Goal: Task Accomplishment & Management: Use online tool/utility

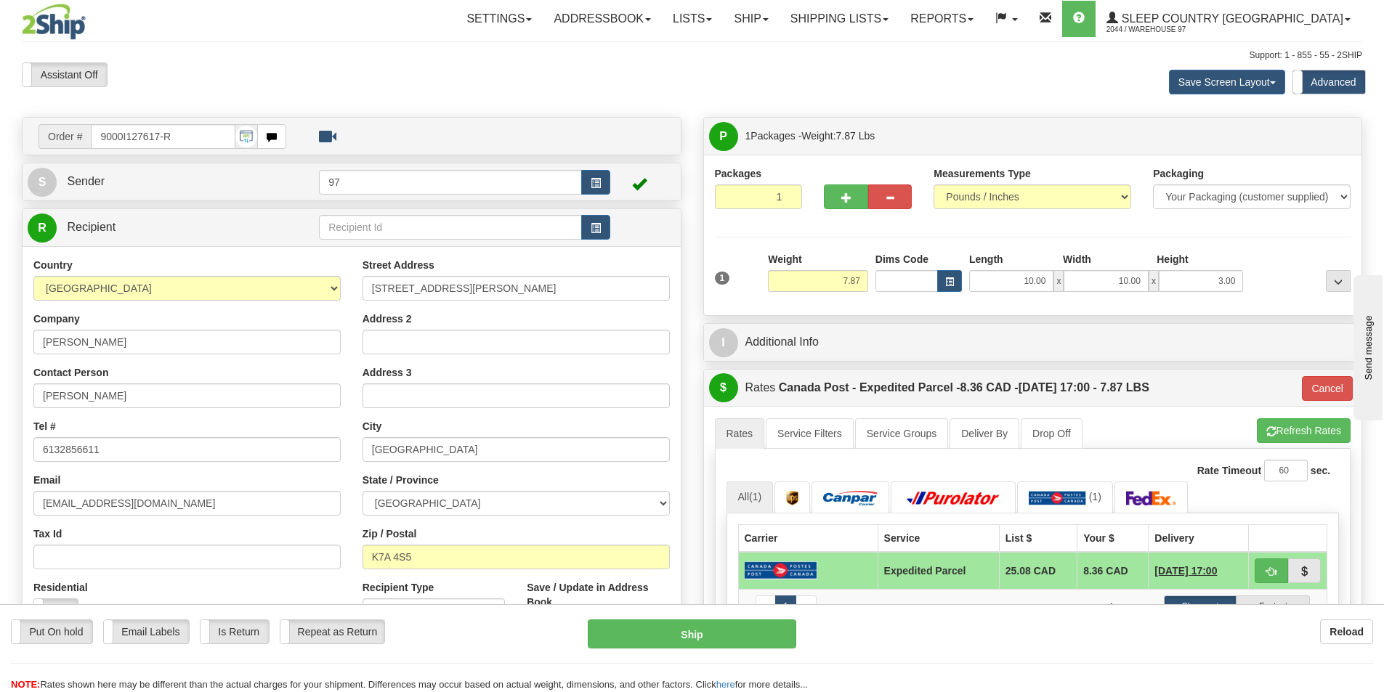
click at [189, 138] on input "9000I127617-R" at bounding box center [163, 136] width 145 height 25
type input "9"
type input "9000I149803"
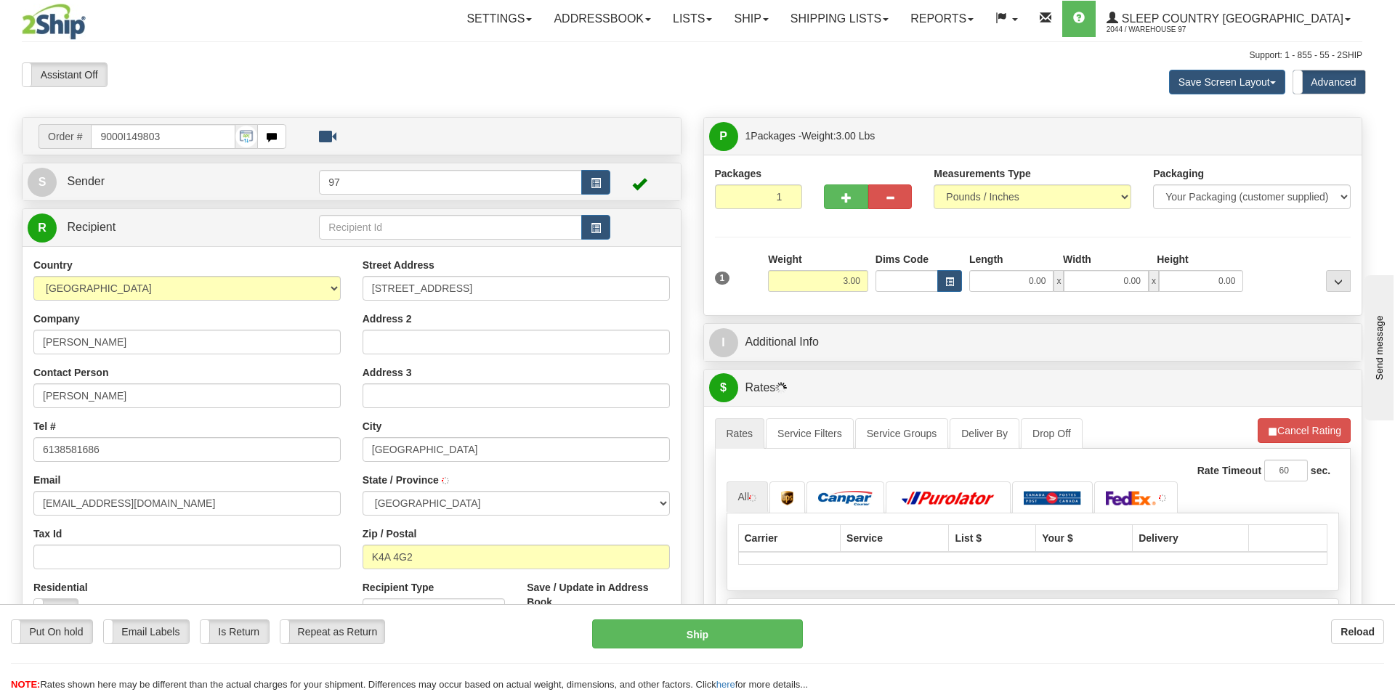
type input "ORLEANS"
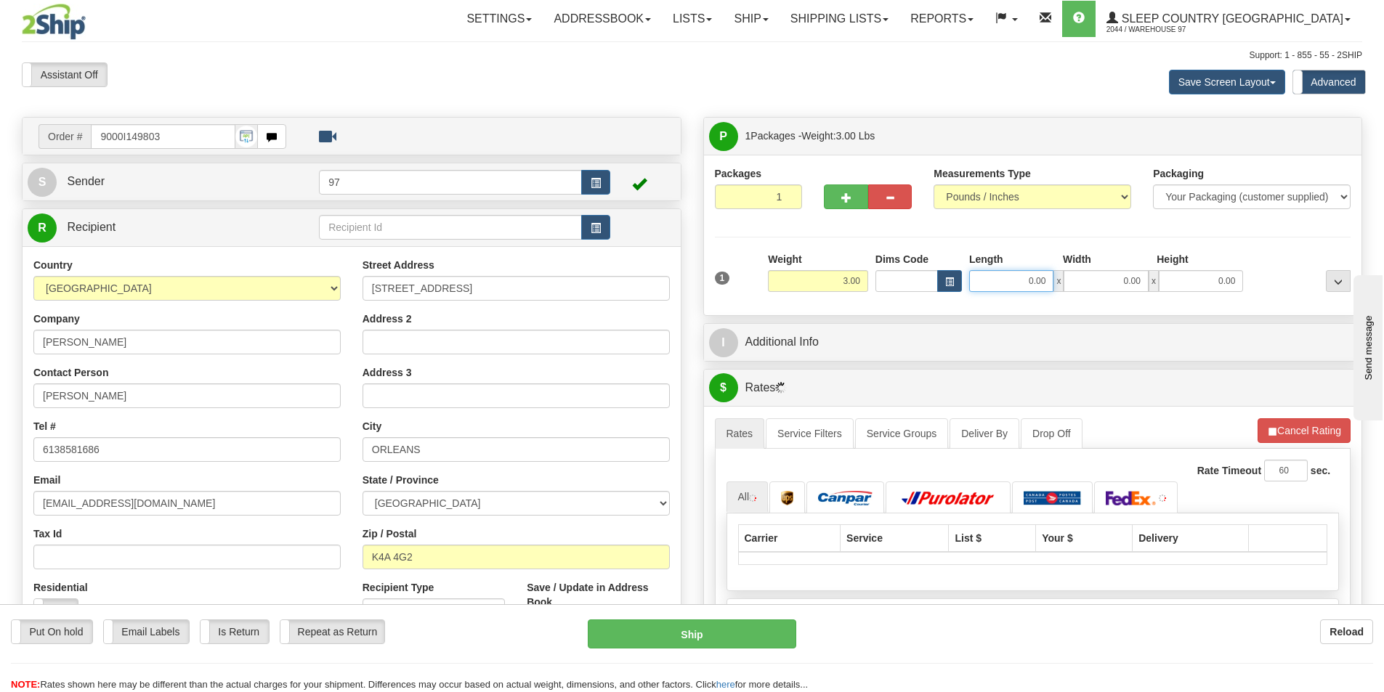
click at [1005, 284] on input "0.00" at bounding box center [1011, 281] width 84 height 22
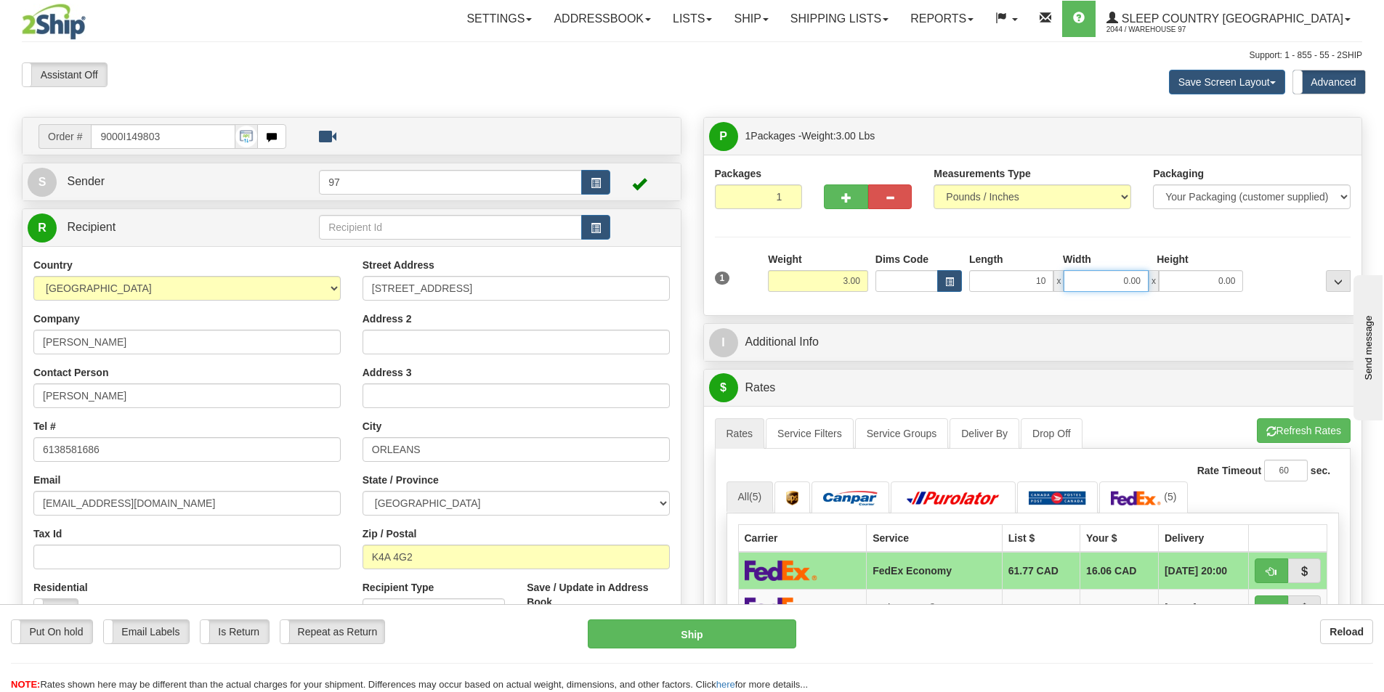
click at [1090, 286] on input "0.00" at bounding box center [1105, 281] width 84 height 22
type input "10.00"
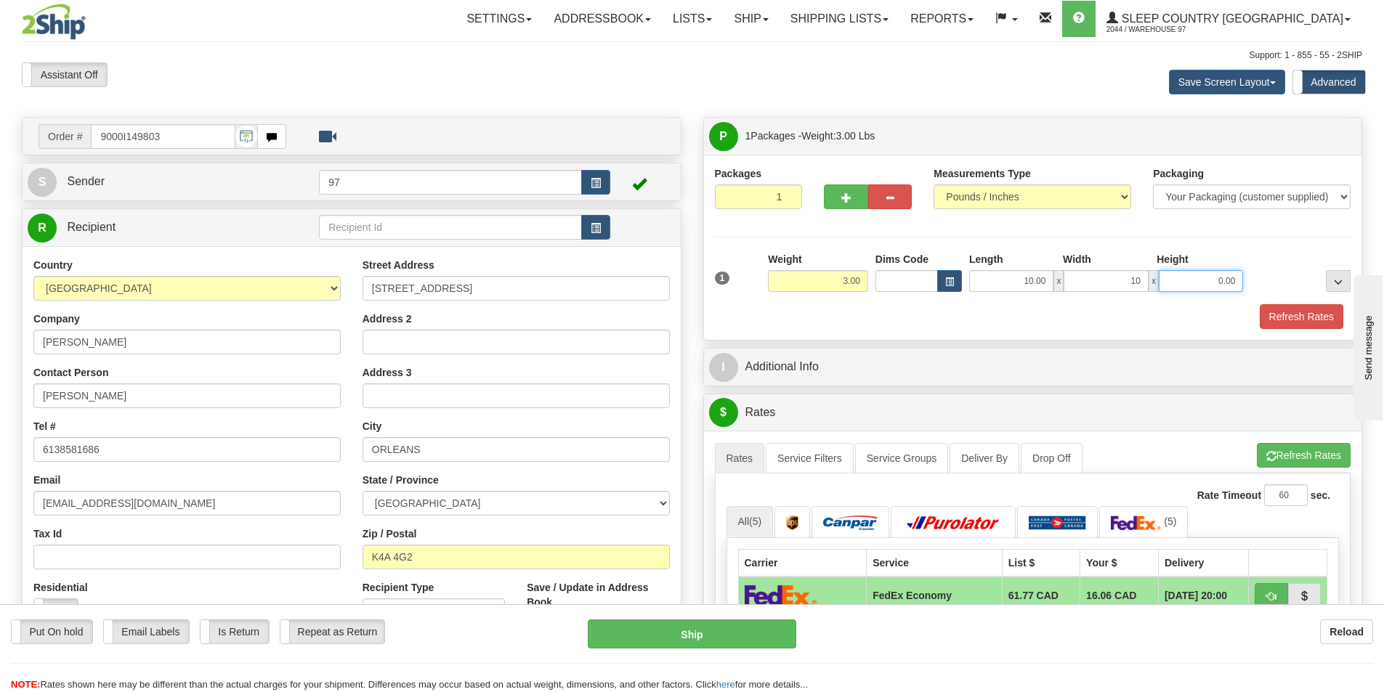
type input "10.00"
click at [1187, 276] on input "0.00" at bounding box center [1201, 281] width 84 height 22
type input "10.00"
click at [1265, 257] on div at bounding box center [1299, 272] width 107 height 40
click at [1299, 312] on button "Refresh Rates" at bounding box center [1301, 316] width 84 height 25
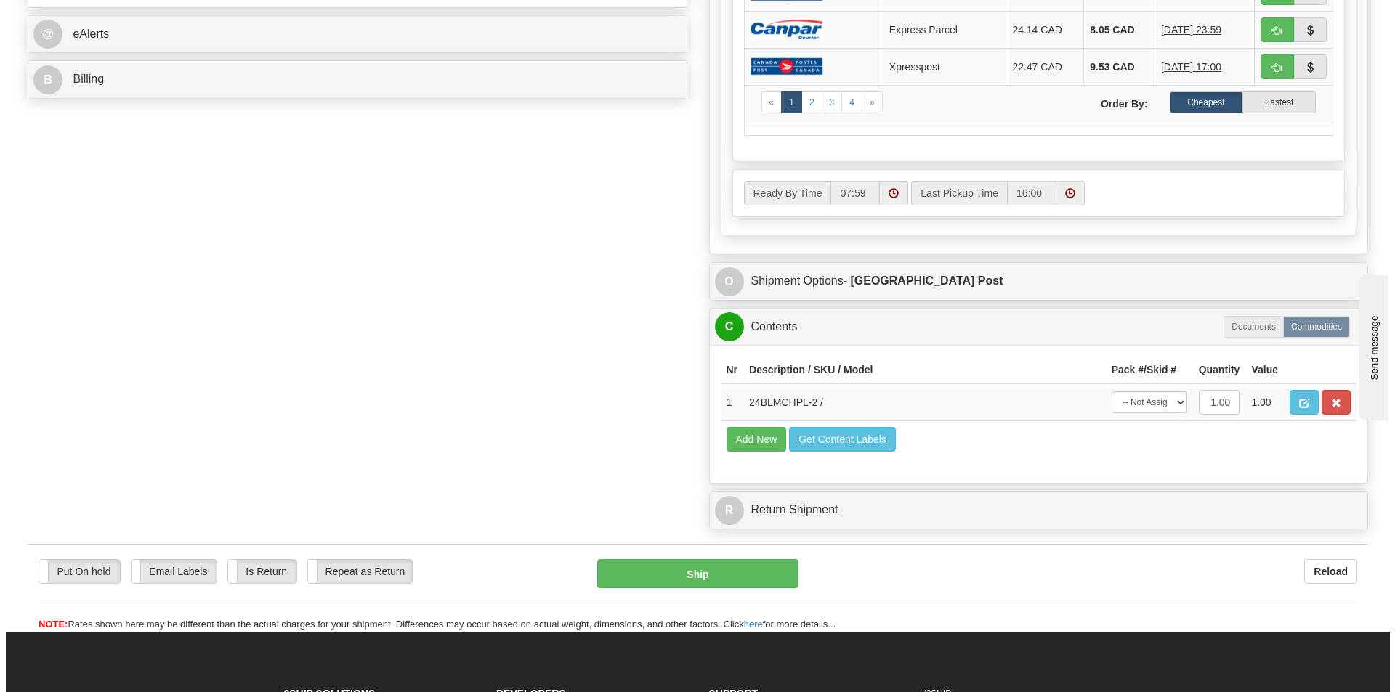
scroll to position [654, 0]
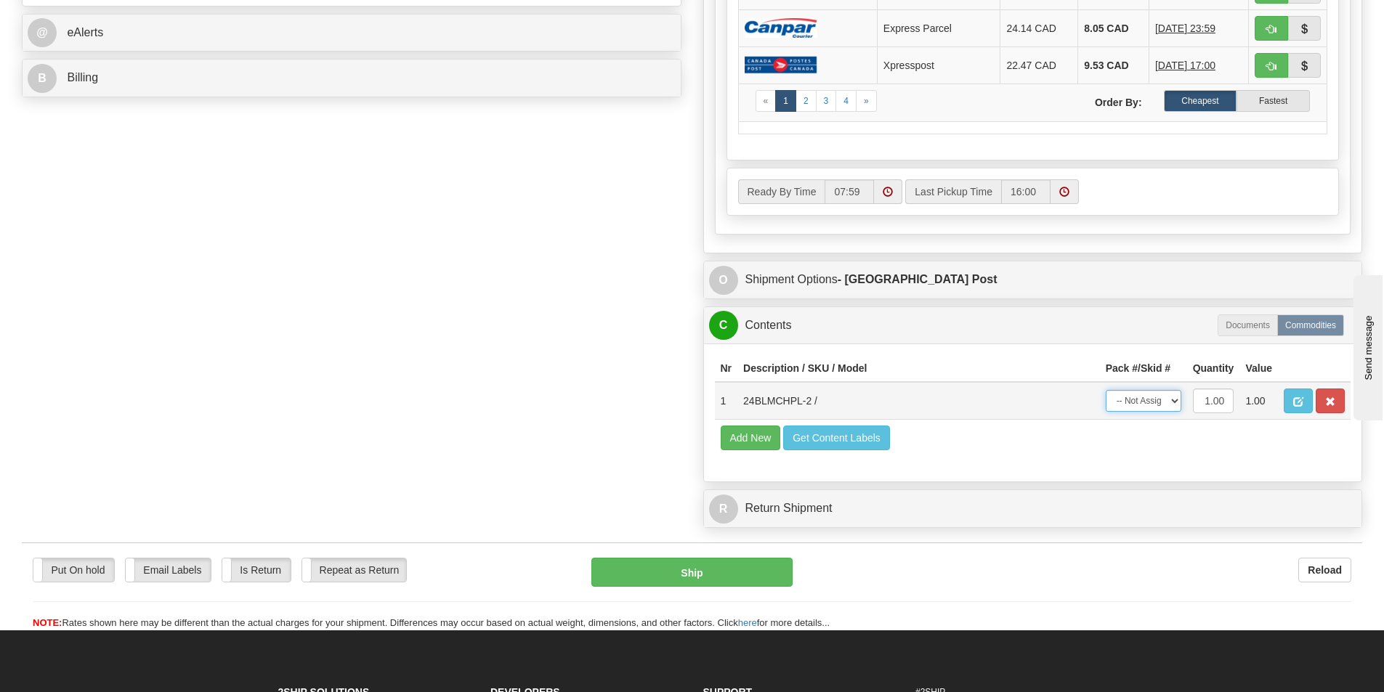
click at [1150, 404] on select "-- Not Assigned -- Package 1" at bounding box center [1143, 401] width 76 height 22
select select "0"
click at [1105, 390] on select "-- Not Assigned -- Package 1" at bounding box center [1143, 401] width 76 height 22
click at [727, 561] on button "Ship" at bounding box center [691, 572] width 201 height 29
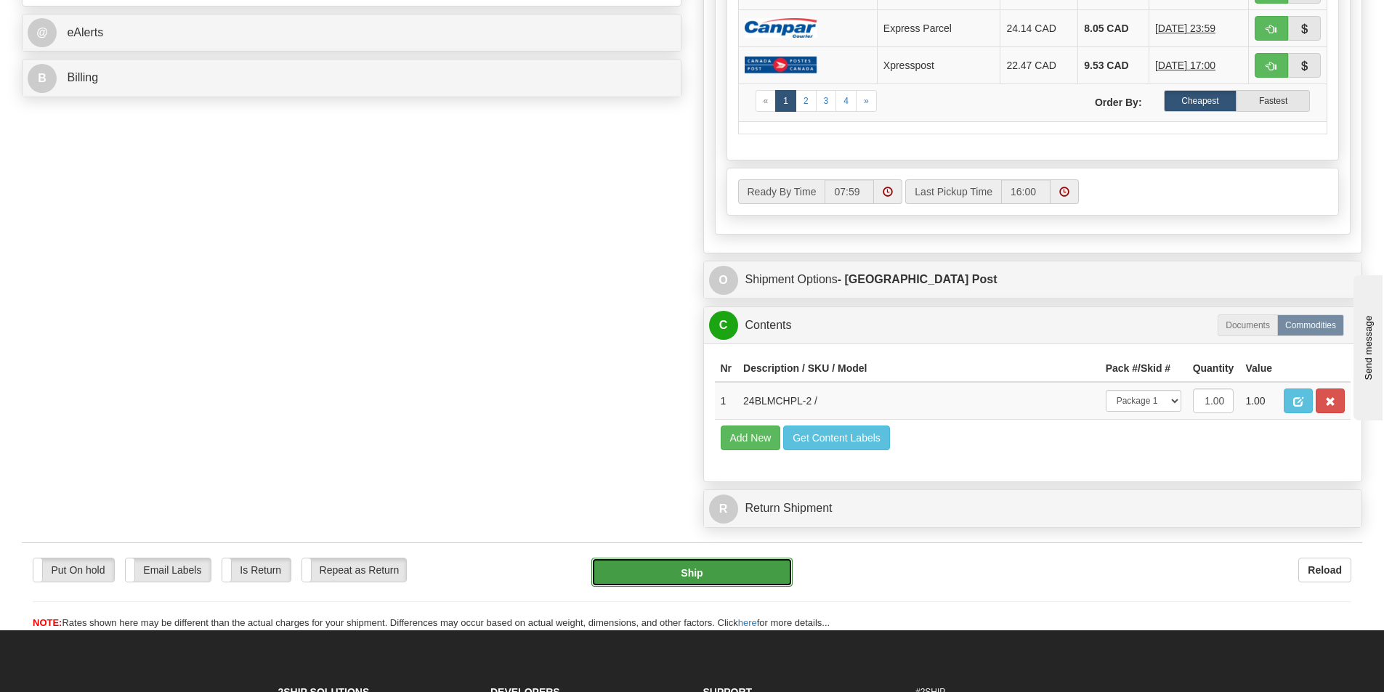
type input "DOM.EP"
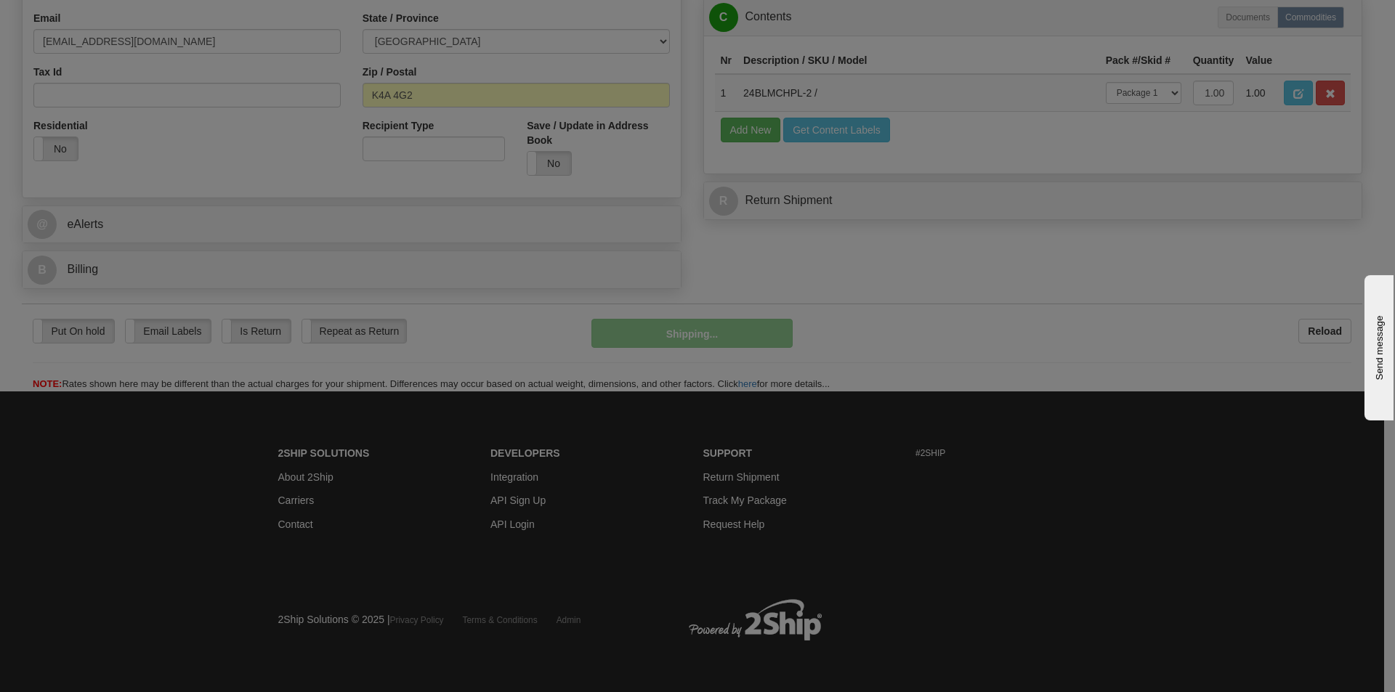
scroll to position [463, 0]
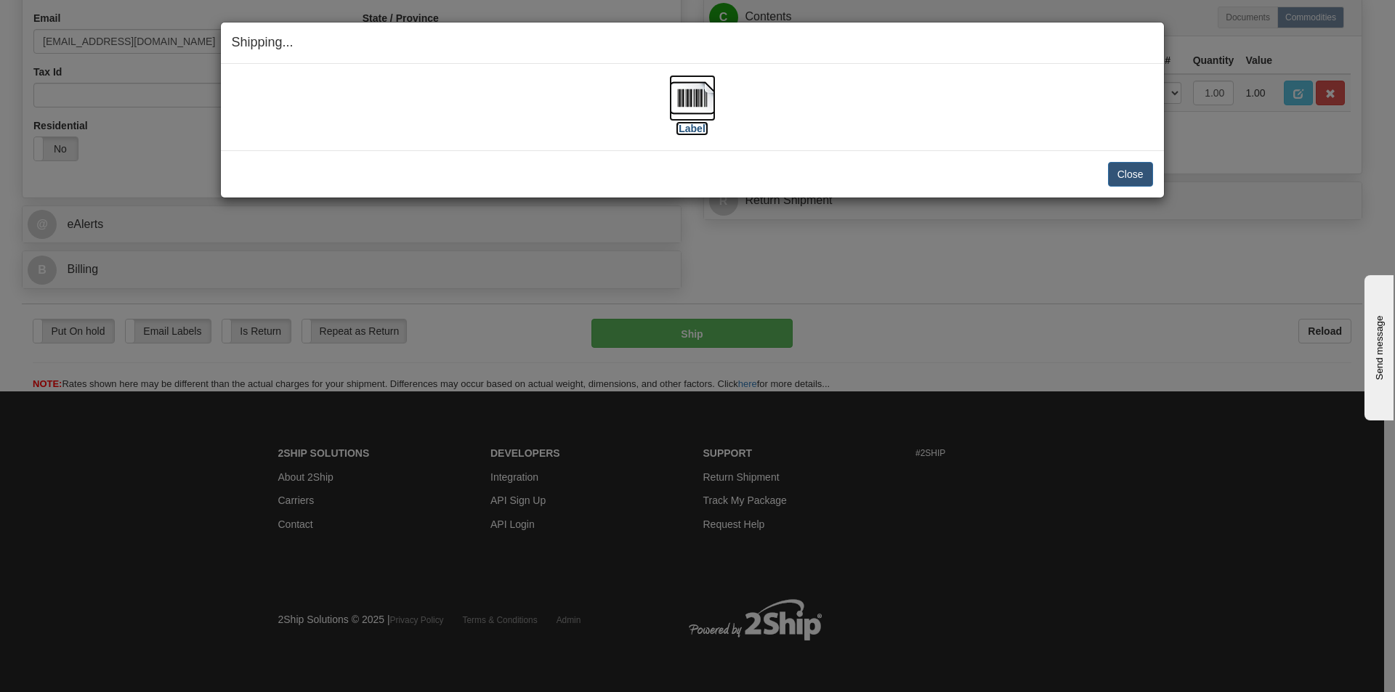
click at [681, 99] on img at bounding box center [692, 98] width 46 height 46
click at [1135, 167] on button "Close" at bounding box center [1130, 174] width 45 height 25
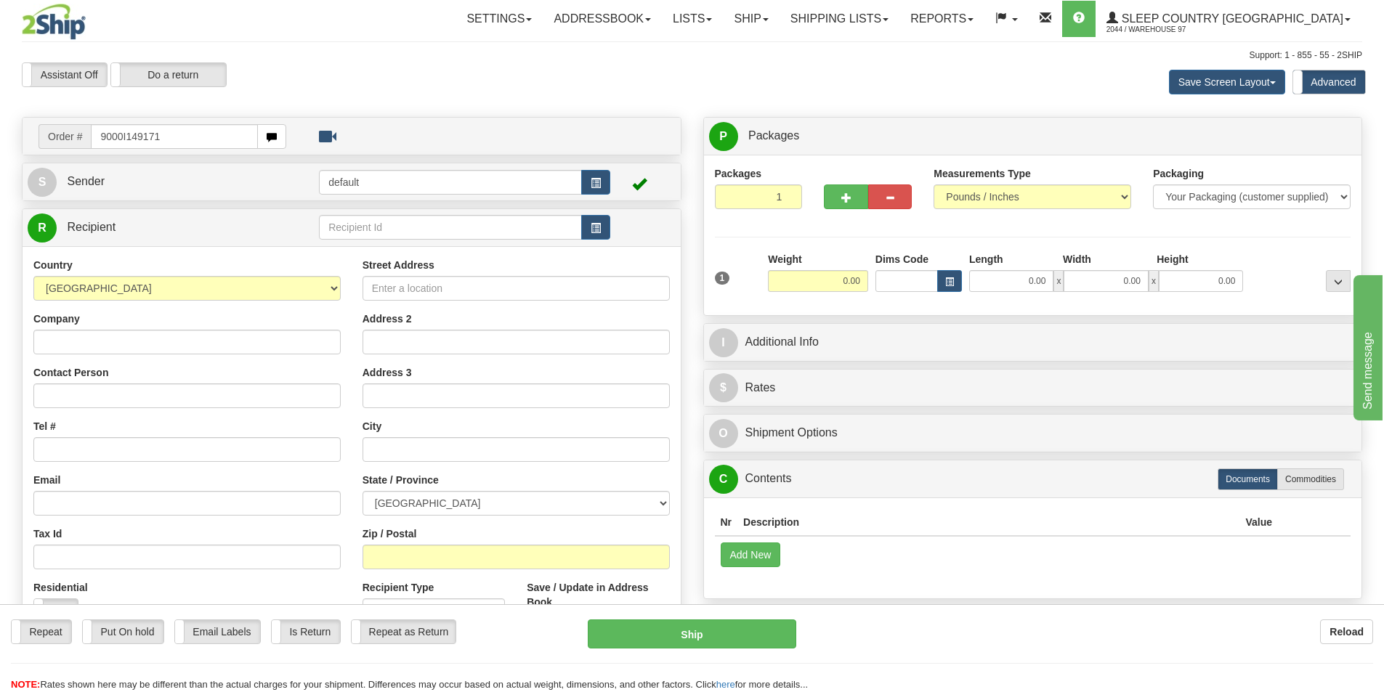
type input "9000I149171"
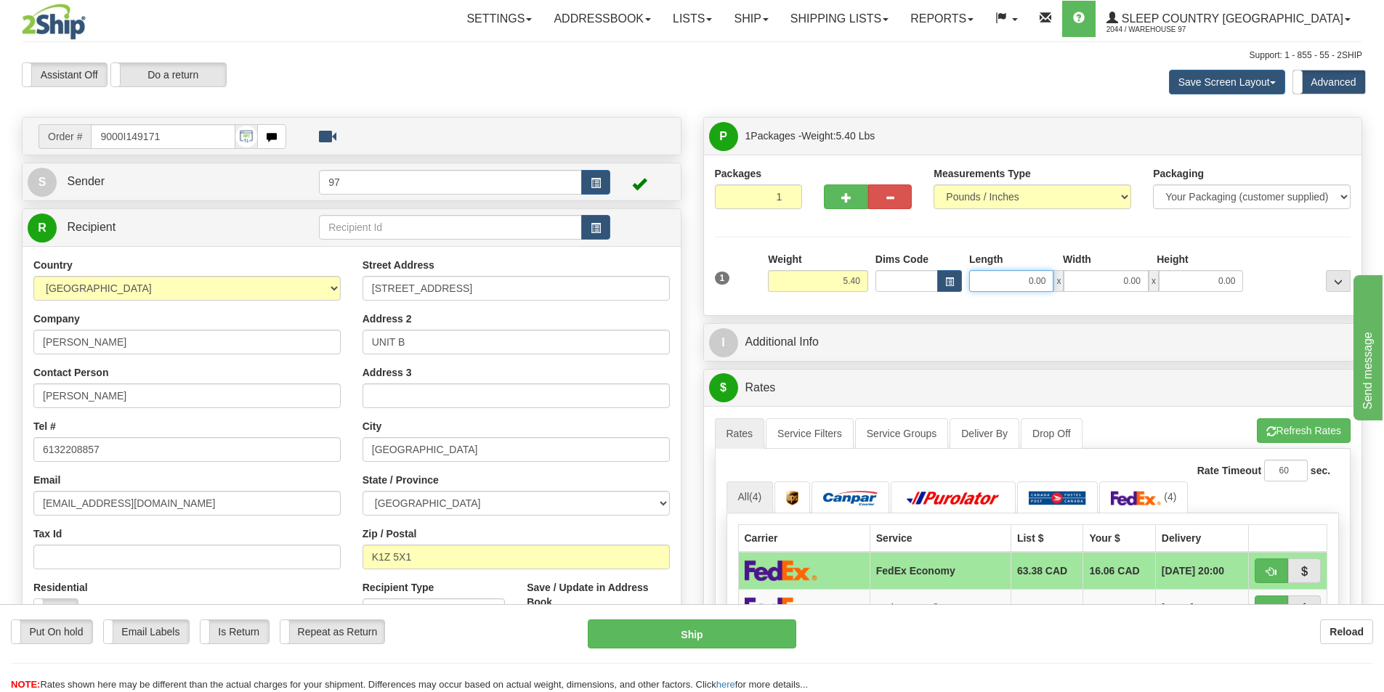
drag, startPoint x: 1031, startPoint y: 275, endPoint x: 1110, endPoint y: 280, distance: 79.3
click at [1031, 276] on input "0.00" at bounding box center [1011, 281] width 84 height 22
type input "0.00"
drag, startPoint x: 1021, startPoint y: 280, endPoint x: 1068, endPoint y: 269, distance: 47.7
click at [1043, 277] on input "0.00" at bounding box center [1011, 281] width 84 height 22
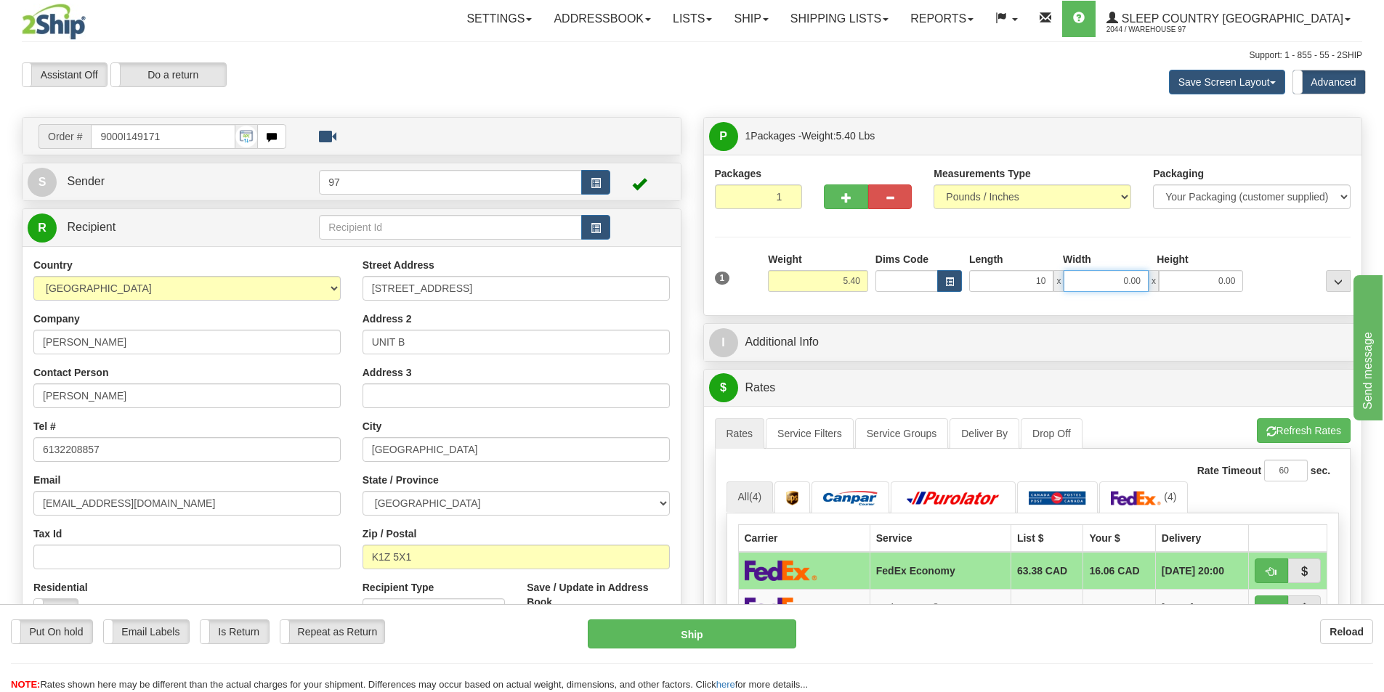
type input "10.00"
click at [1075, 285] on input "0.00" at bounding box center [1105, 281] width 84 height 22
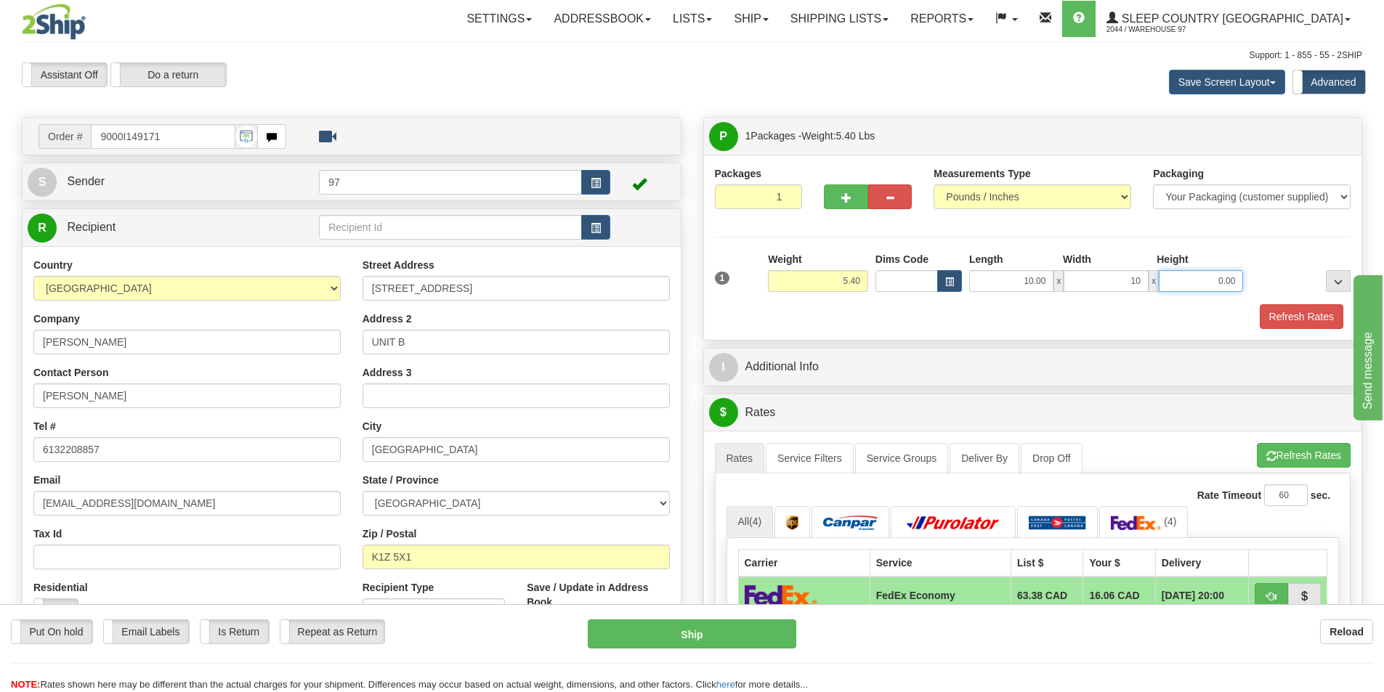
type input "10.00"
click at [1185, 275] on input "0.00" at bounding box center [1201, 281] width 84 height 22
type input "10.00"
click at [1231, 248] on div "Packages 1 1 Measurements Type" at bounding box center [1033, 247] width 636 height 163
click at [1281, 309] on button "Refresh Rates" at bounding box center [1301, 316] width 84 height 25
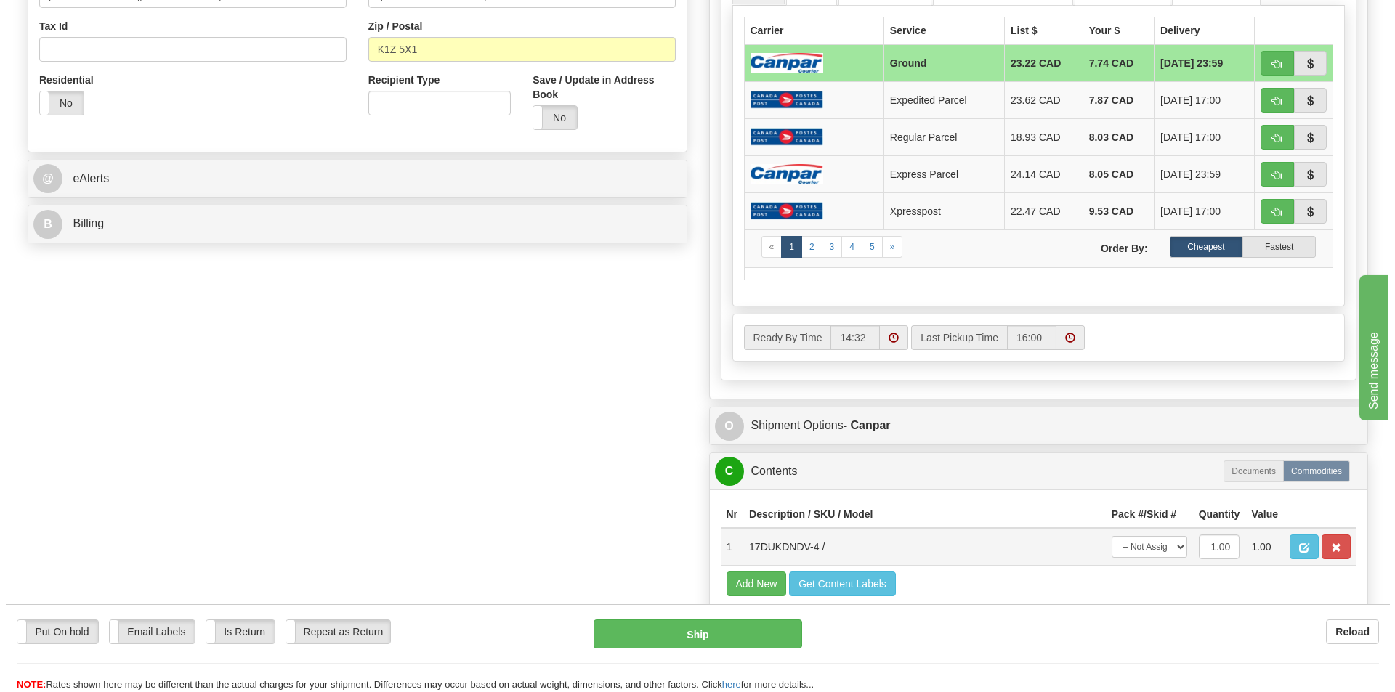
scroll to position [508, 0]
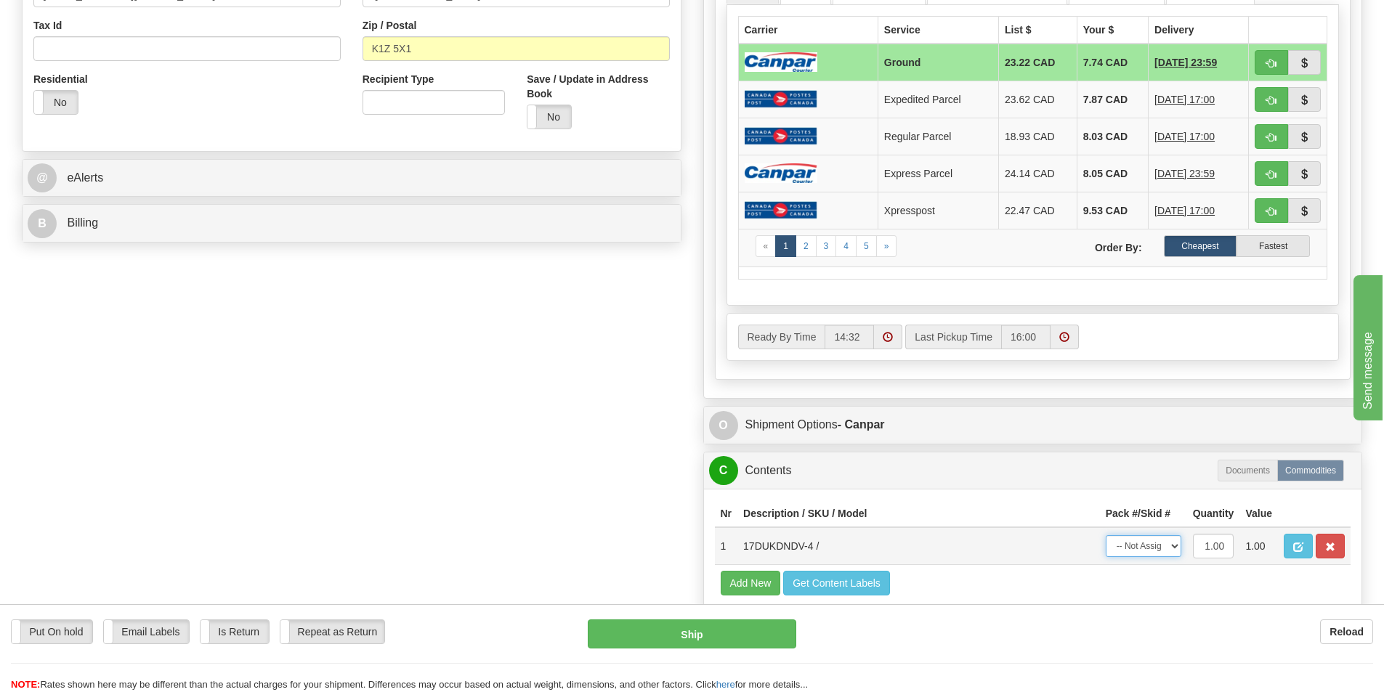
click at [1116, 542] on select "-- Not Assigned -- Package 1" at bounding box center [1143, 546] width 76 height 22
select select "0"
click at [1105, 535] on select "-- Not Assigned -- Package 1" at bounding box center [1143, 546] width 76 height 22
drag, startPoint x: 653, startPoint y: 492, endPoint x: 768, endPoint y: 562, distance: 134.7
click at [655, 492] on div "Order # 9000I149171 S Sender 97" at bounding box center [692, 145] width 1362 height 1072
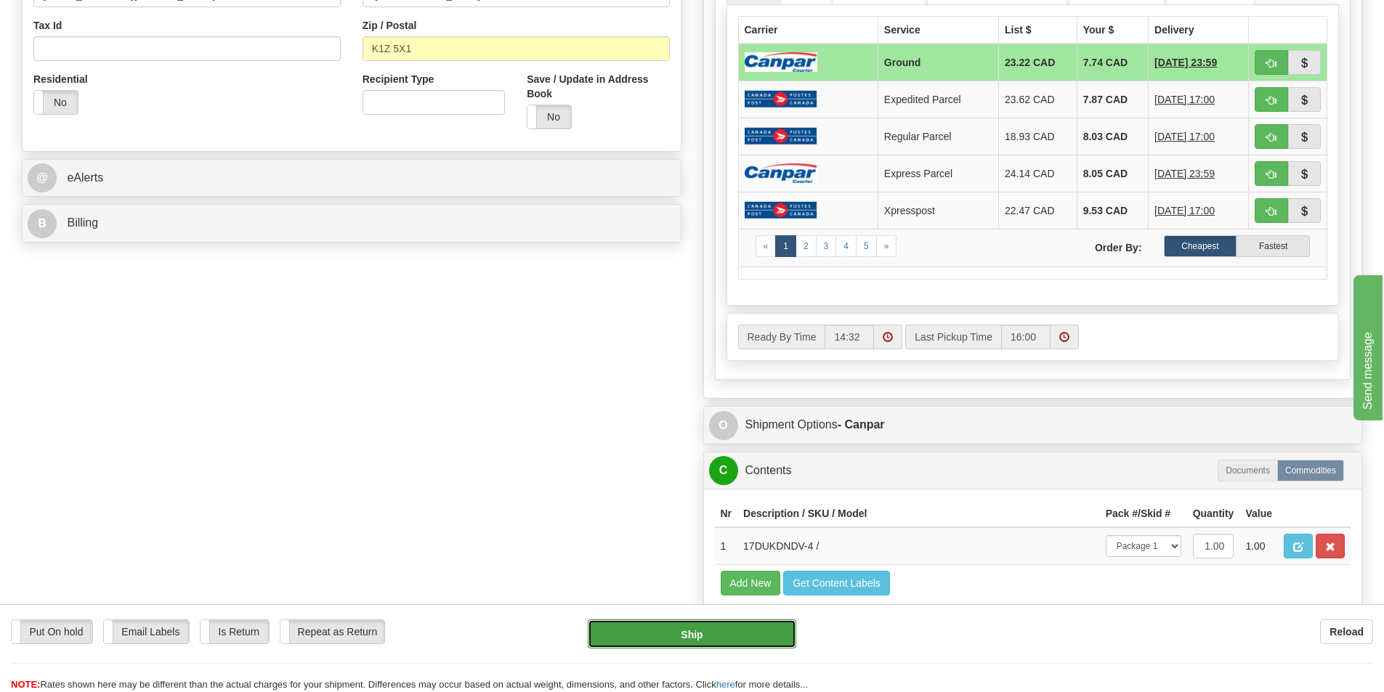
click at [751, 633] on button "Ship" at bounding box center [692, 634] width 208 height 29
type input "1"
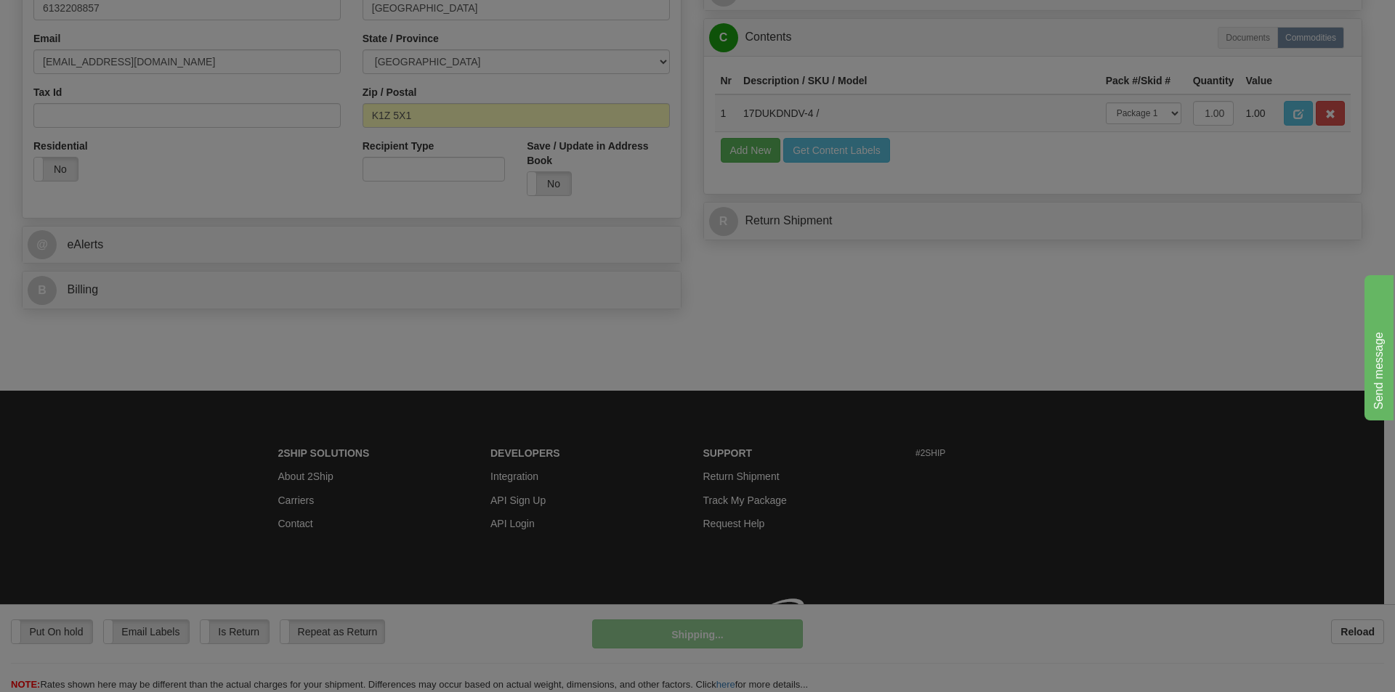
scroll to position [463, 0]
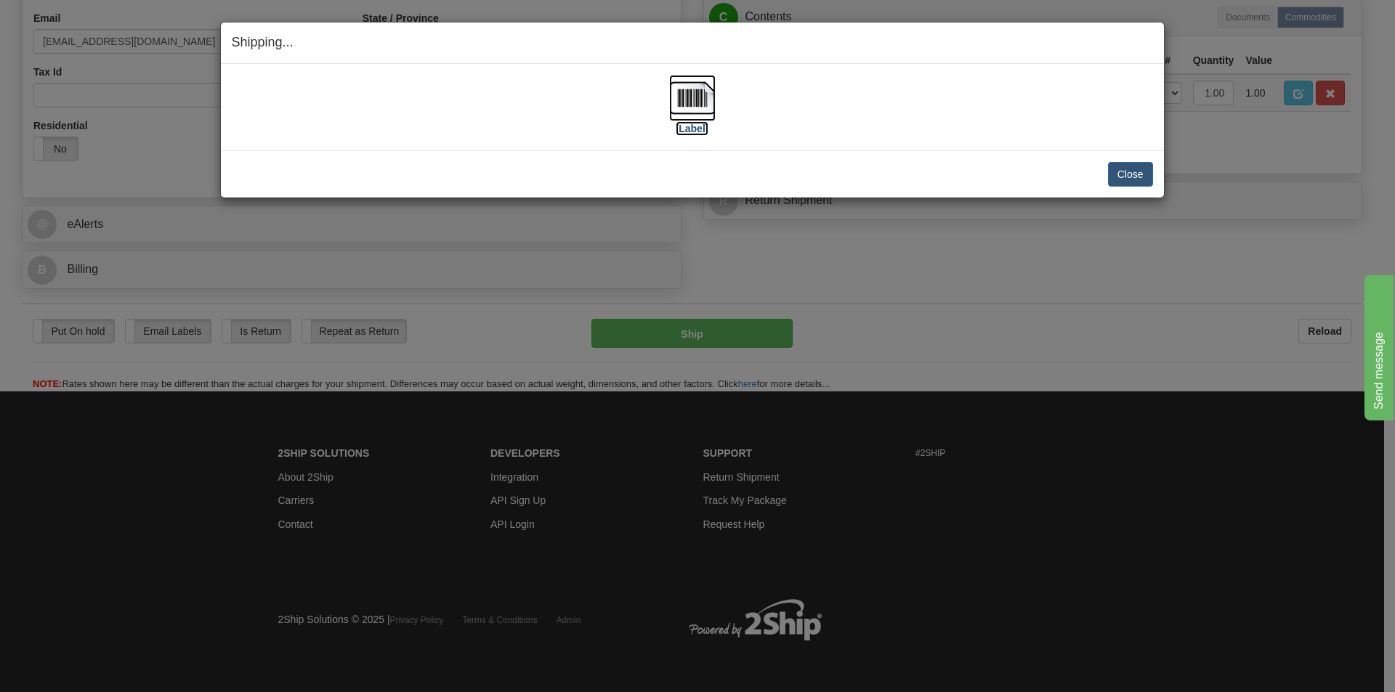
click at [681, 108] on img at bounding box center [692, 98] width 46 height 46
click at [1132, 169] on button "Close" at bounding box center [1130, 174] width 45 height 25
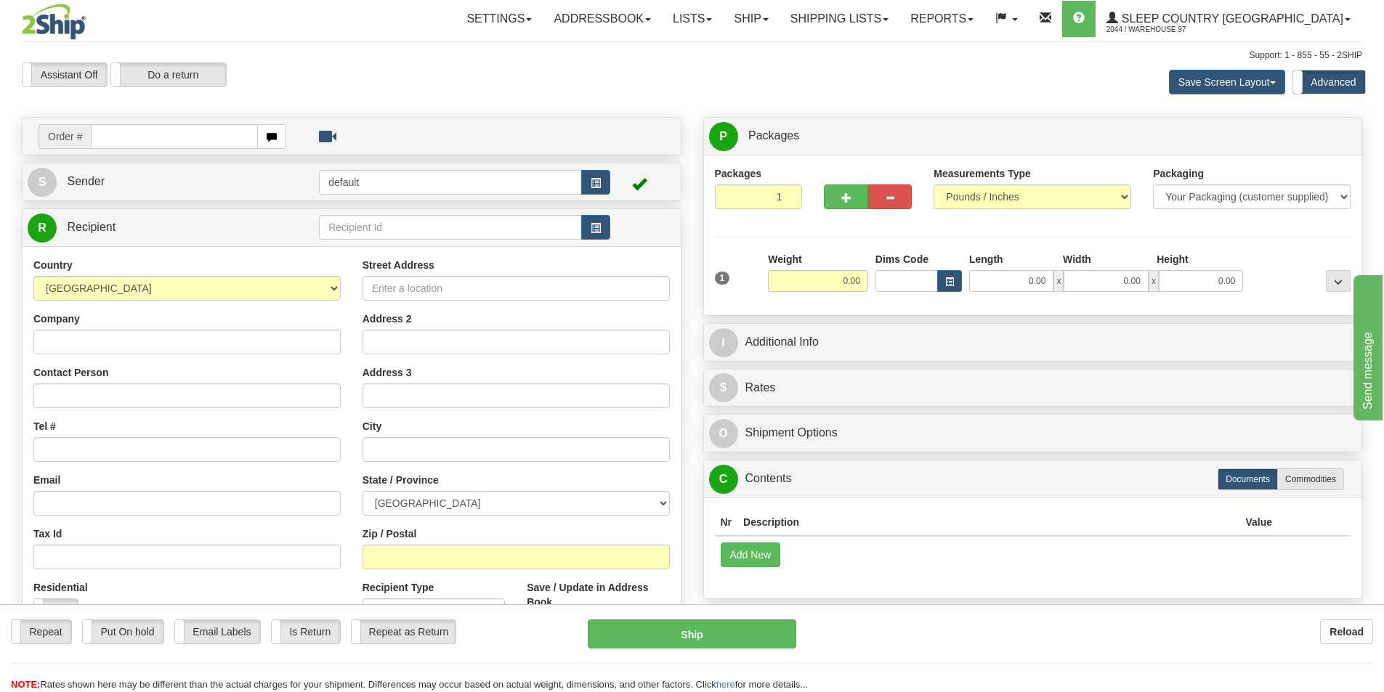
click at [162, 132] on input "text" at bounding box center [174, 136] width 167 height 25
type input "9008I148920"
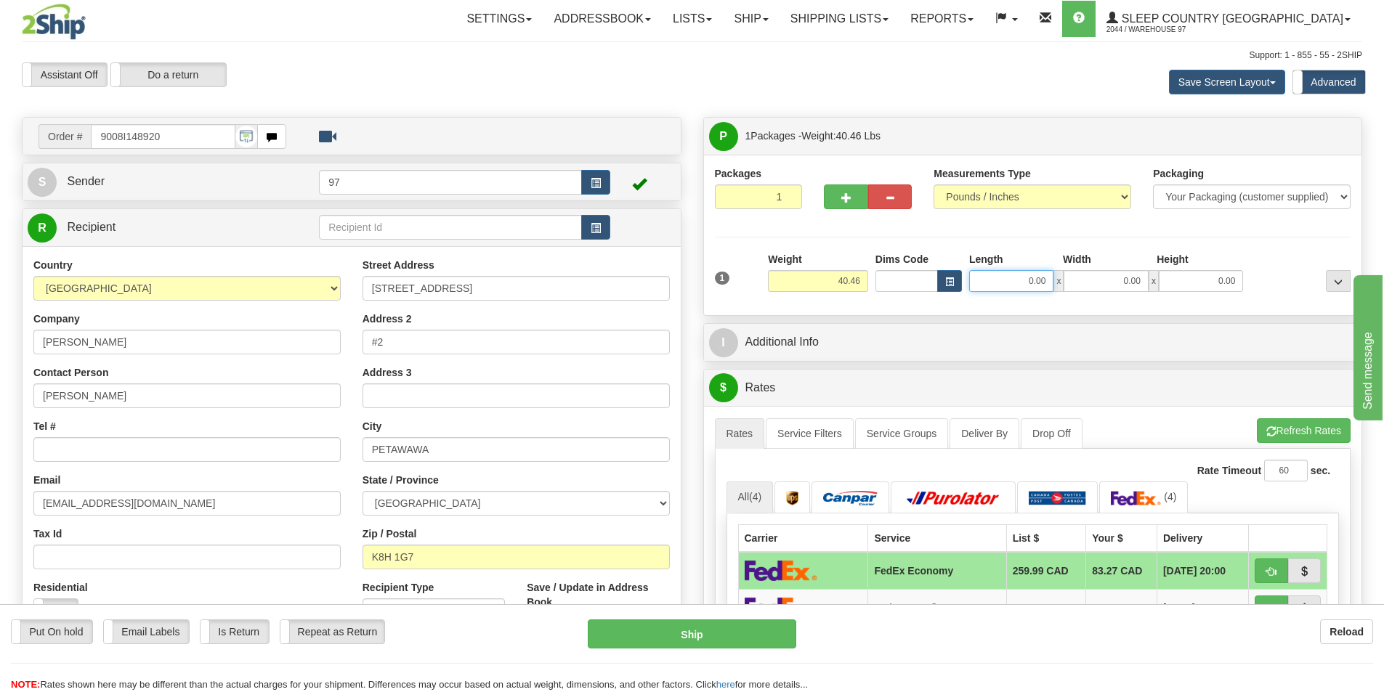
click at [1019, 285] on input "0.00" at bounding box center [1011, 281] width 84 height 22
type input "20.00"
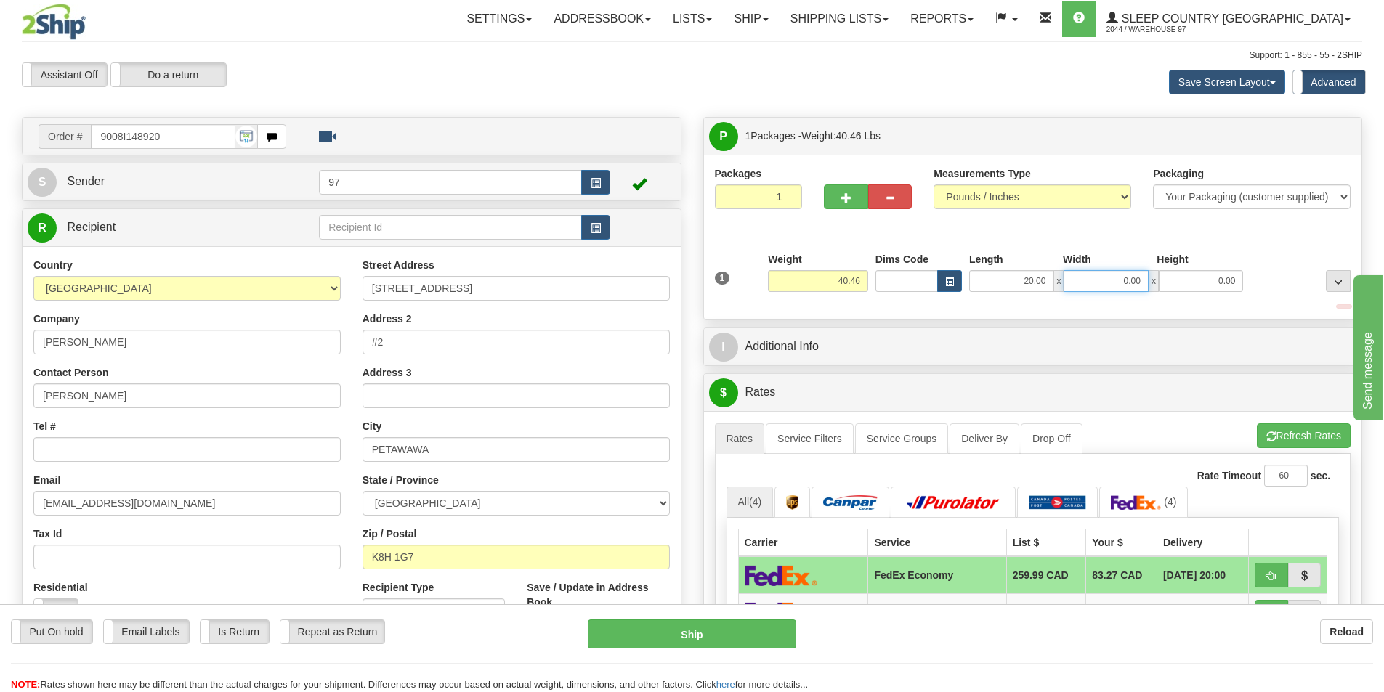
click at [1088, 281] on input "0.00" at bounding box center [1105, 281] width 84 height 22
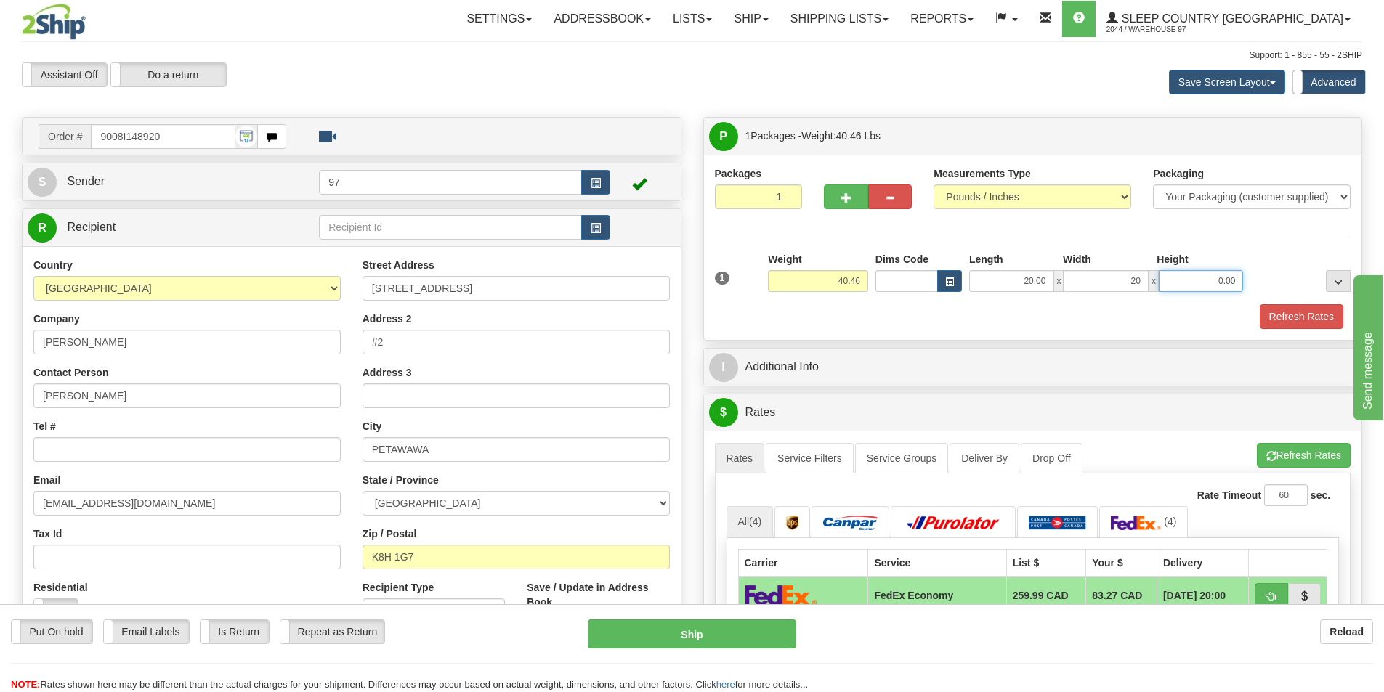
type input "20.00"
click at [1188, 280] on input "0.00" at bounding box center [1201, 281] width 84 height 22
type input "20.00"
click at [1282, 243] on div "Packages 1 1 Measurements Type" at bounding box center [1033, 247] width 636 height 163
click at [1313, 308] on button "Refresh Rates" at bounding box center [1301, 316] width 84 height 25
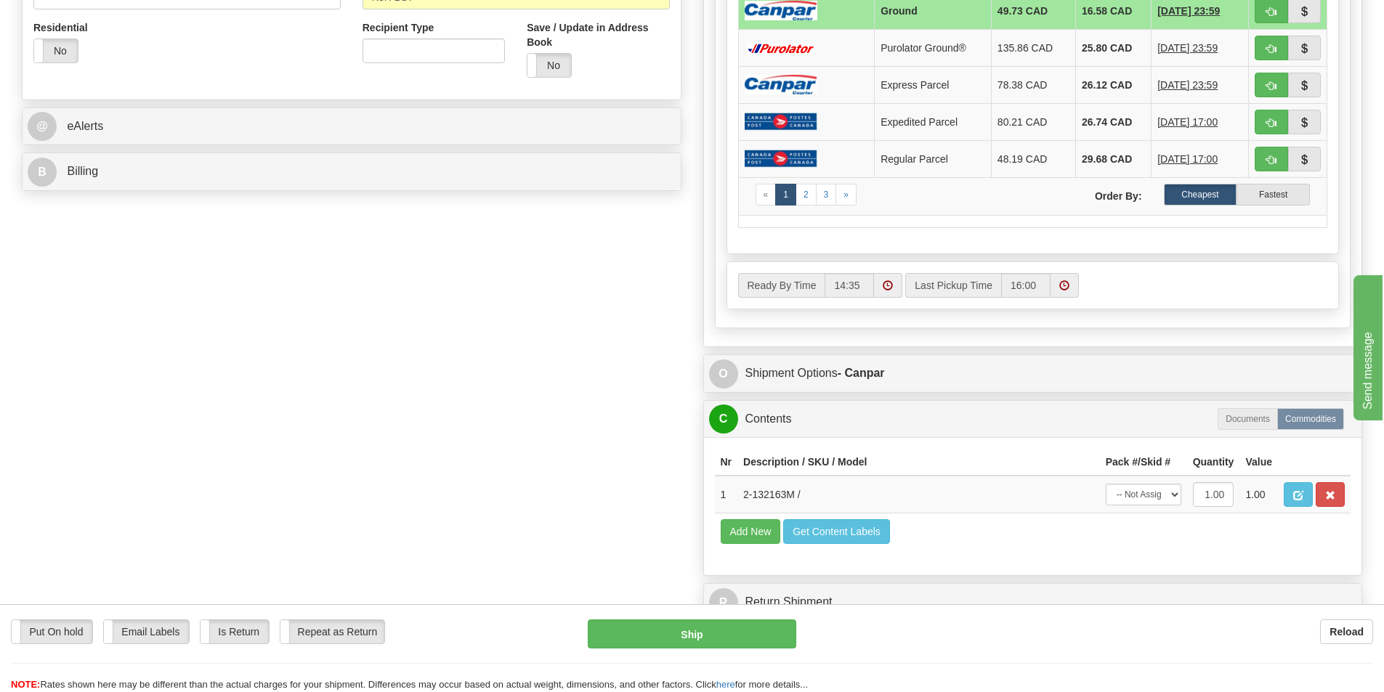
scroll to position [581, 0]
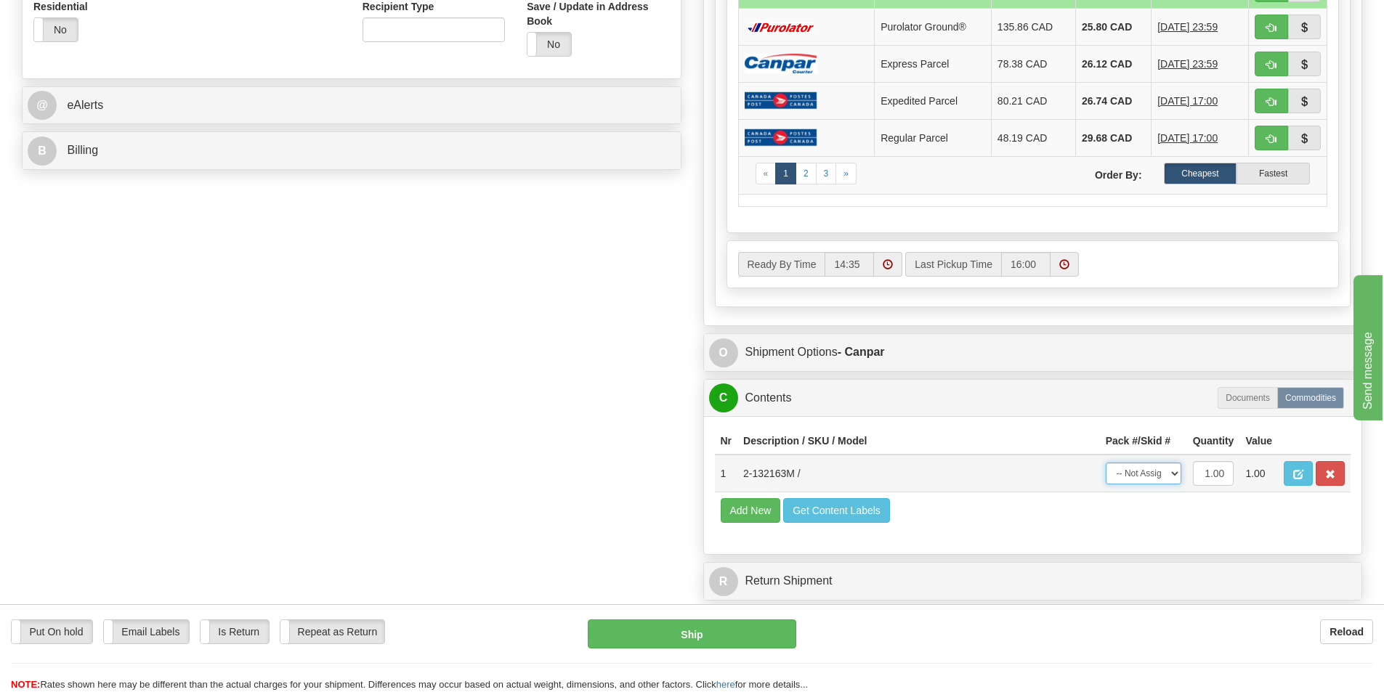
click at [1157, 478] on select "-- Not Assigned -- Package 1" at bounding box center [1143, 474] width 76 height 22
select select "0"
click at [1105, 463] on select "-- Not Assigned -- Package 1" at bounding box center [1143, 474] width 76 height 22
click at [652, 448] on div "Order # 9008I148920 S Sender 97" at bounding box center [692, 72] width 1362 height 1072
click at [760, 631] on button "Ship" at bounding box center [692, 634] width 208 height 29
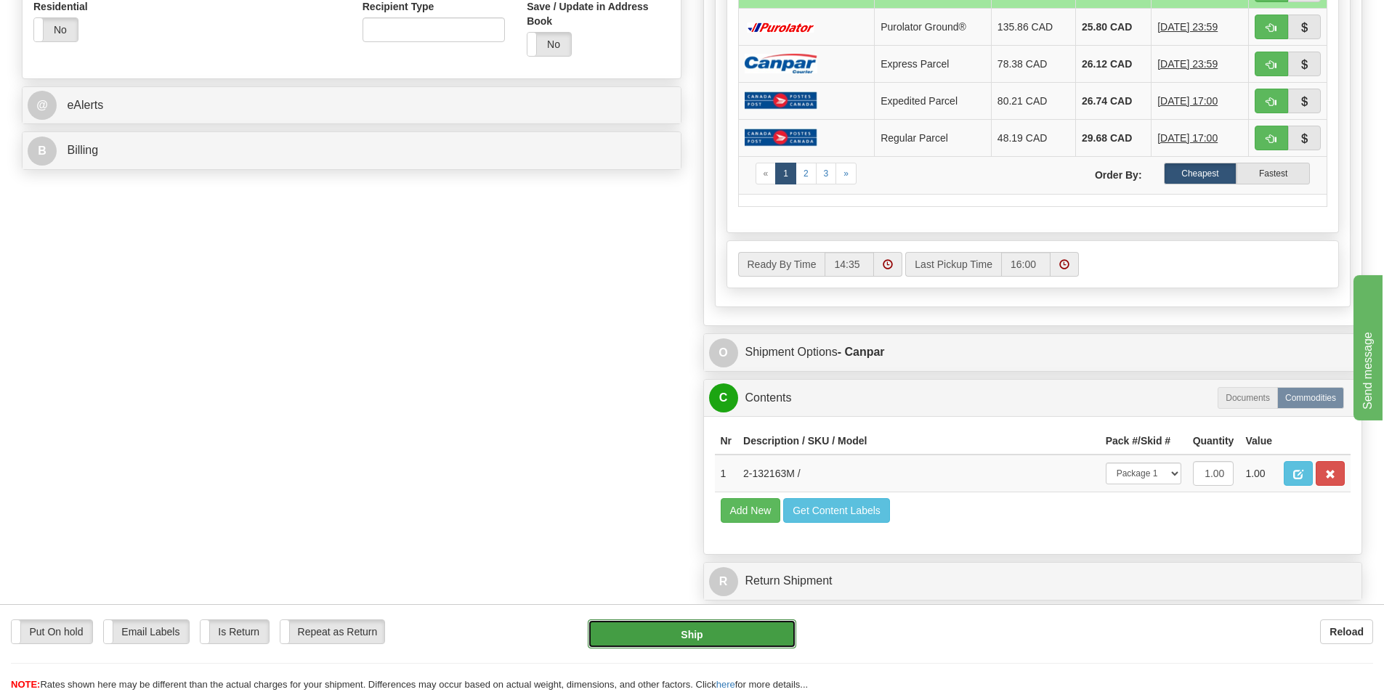
type input "1"
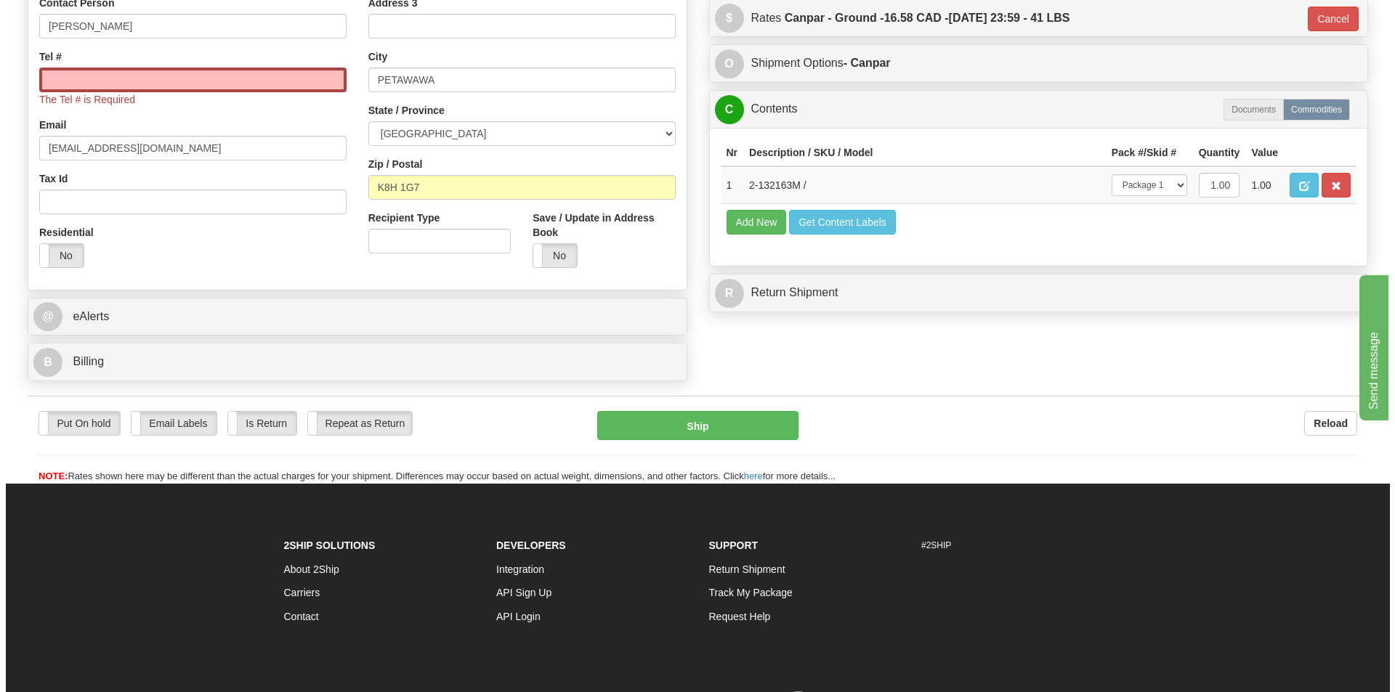
scroll to position [245, 0]
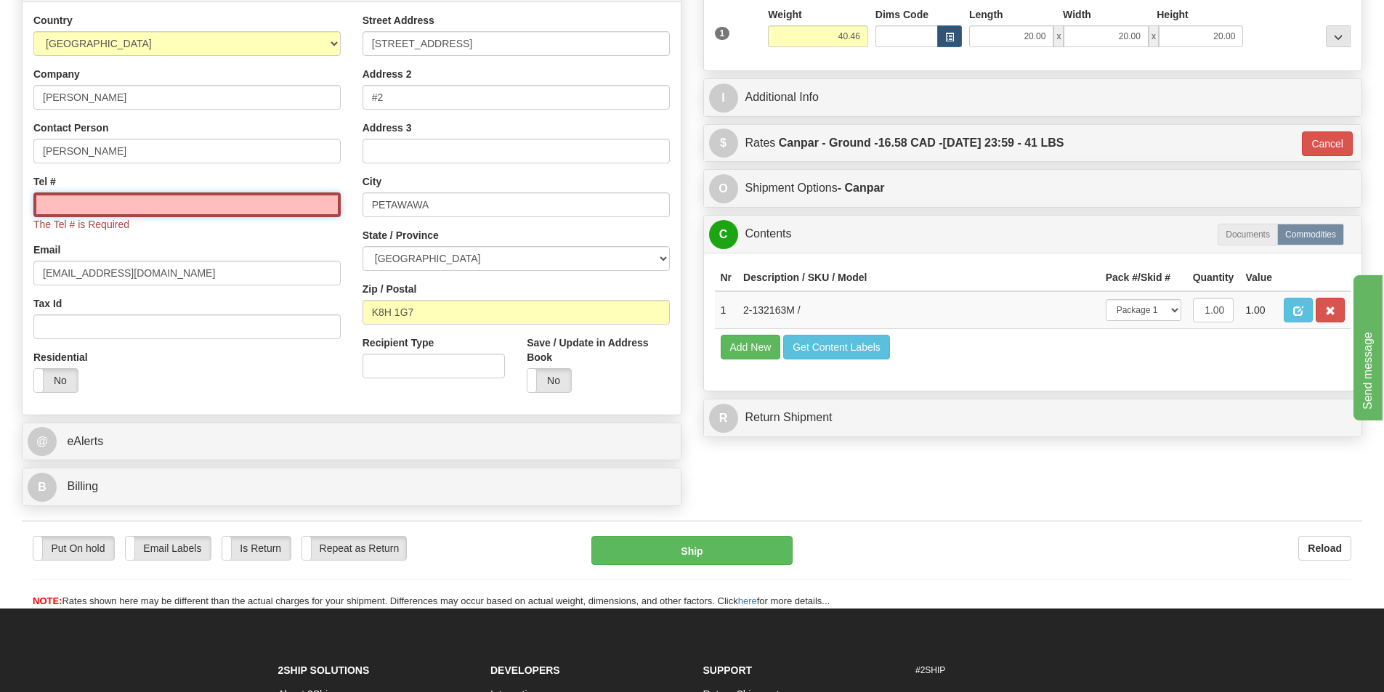
click at [129, 211] on input "Tel #" at bounding box center [186, 204] width 307 height 25
type input "6137491229"
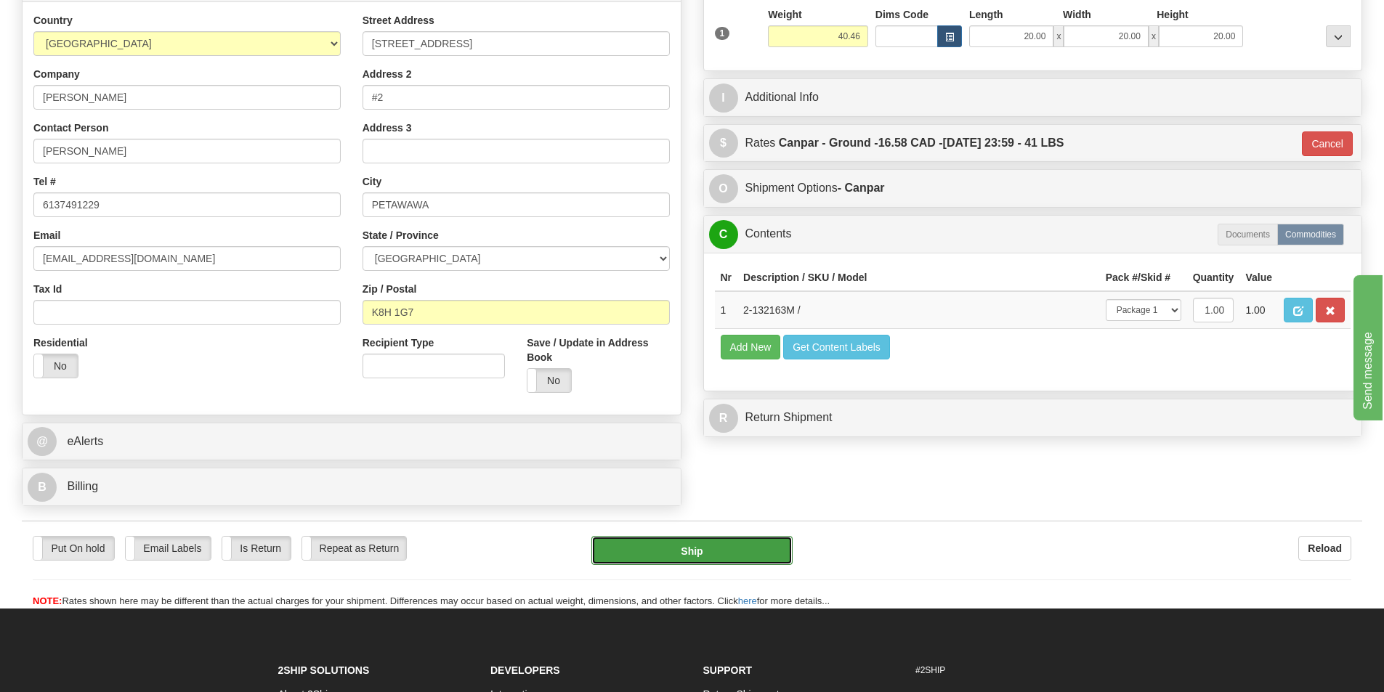
click at [693, 553] on button "Ship" at bounding box center [691, 550] width 201 height 29
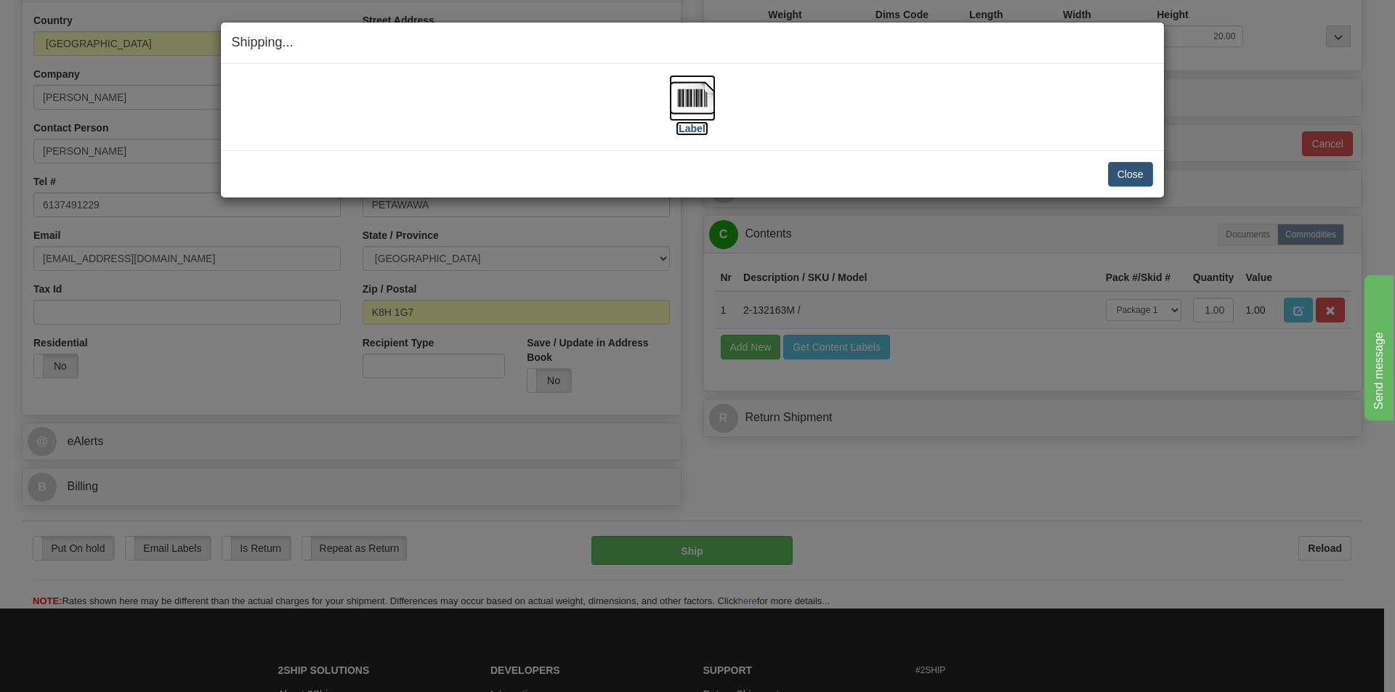
click at [678, 106] on img at bounding box center [692, 98] width 46 height 46
click at [1135, 182] on button "Close" at bounding box center [1130, 174] width 45 height 25
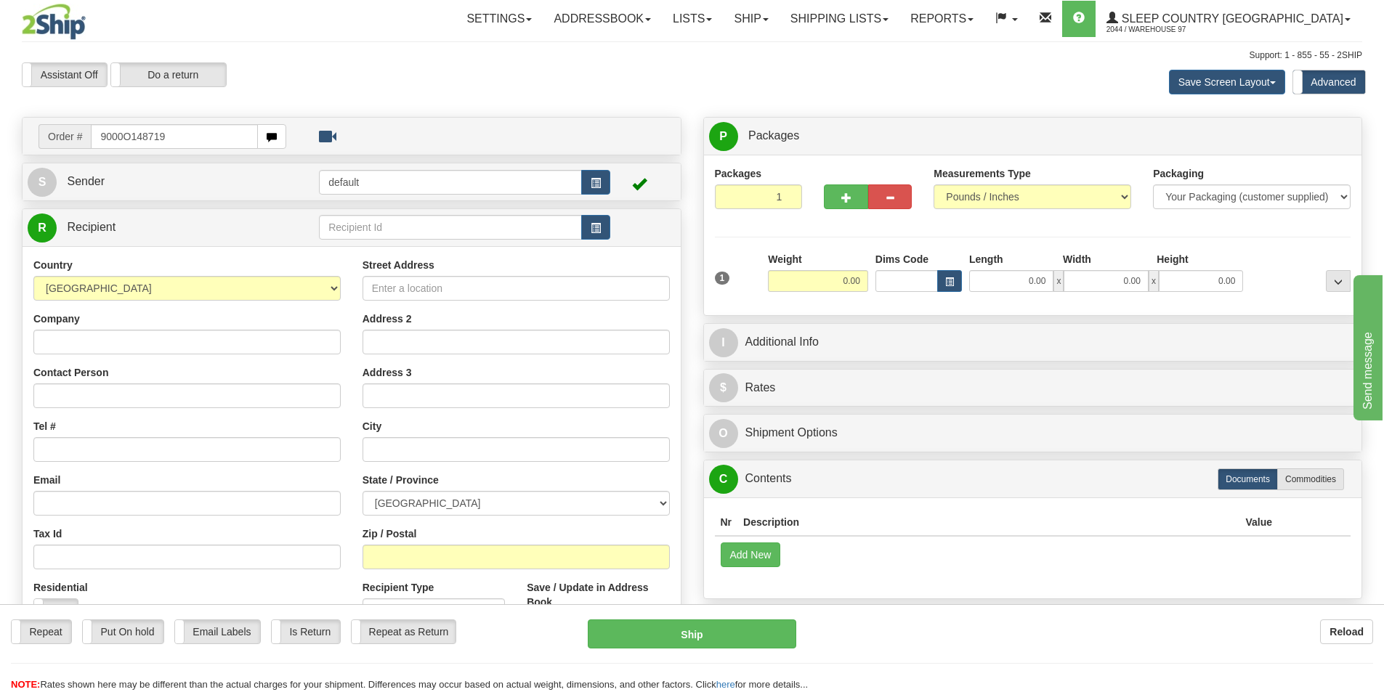
type input "9000O148719"
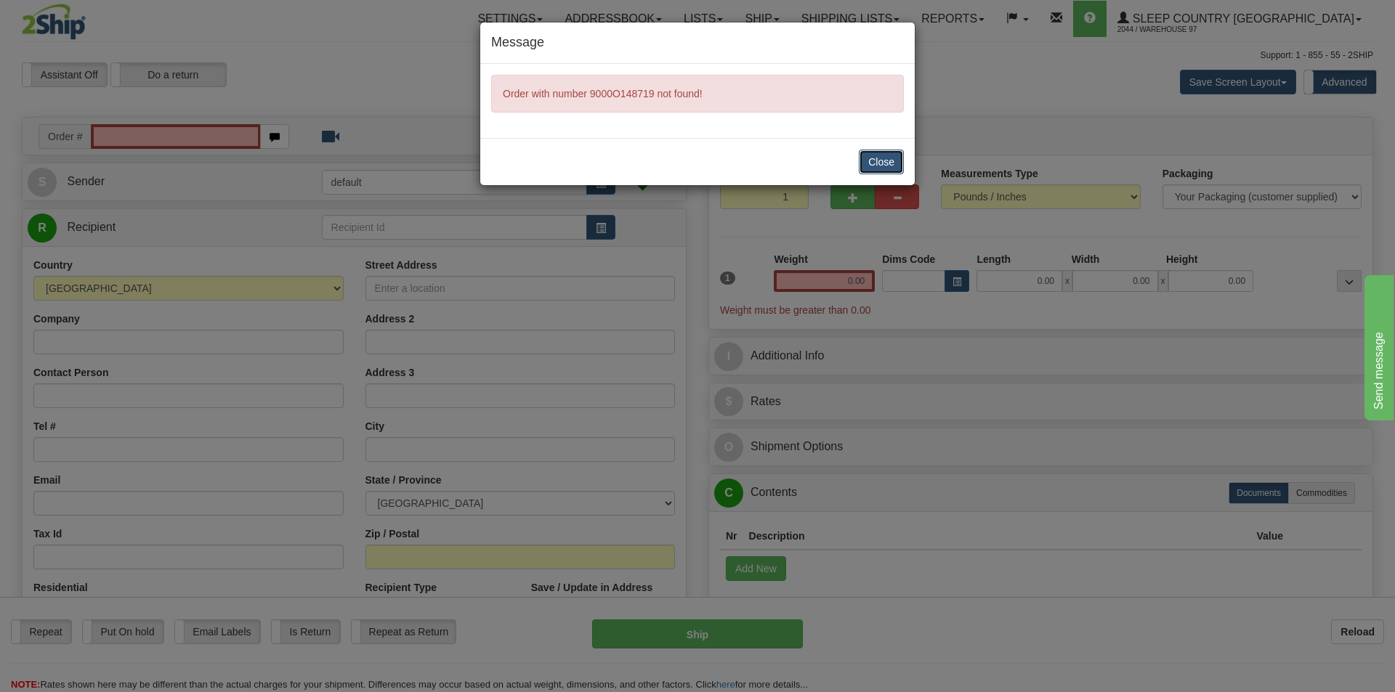
click at [901, 161] on button "Close" at bounding box center [881, 162] width 45 height 25
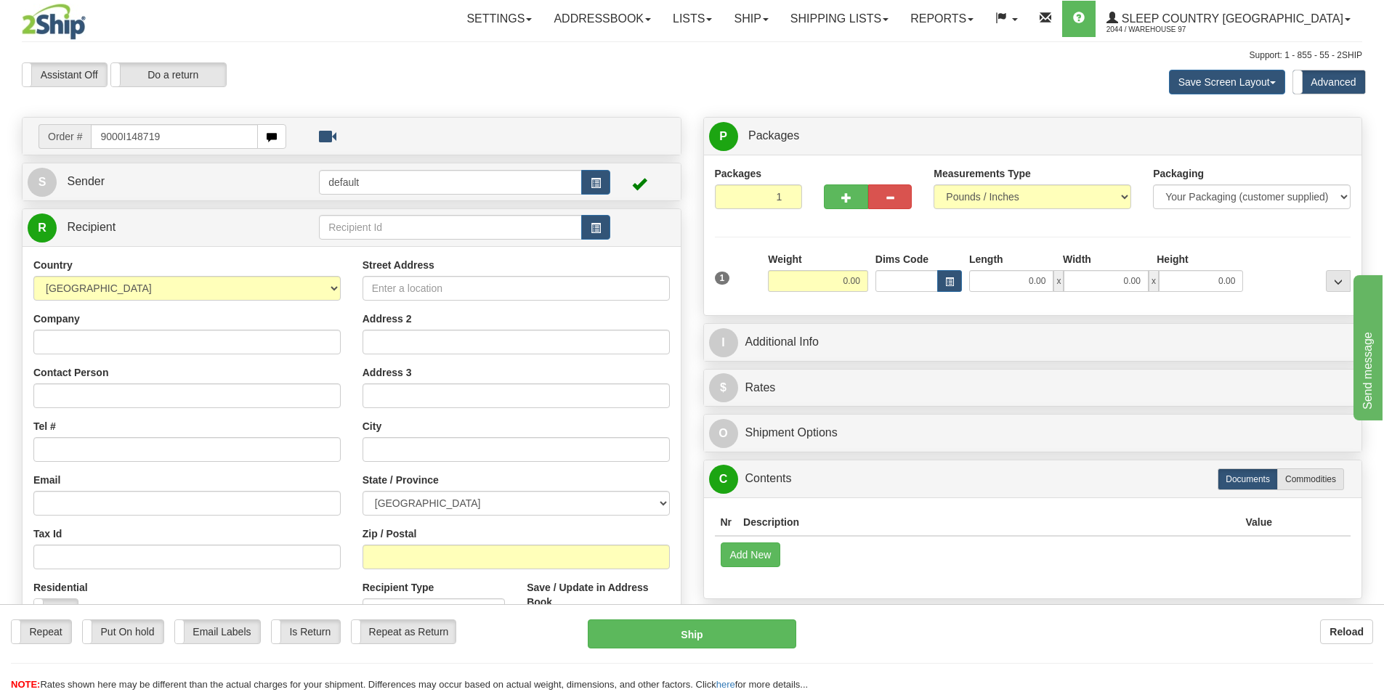
click at [199, 136] on input "9000I148719" at bounding box center [174, 136] width 167 height 25
click at [126, 141] on input "9000I148719" at bounding box center [174, 136] width 167 height 25
type input "9000I148719"
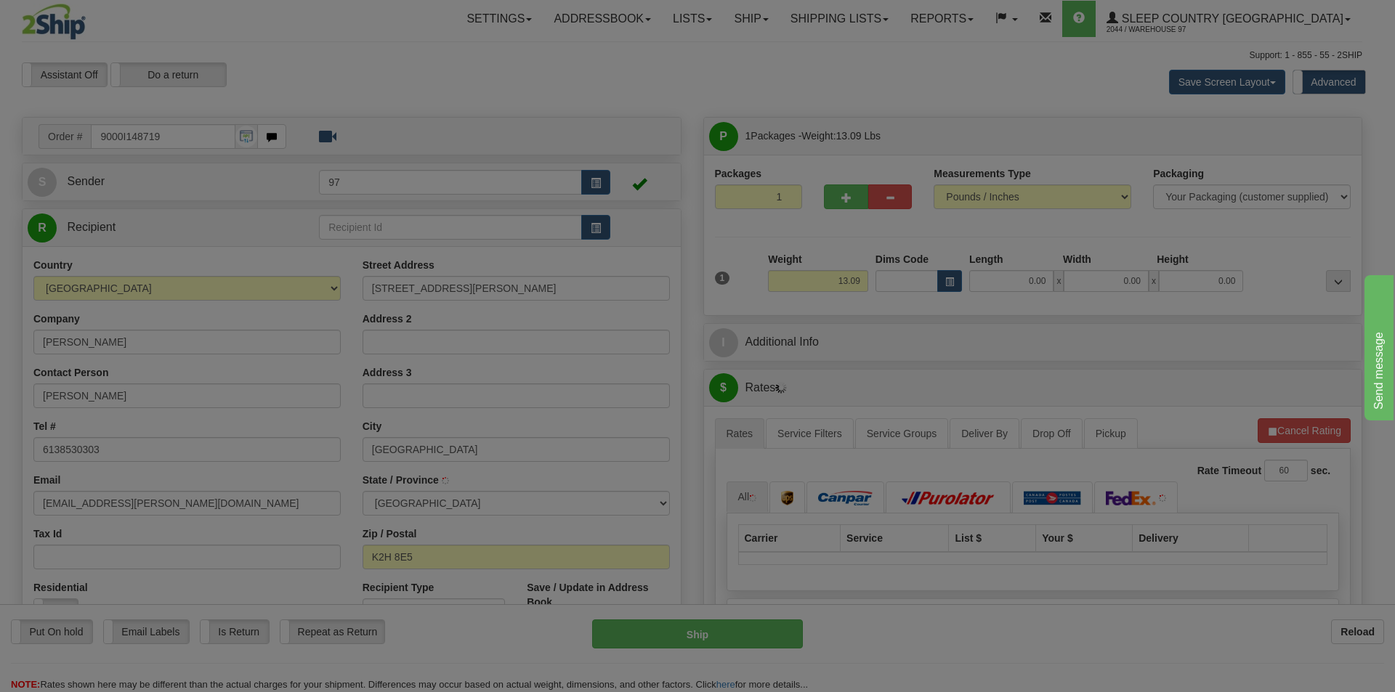
type input "NEPEAN"
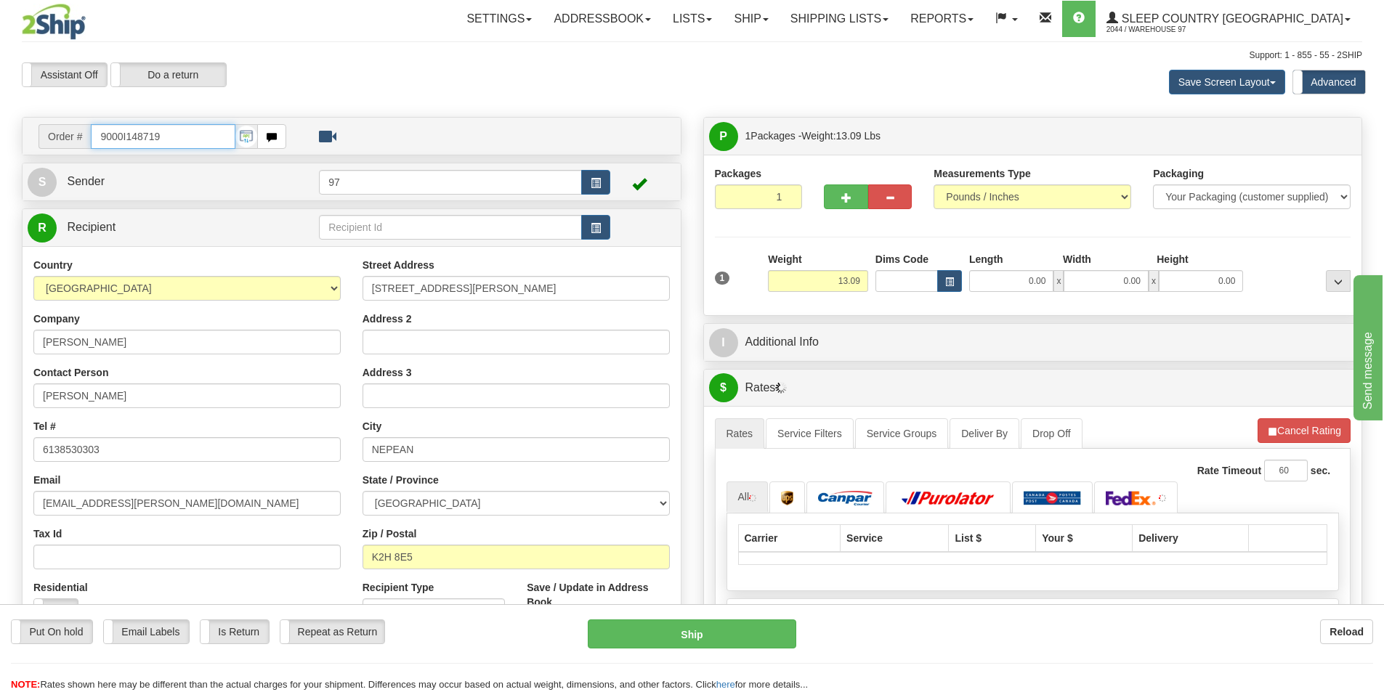
click at [143, 140] on input "9000I148719" at bounding box center [163, 136] width 145 height 25
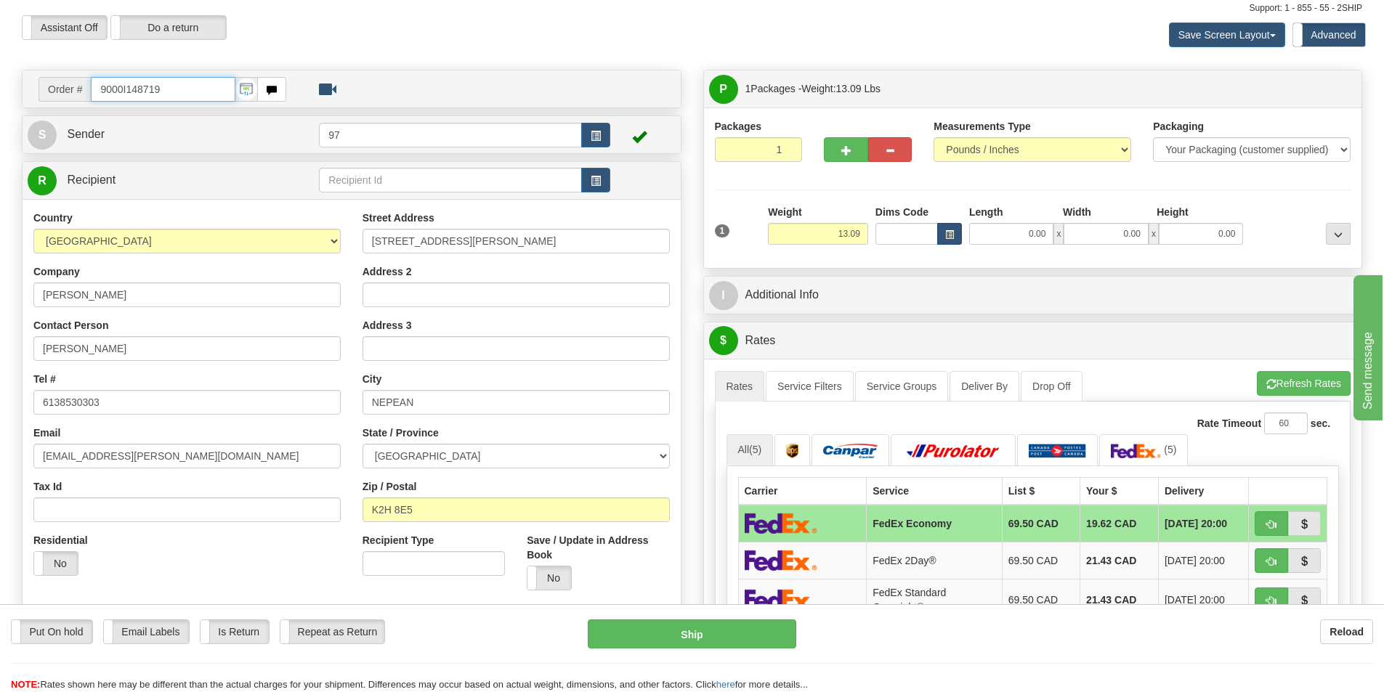
scroll to position [73, 0]
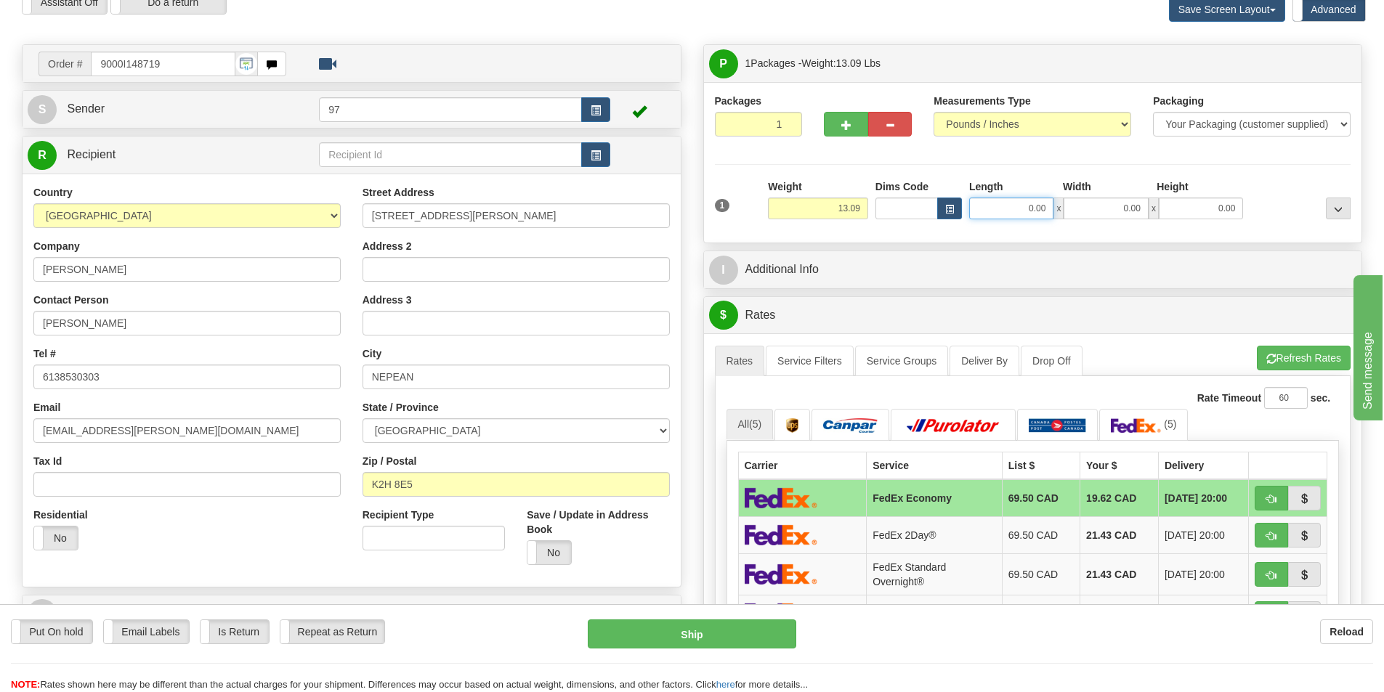
click at [1034, 204] on input "0.00" at bounding box center [1011, 209] width 84 height 22
type input "10.00"
click at [1090, 215] on input "0.00" at bounding box center [1105, 209] width 84 height 22
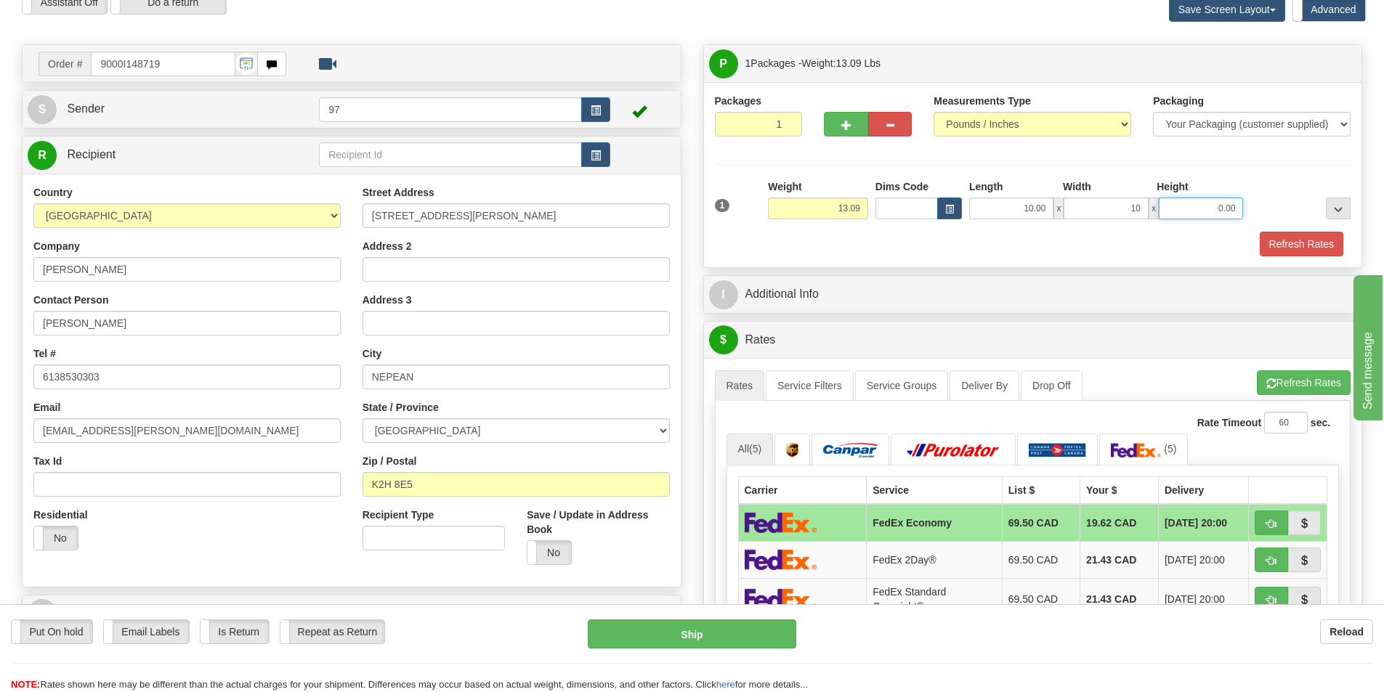
type input "10.00"
click at [1204, 209] on input "0.00" at bounding box center [1201, 209] width 84 height 22
type input "10.00"
click at [1259, 162] on div "Packages 1 1 Measurements Type" at bounding box center [1033, 175] width 636 height 163
click at [1289, 242] on button "Refresh Rates" at bounding box center [1301, 244] width 84 height 25
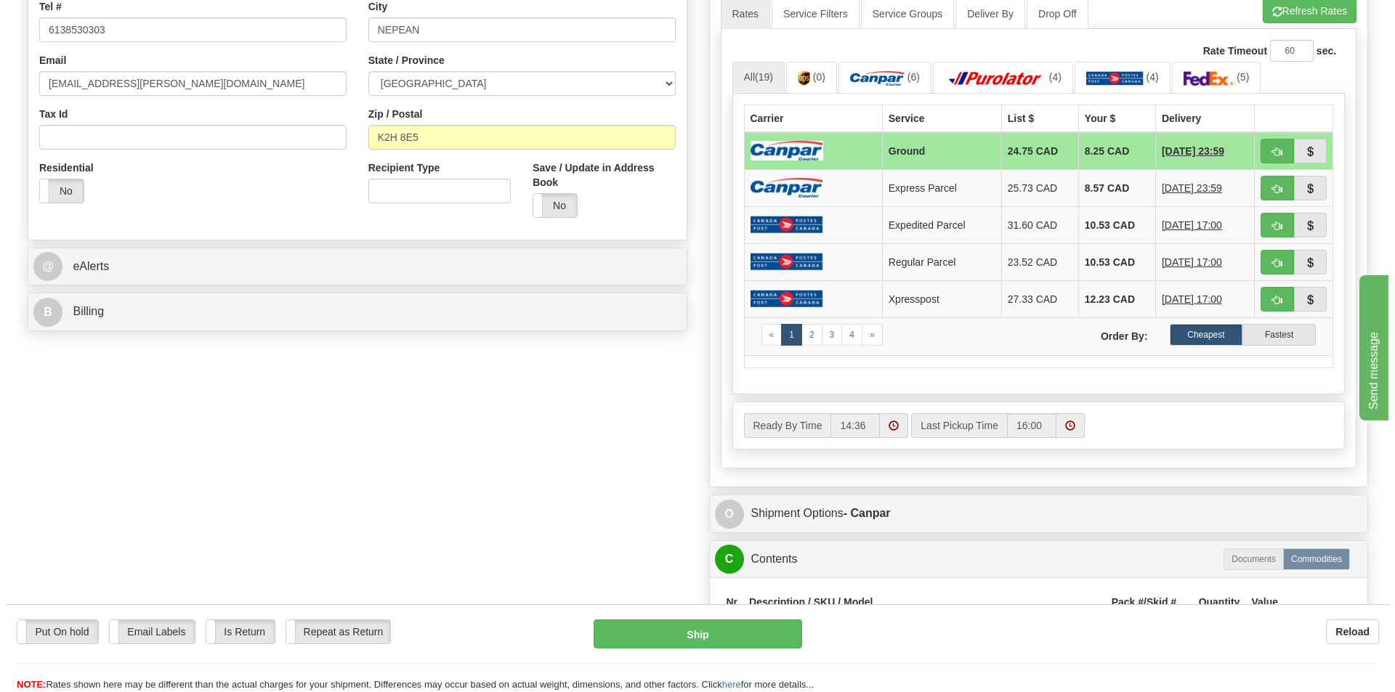
scroll to position [508, 0]
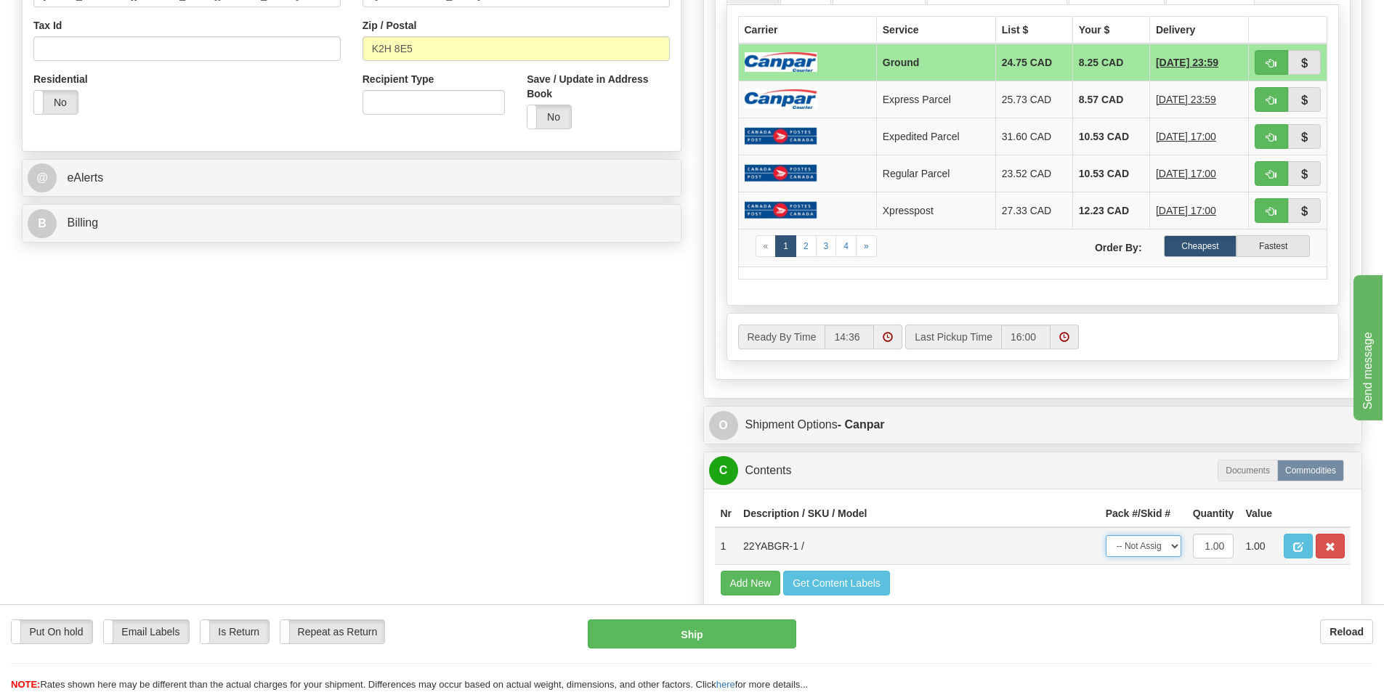
click at [1161, 544] on select "-- Not Assigned -- Package 1" at bounding box center [1143, 546] width 76 height 22
select select "0"
click at [1105, 535] on select "-- Not Assigned -- Package 1" at bounding box center [1143, 546] width 76 height 22
click at [504, 529] on div "Order # 9000I148719 S Sender 97" at bounding box center [692, 145] width 1362 height 1072
click at [655, 630] on button "Ship" at bounding box center [692, 634] width 208 height 29
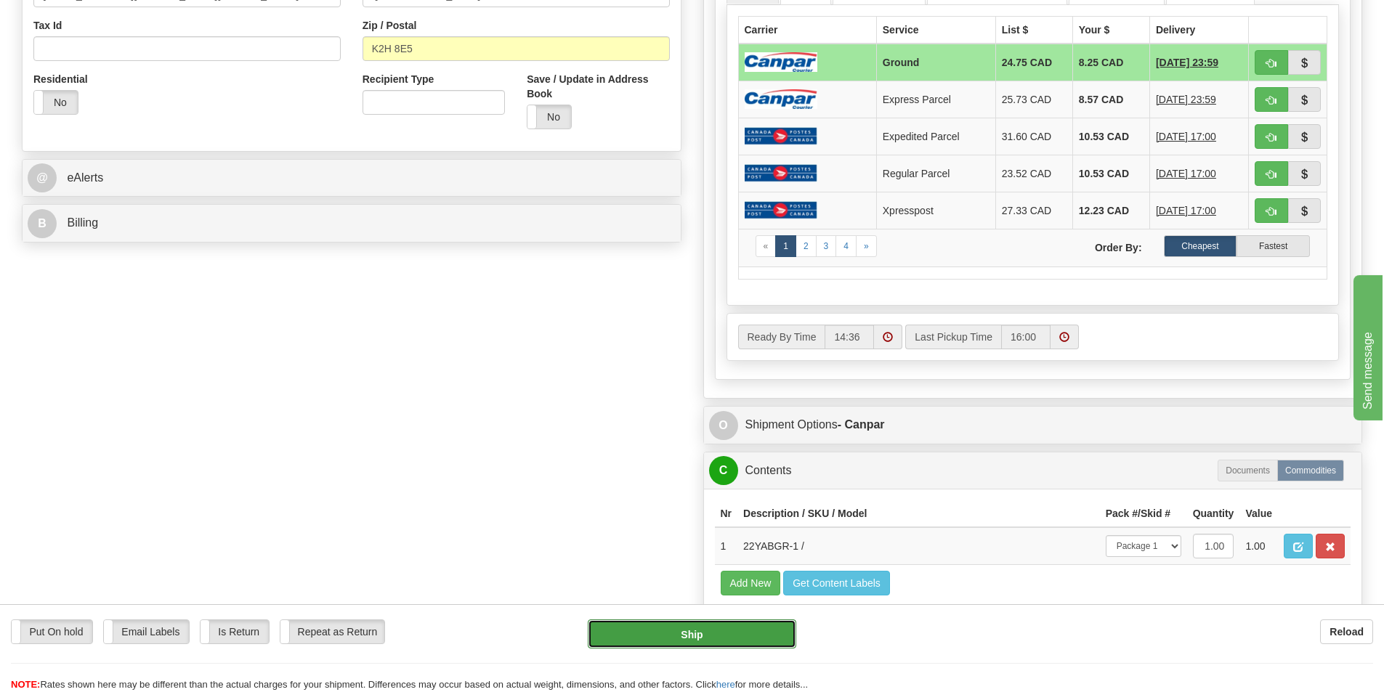
type input "1"
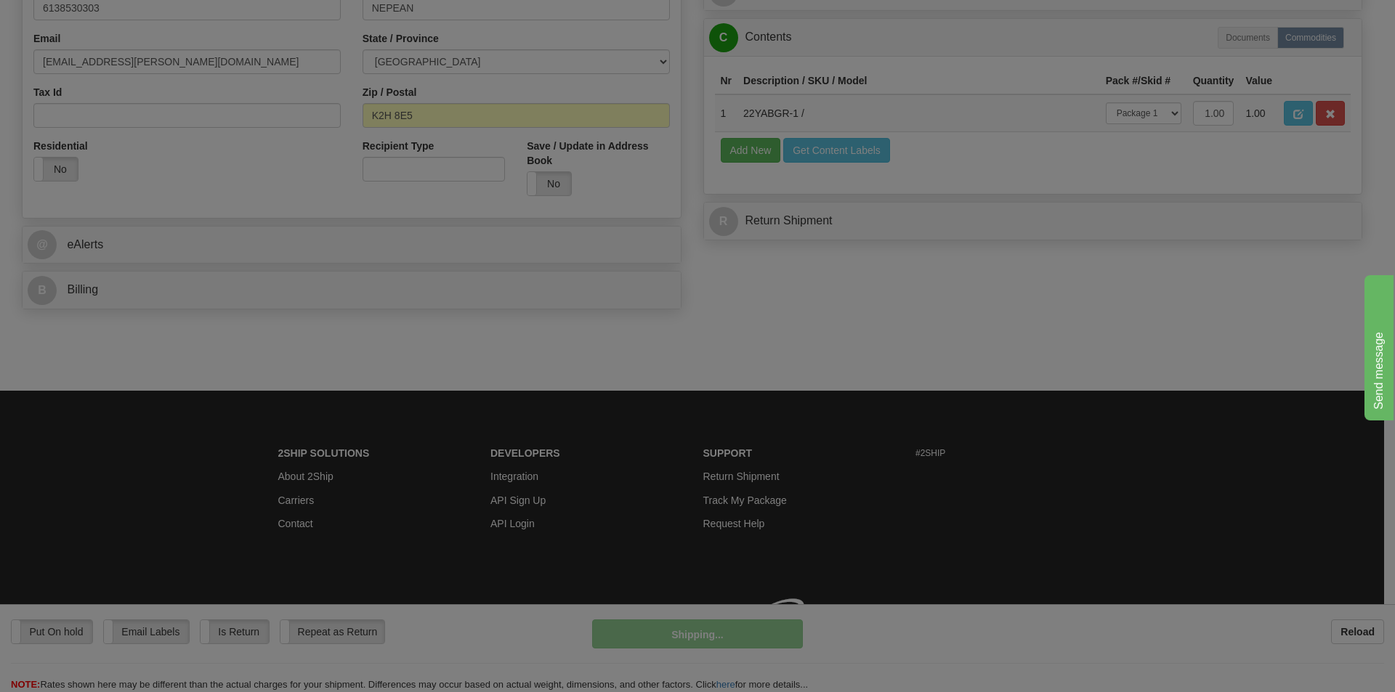
scroll to position [463, 0]
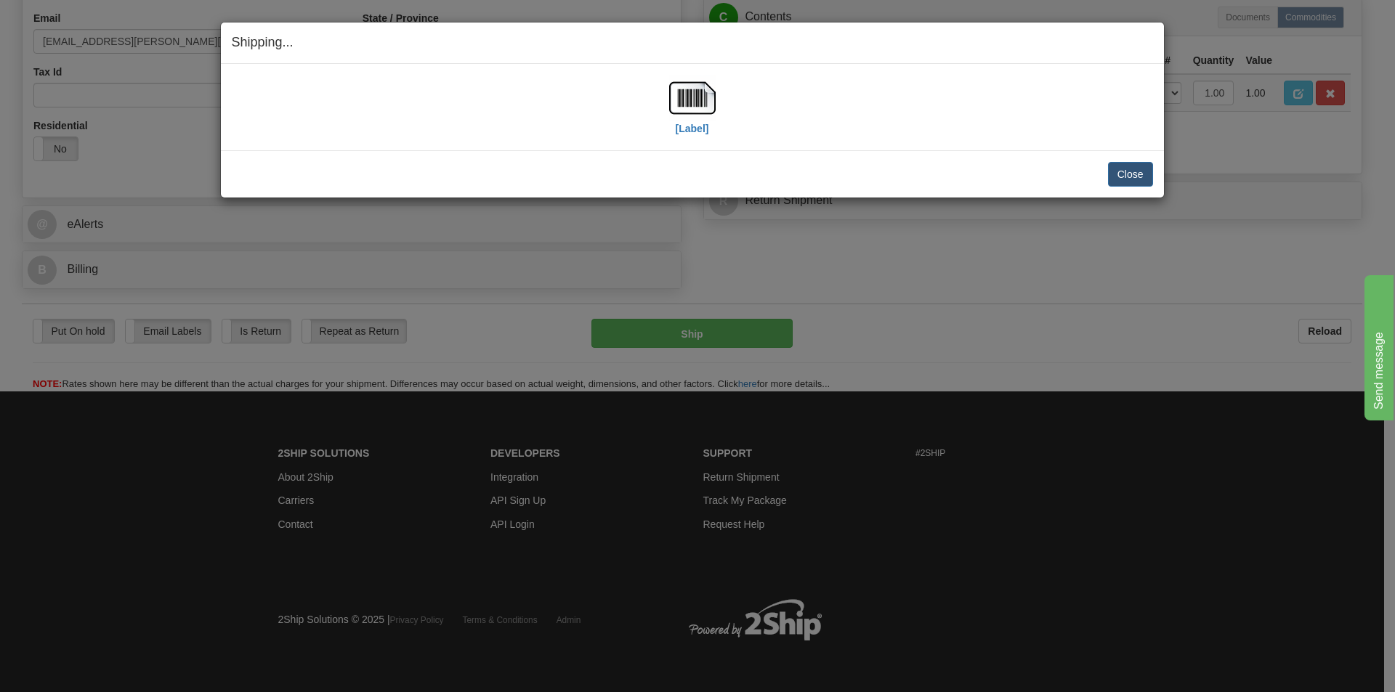
click at [733, 89] on div "[Label]" at bounding box center [692, 107] width 921 height 65
click at [707, 93] on img at bounding box center [692, 98] width 46 height 46
click at [1135, 186] on button "Close" at bounding box center [1130, 174] width 45 height 25
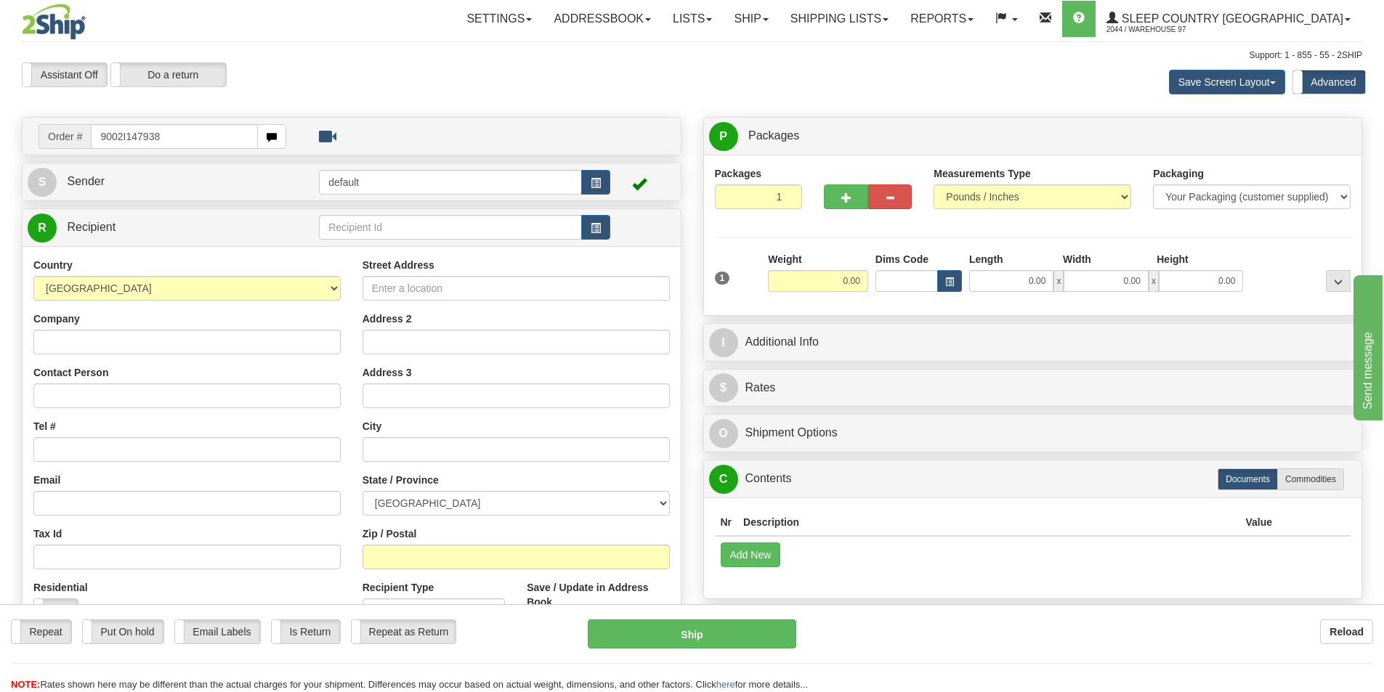
type input "9002I147938"
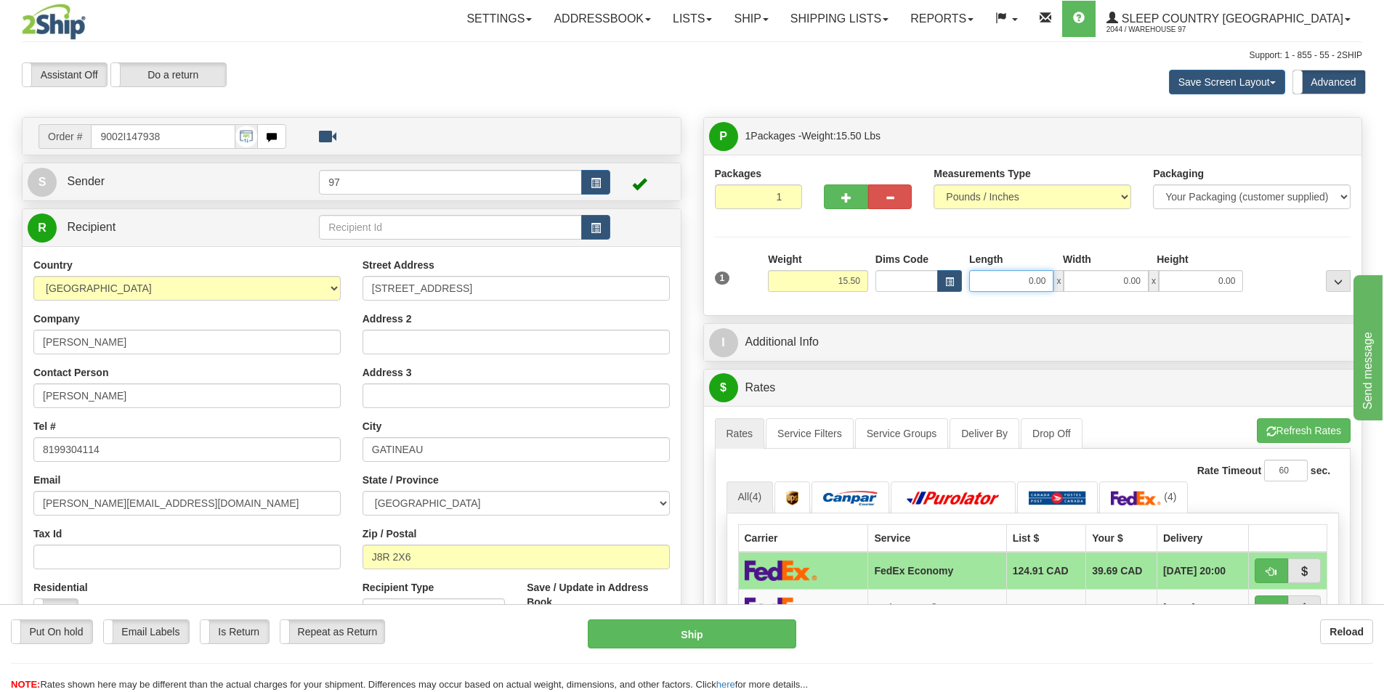
click at [1031, 283] on input "0.00" at bounding box center [1011, 281] width 84 height 22
type input "10.00"
click at [1092, 288] on input "0.00" at bounding box center [1105, 281] width 84 height 22
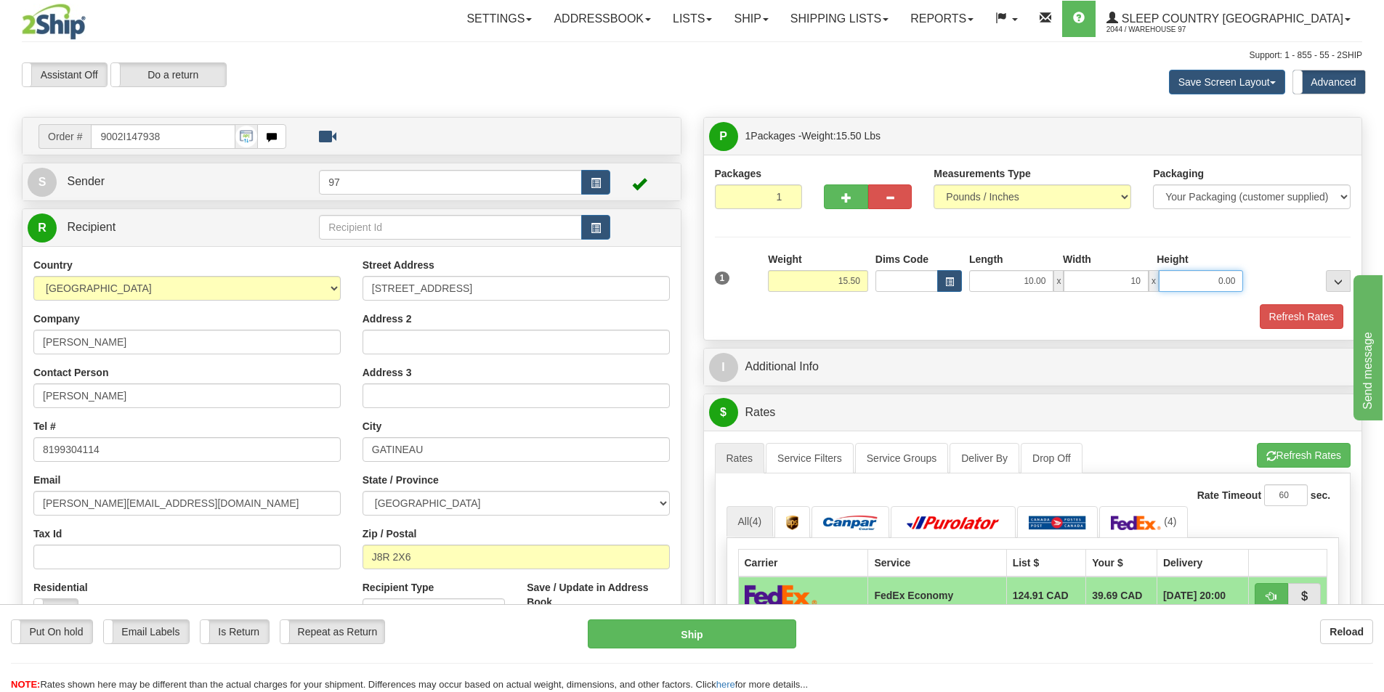
type input "10.00"
click at [1218, 283] on input "0.00" at bounding box center [1201, 281] width 84 height 22
type input "10.00"
click at [1367, 215] on div "P Packages 1 Packages - Weight: 15.50 Lbs Shipment Level Shipm. Package Level P…" at bounding box center [1032, 686] width 681 height 1138
click at [1267, 318] on button "Refresh Rates" at bounding box center [1301, 316] width 84 height 25
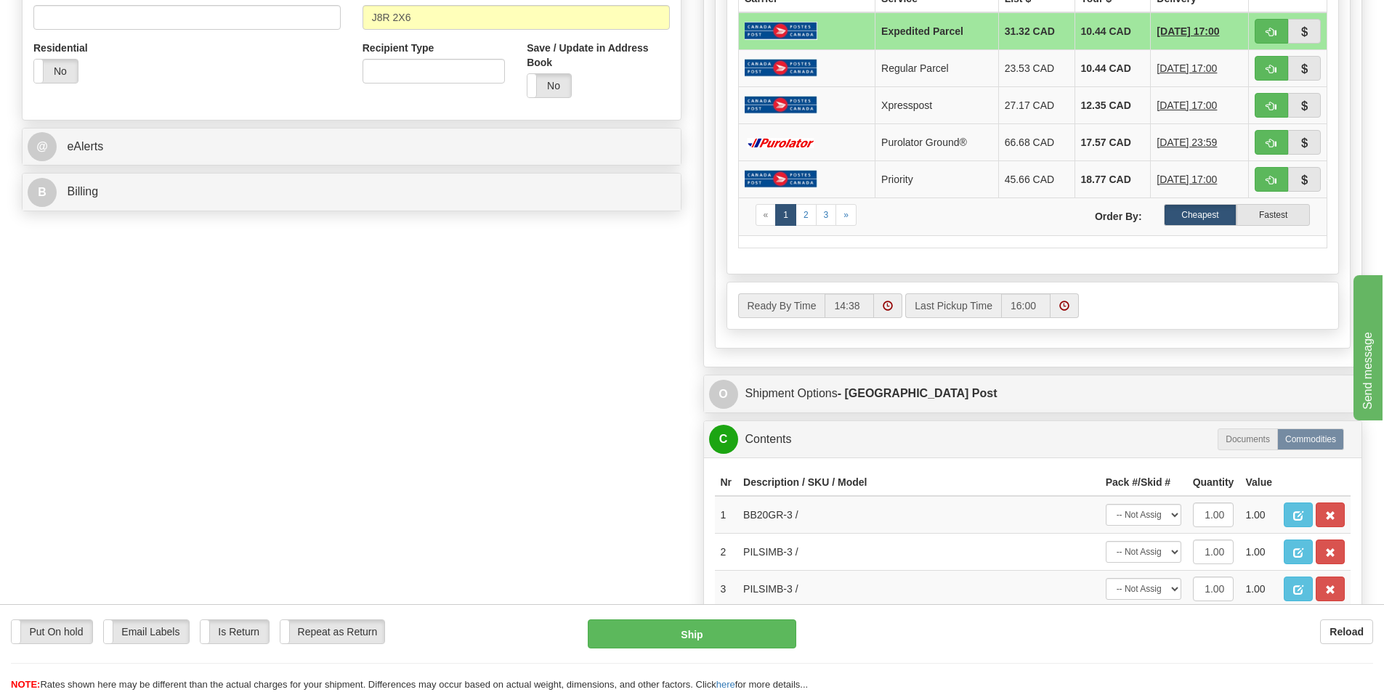
scroll to position [581, 0]
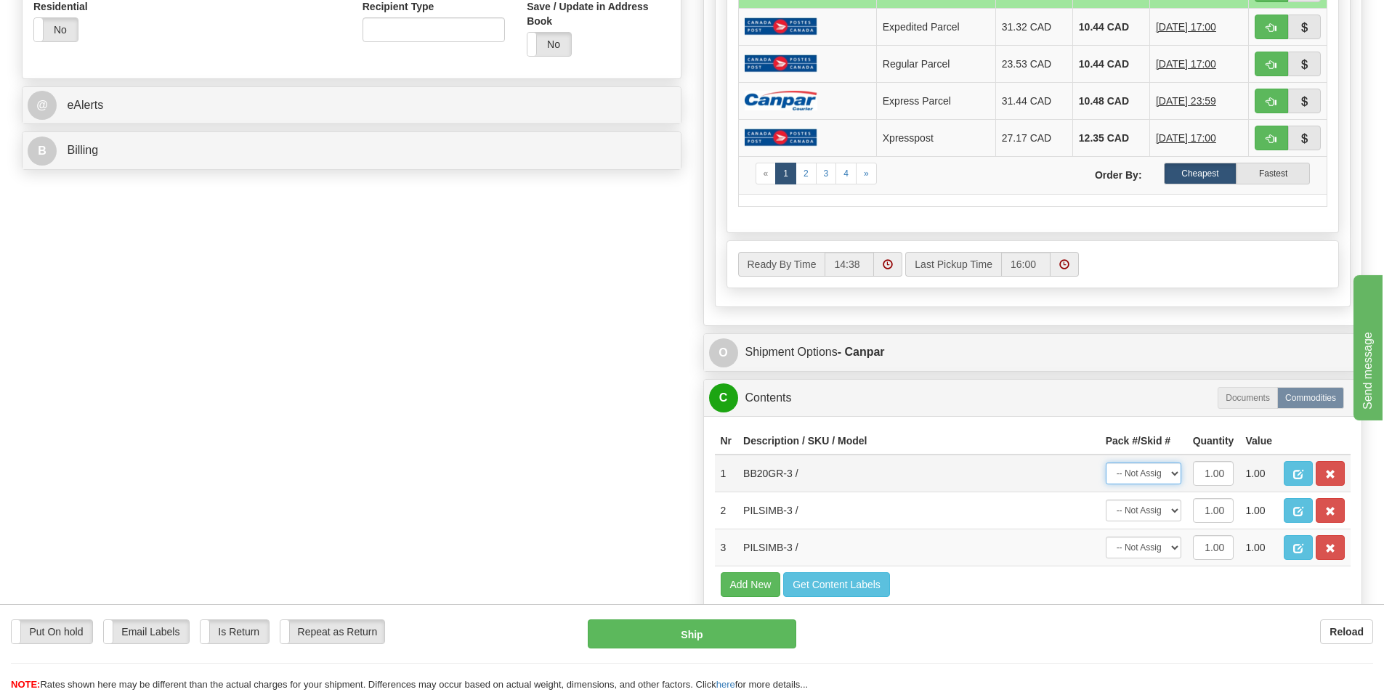
click at [1140, 472] on select "-- Not Assigned -- Package 1" at bounding box center [1143, 474] width 76 height 22
select select "0"
click at [1105, 463] on select "-- Not Assigned -- Package 1" at bounding box center [1143, 474] width 76 height 22
click at [1148, 507] on select "-- Not Assigned -- Package 1" at bounding box center [1143, 511] width 76 height 22
select select "0"
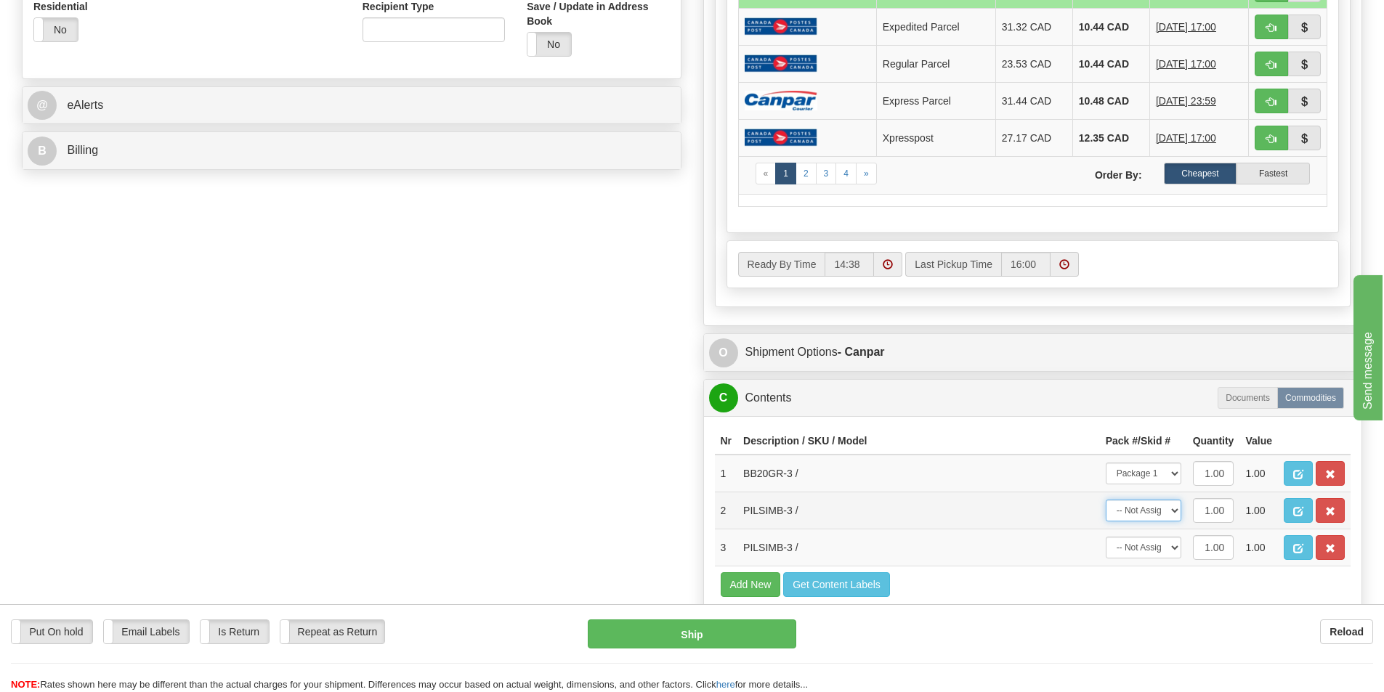
click at [1105, 500] on select "-- Not Assigned -- Package 1" at bounding box center [1143, 511] width 76 height 22
click at [1151, 545] on select "-- Not Assigned -- Package 1" at bounding box center [1143, 548] width 76 height 22
select select "0"
click at [1105, 537] on select "-- Not Assigned -- Package 1" at bounding box center [1143, 548] width 76 height 22
click at [649, 511] on div "Order # 9002I147938 S Sender 97" at bounding box center [692, 109] width 1362 height 1146
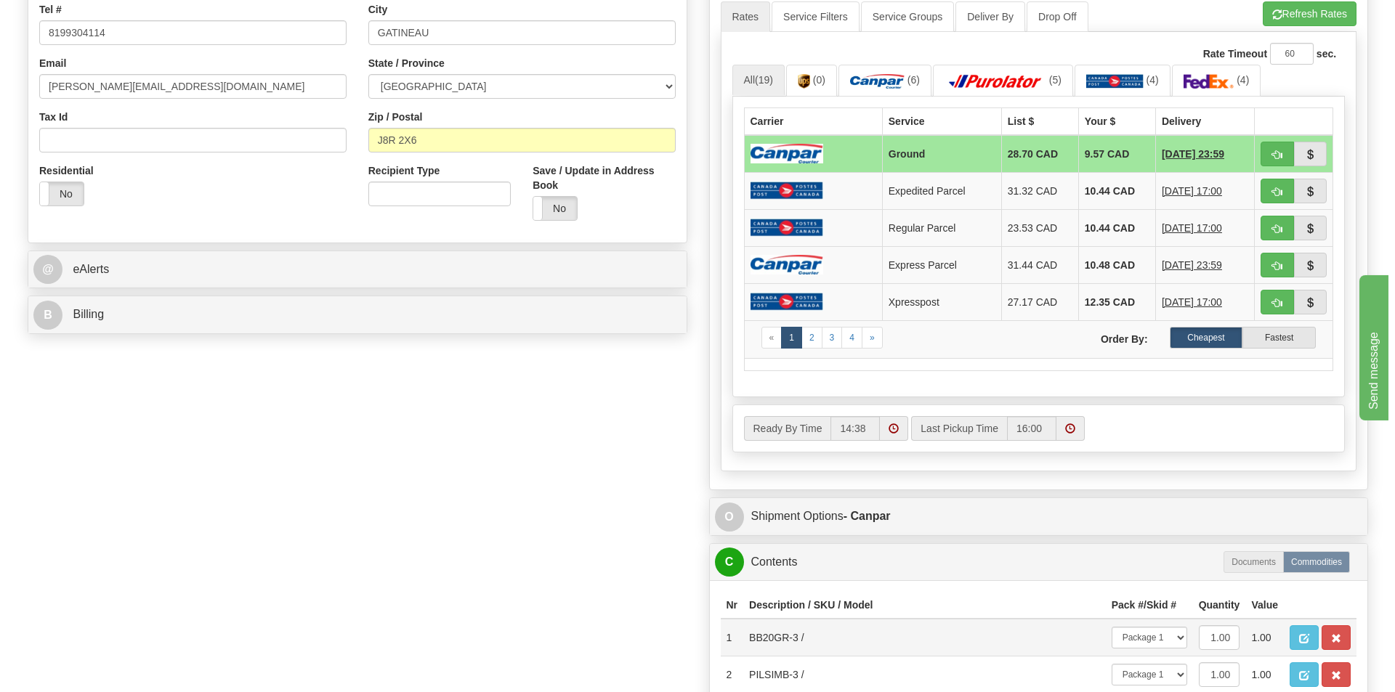
scroll to position [726, 0]
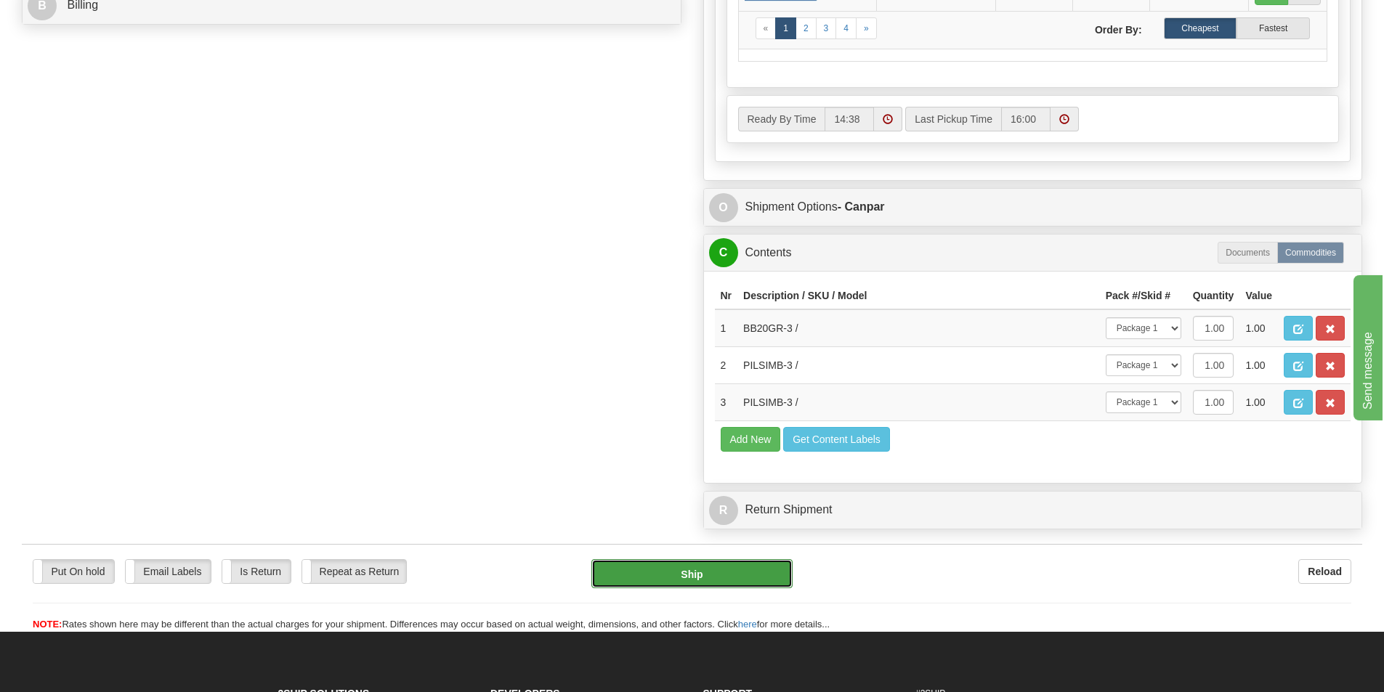
click at [664, 569] on button "Ship" at bounding box center [691, 573] width 201 height 29
type input "1"
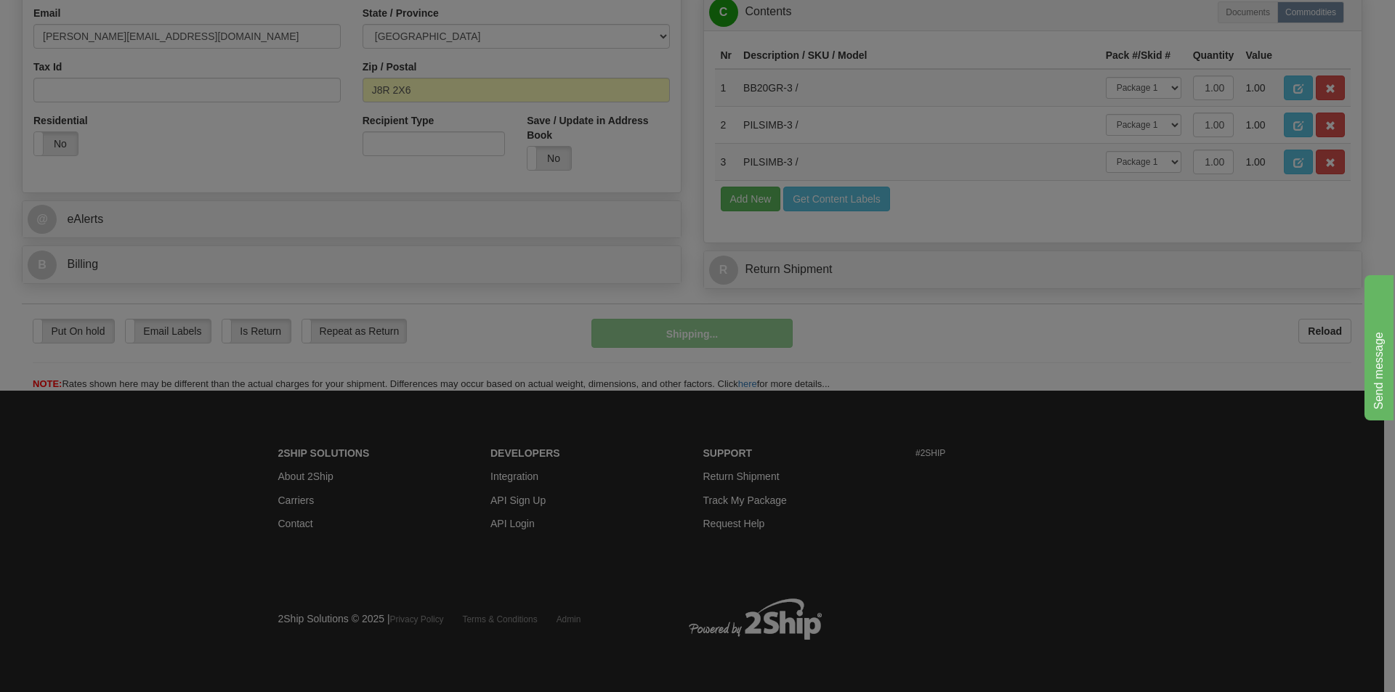
scroll to position [467, 0]
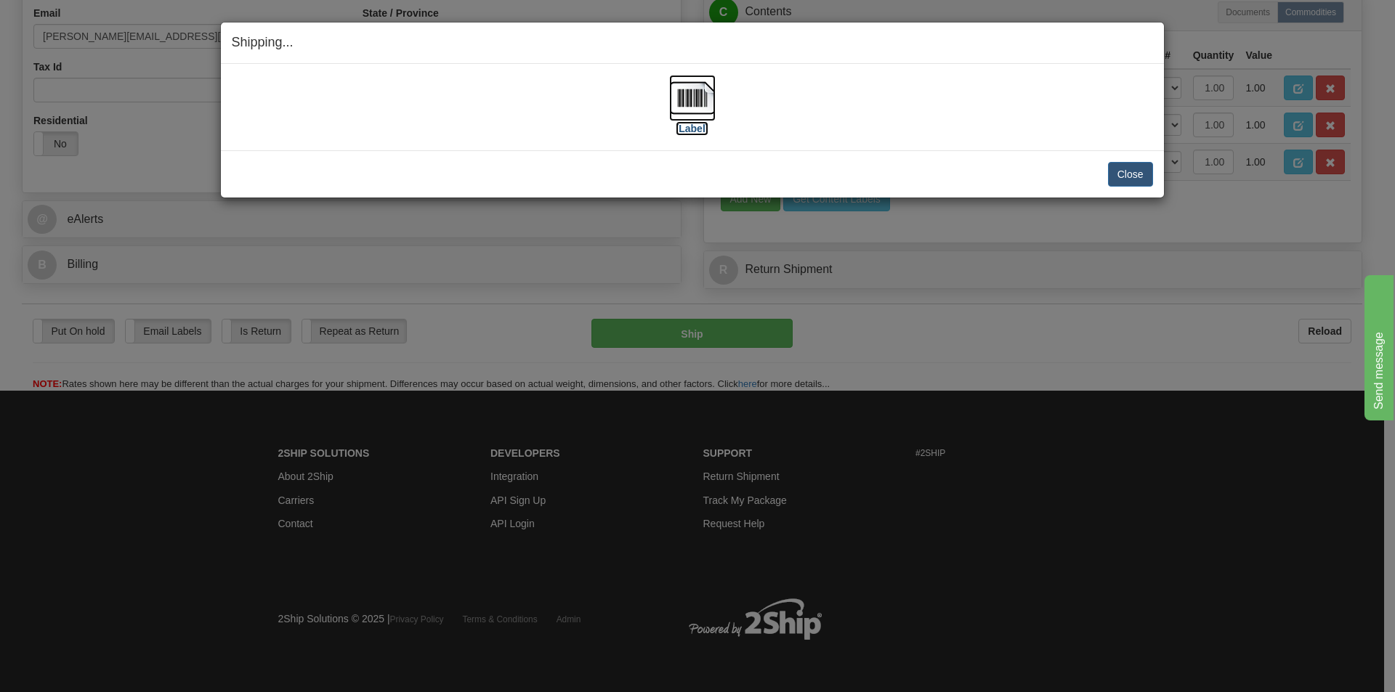
click at [700, 96] on img at bounding box center [692, 98] width 46 height 46
click at [1109, 174] on button "Close" at bounding box center [1130, 174] width 45 height 25
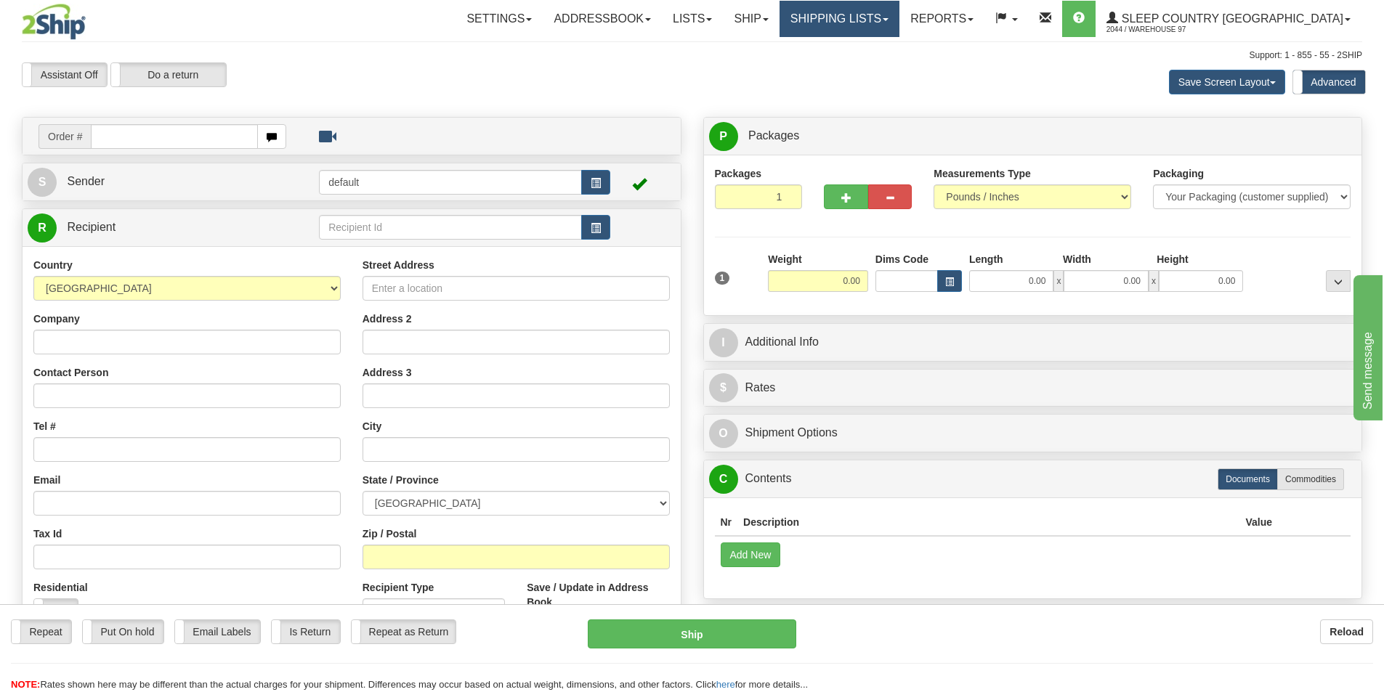
click at [896, 20] on link "Shipping lists" at bounding box center [839, 19] width 120 height 36
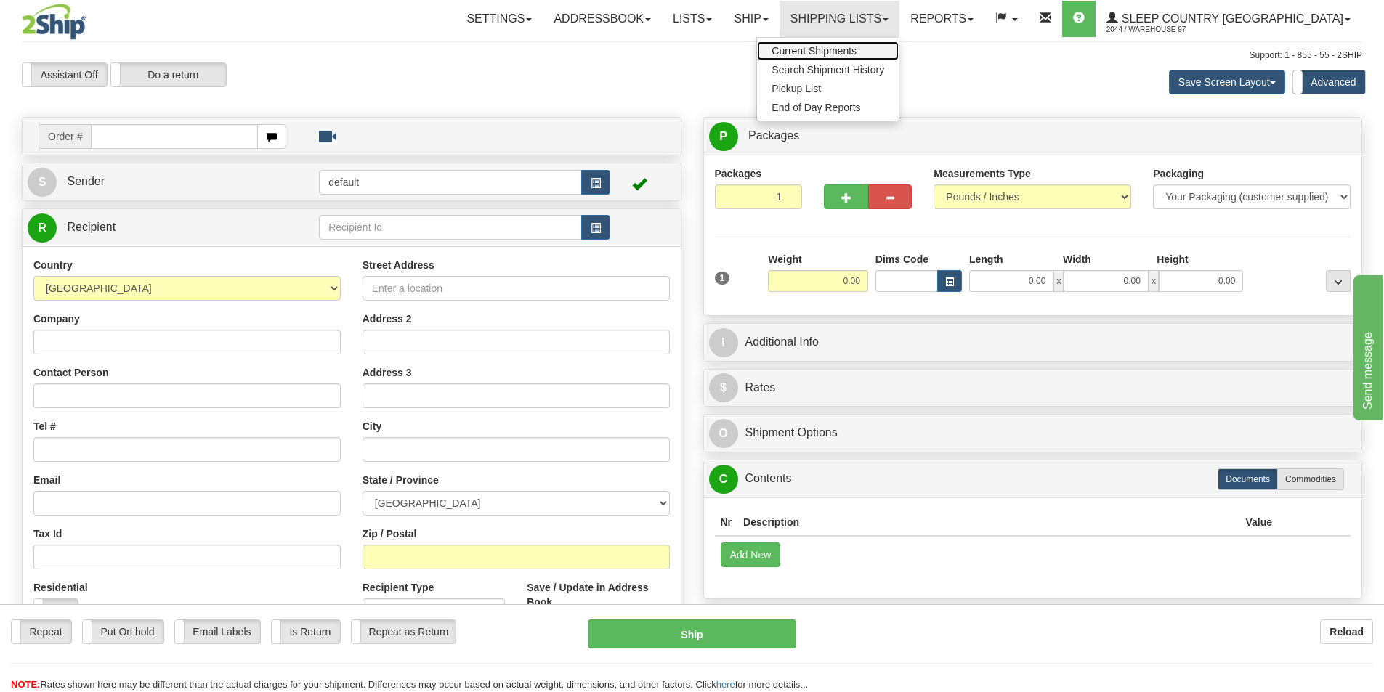
click at [856, 54] on span "Current Shipments" at bounding box center [813, 51] width 85 height 12
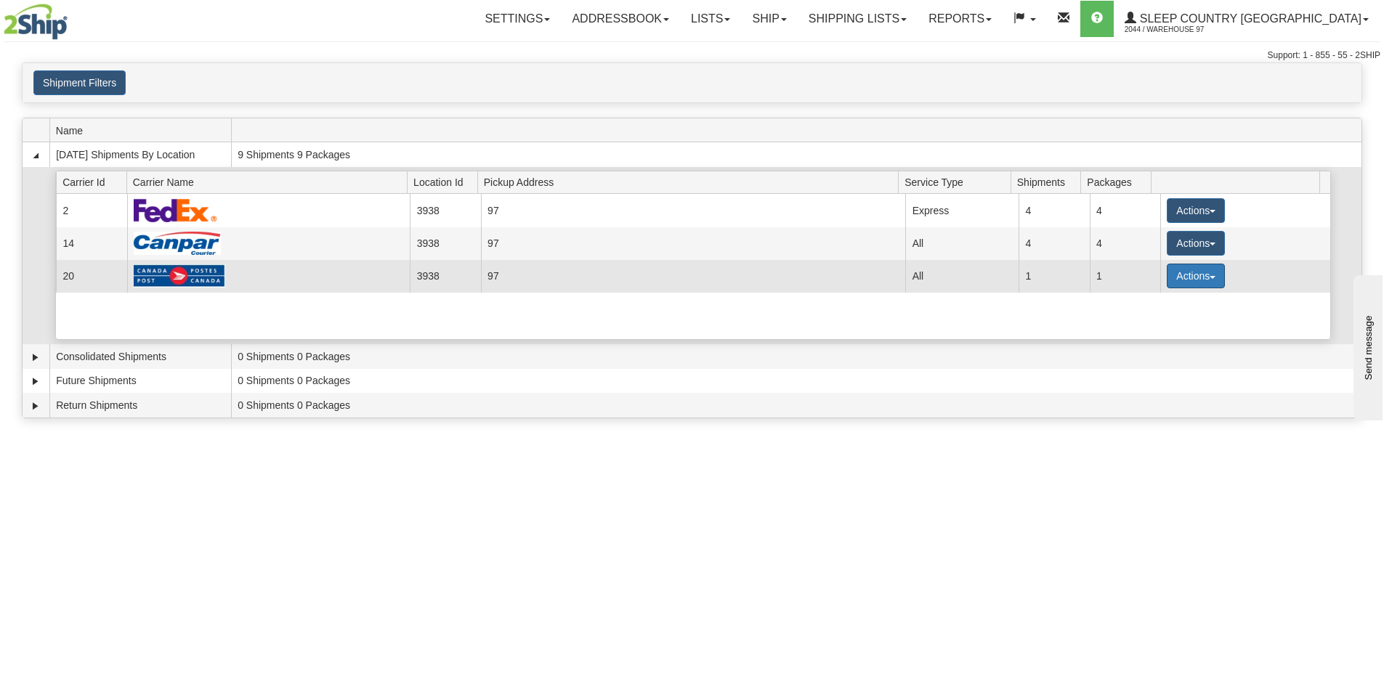
click at [1206, 279] on button "Actions" at bounding box center [1196, 276] width 58 height 25
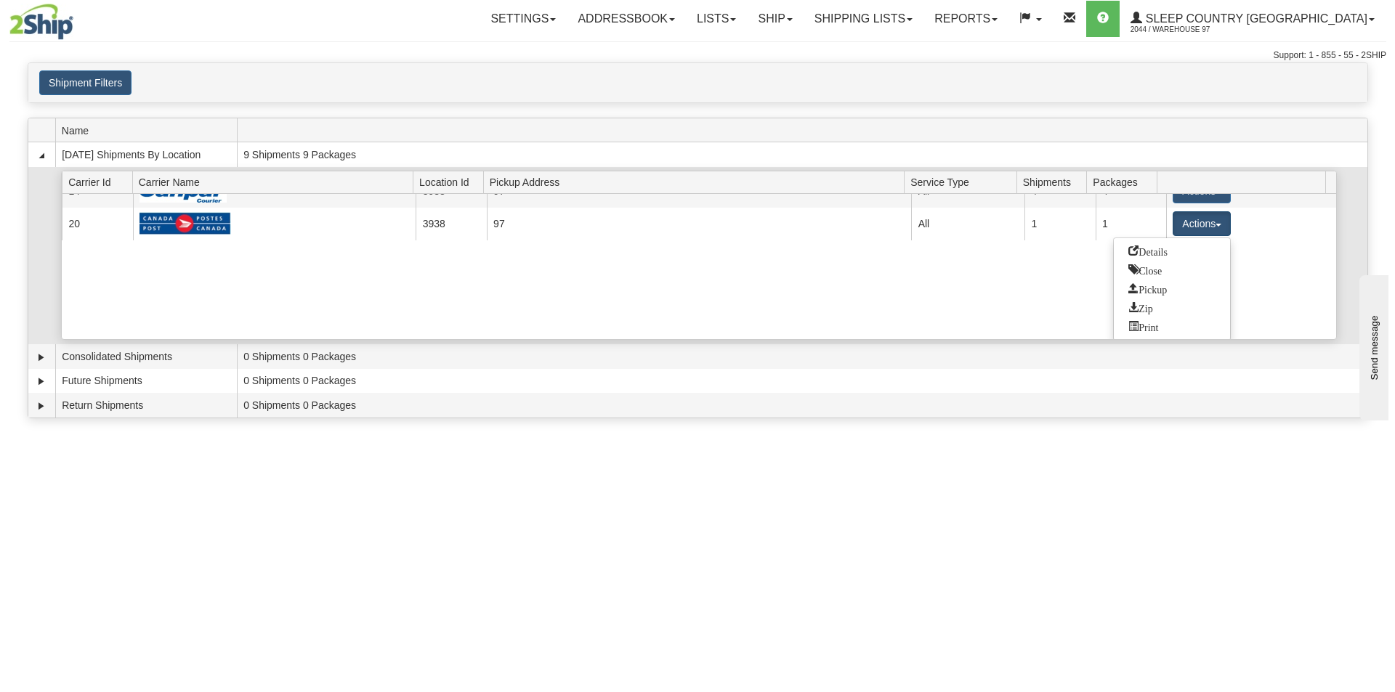
scroll to position [54, 0]
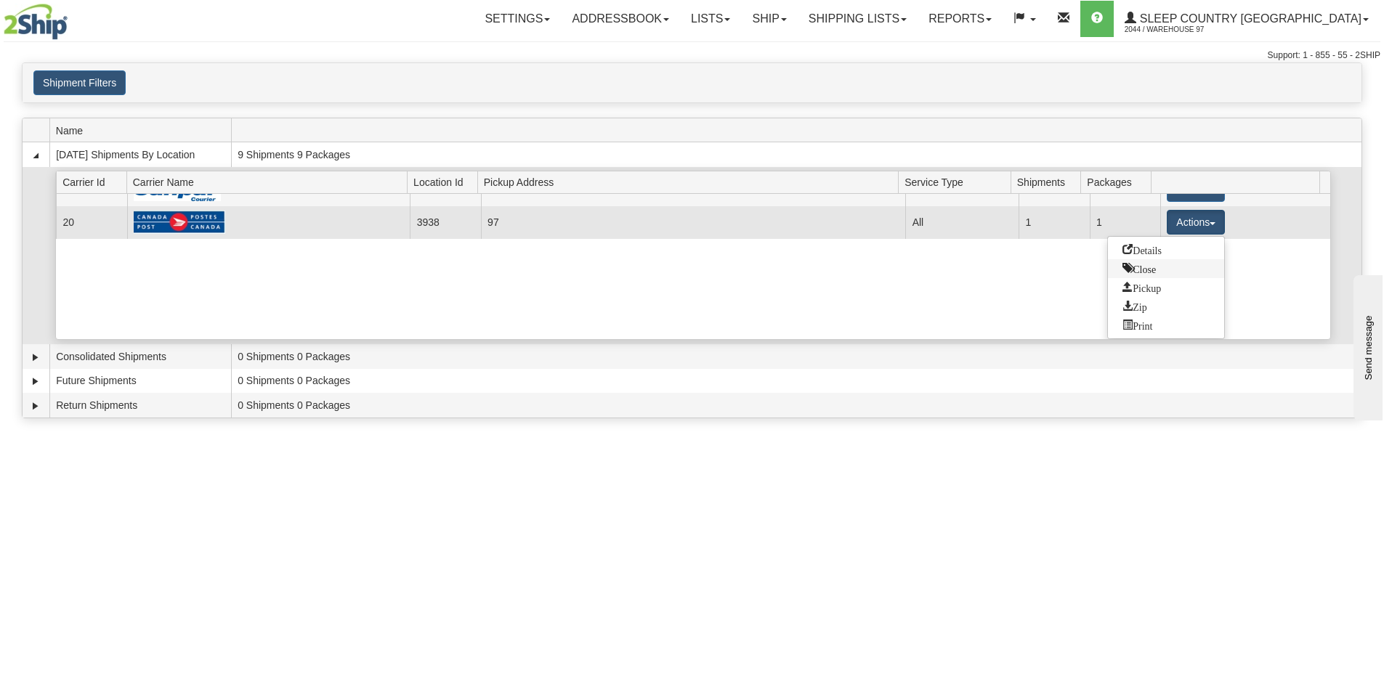
click at [1150, 267] on span "Close" at bounding box center [1138, 268] width 33 height 10
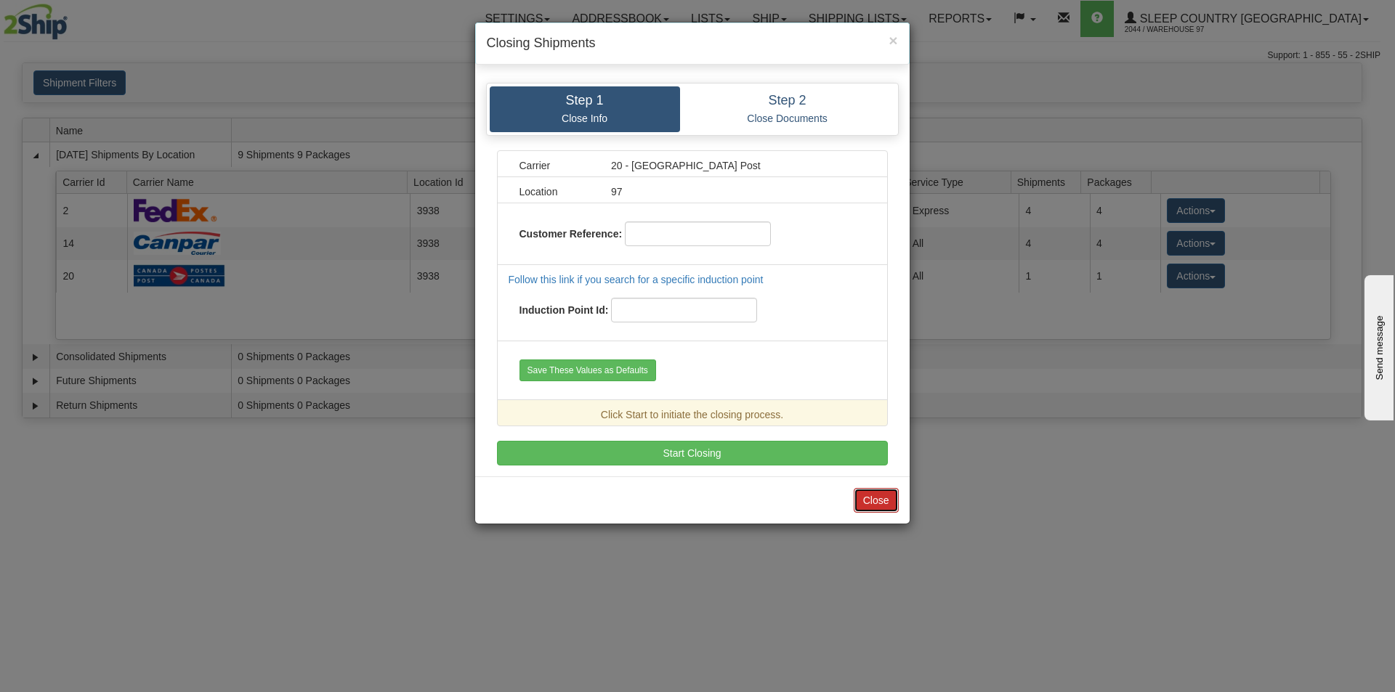
click at [874, 508] on button "Close" at bounding box center [875, 500] width 45 height 25
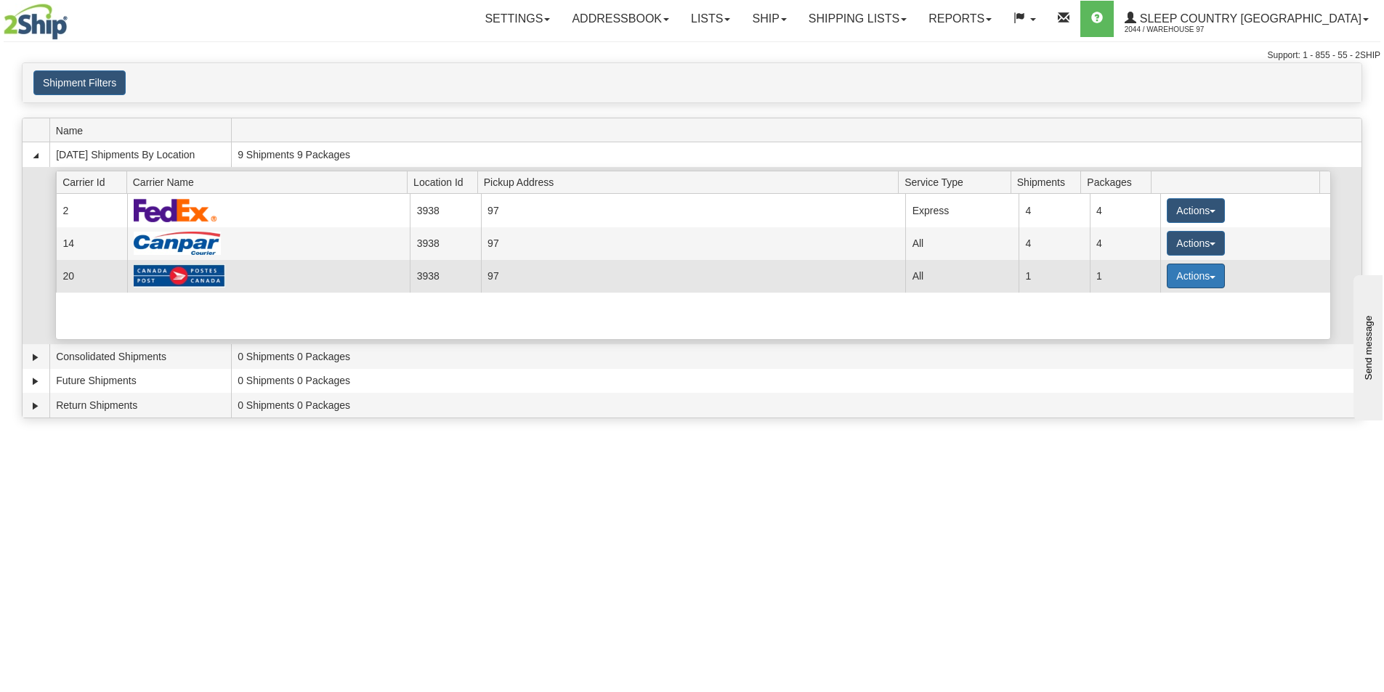
click at [1201, 280] on button "Actions" at bounding box center [1196, 276] width 58 height 25
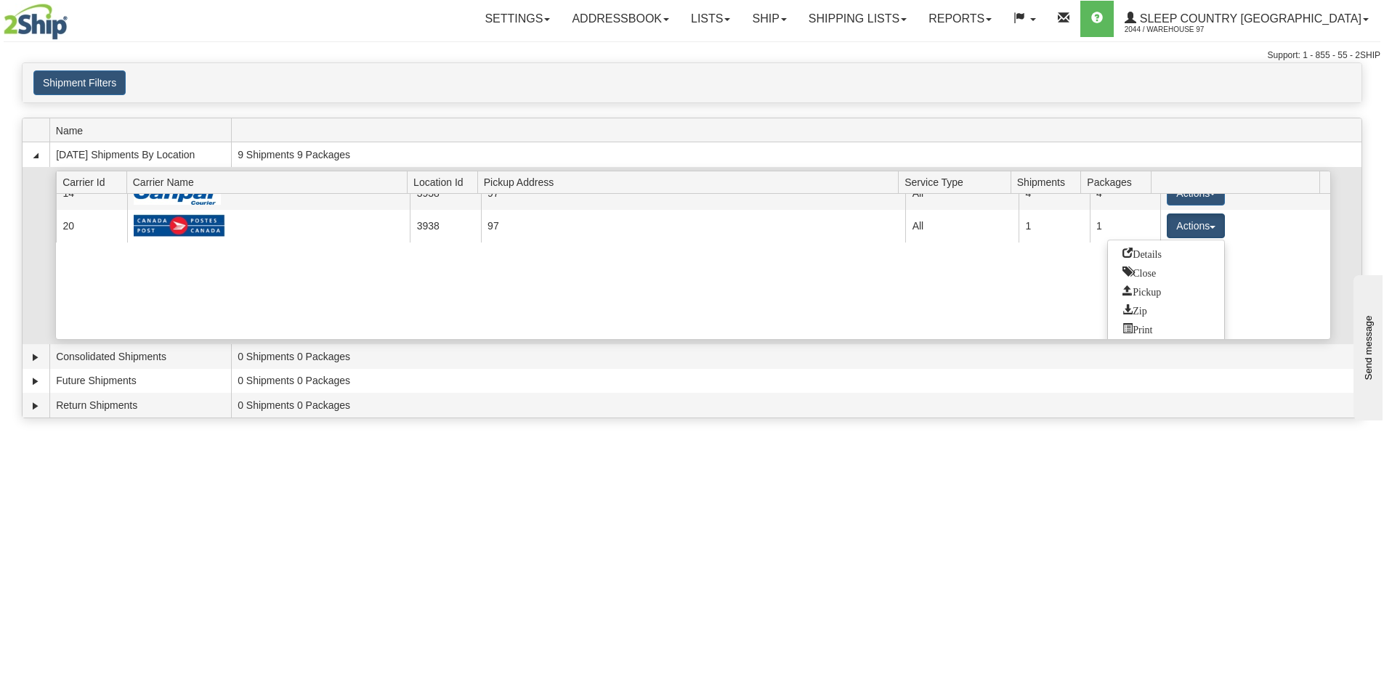
scroll to position [54, 0]
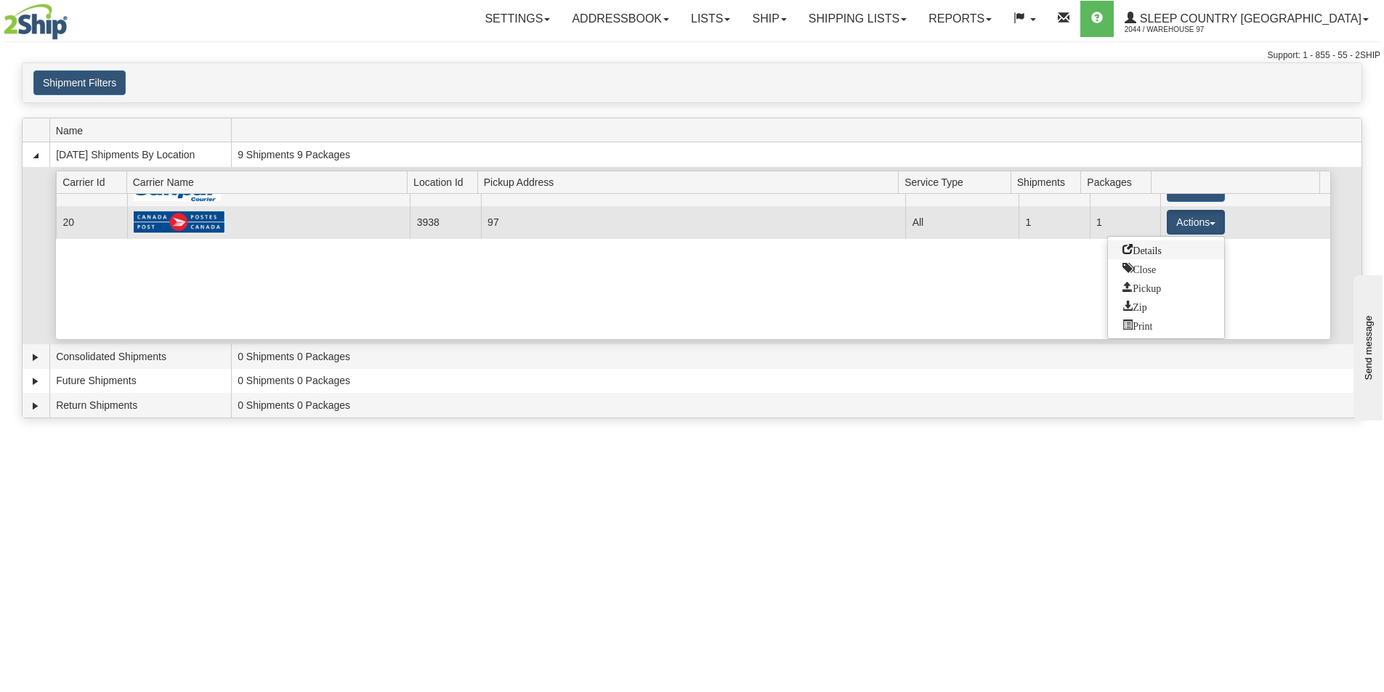
click at [1139, 243] on link "Details" at bounding box center [1166, 249] width 116 height 19
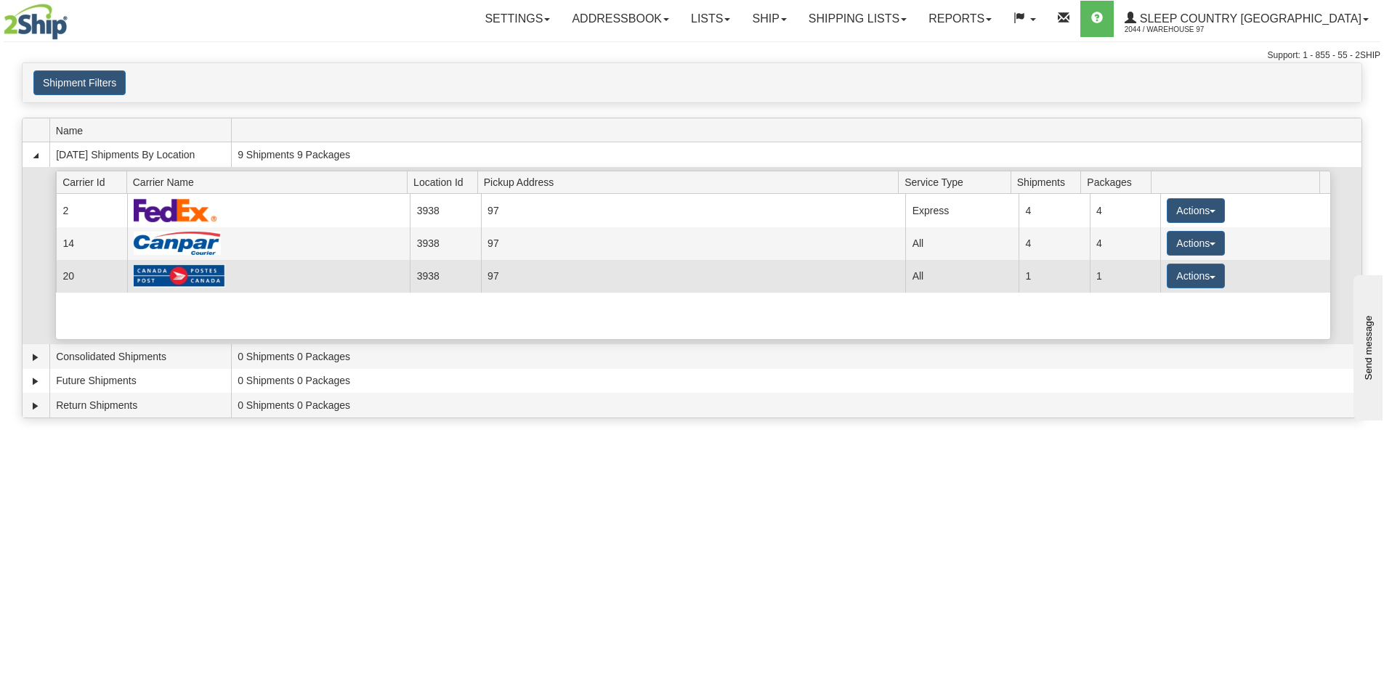
scroll to position [0, 0]
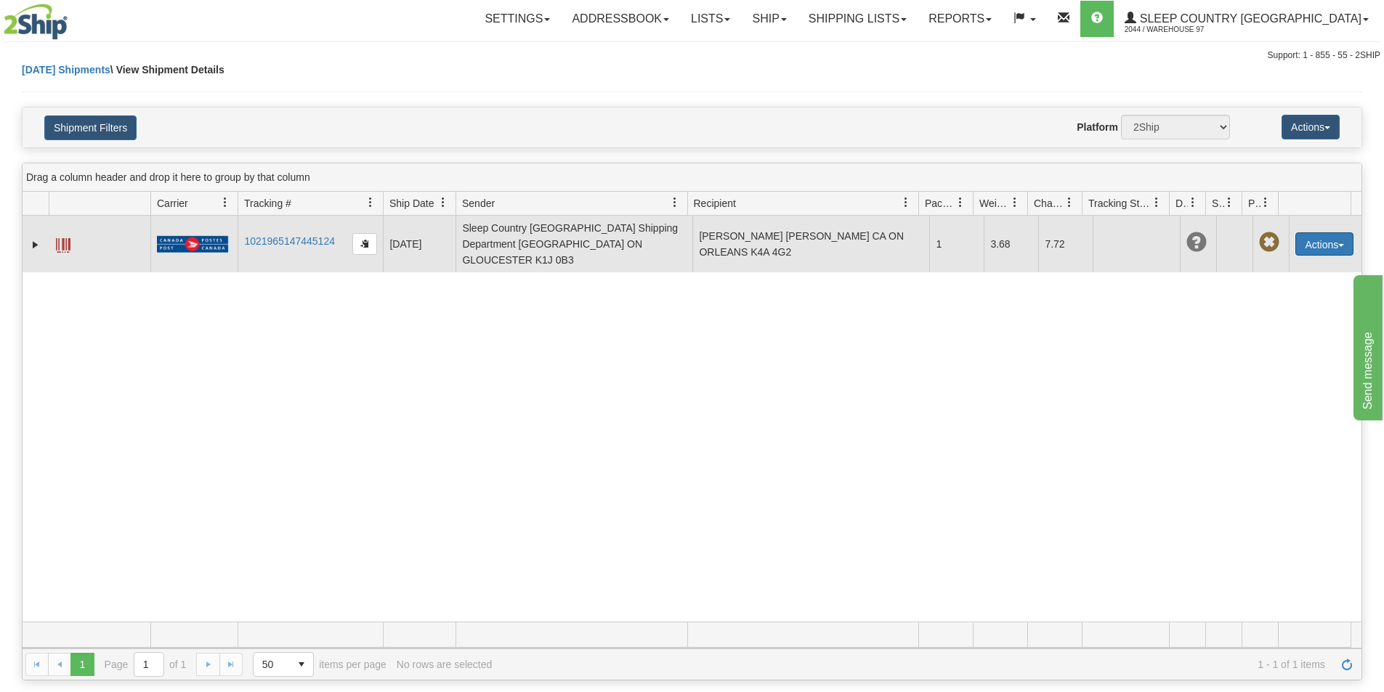
click at [1316, 240] on button "Actions" at bounding box center [1324, 243] width 58 height 23
click at [1294, 280] on link "Repeat" at bounding box center [1294, 289] width 116 height 19
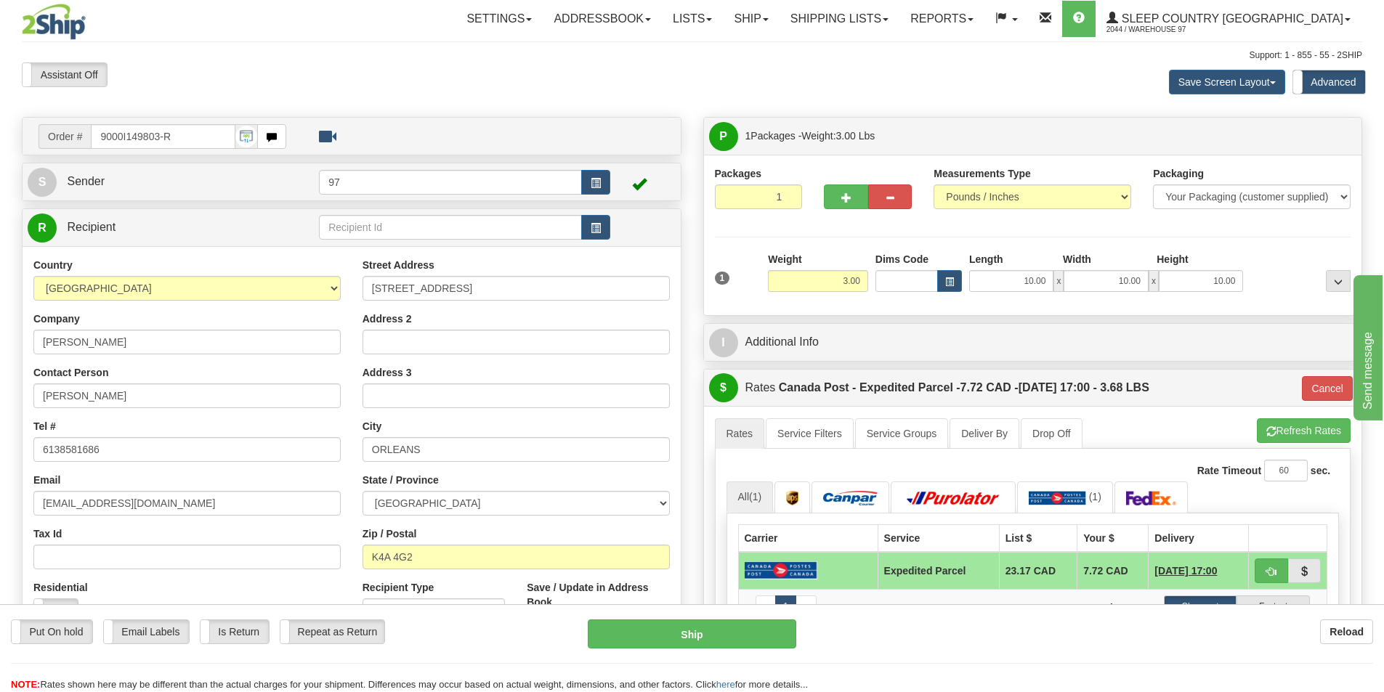
scroll to position [73, 0]
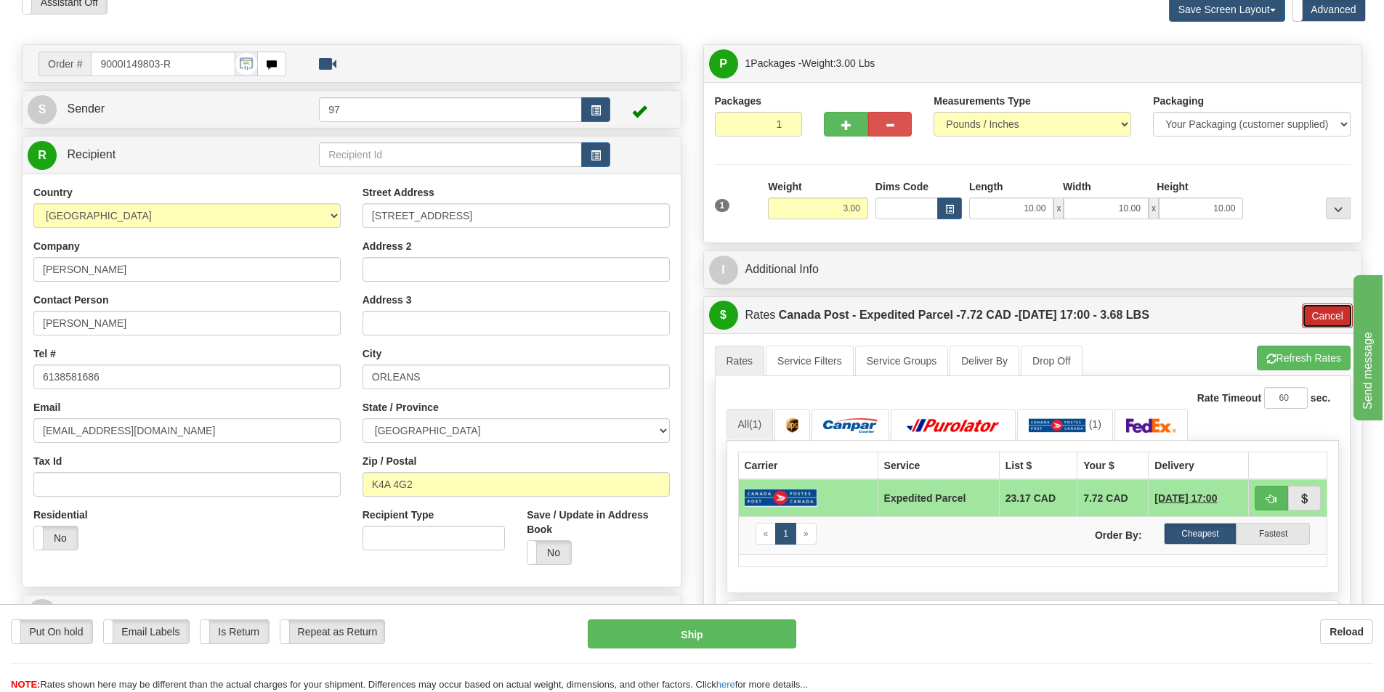
click at [1326, 315] on button "Cancel" at bounding box center [1327, 316] width 51 height 25
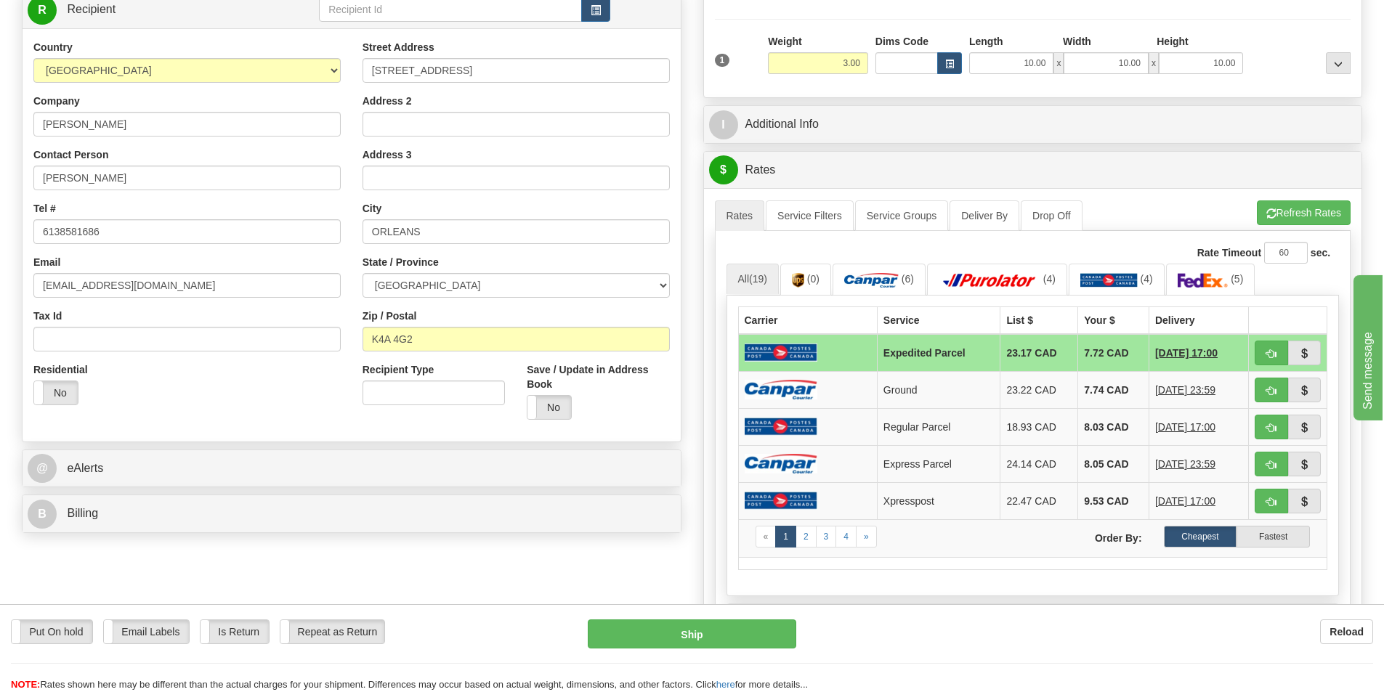
scroll to position [221, 0]
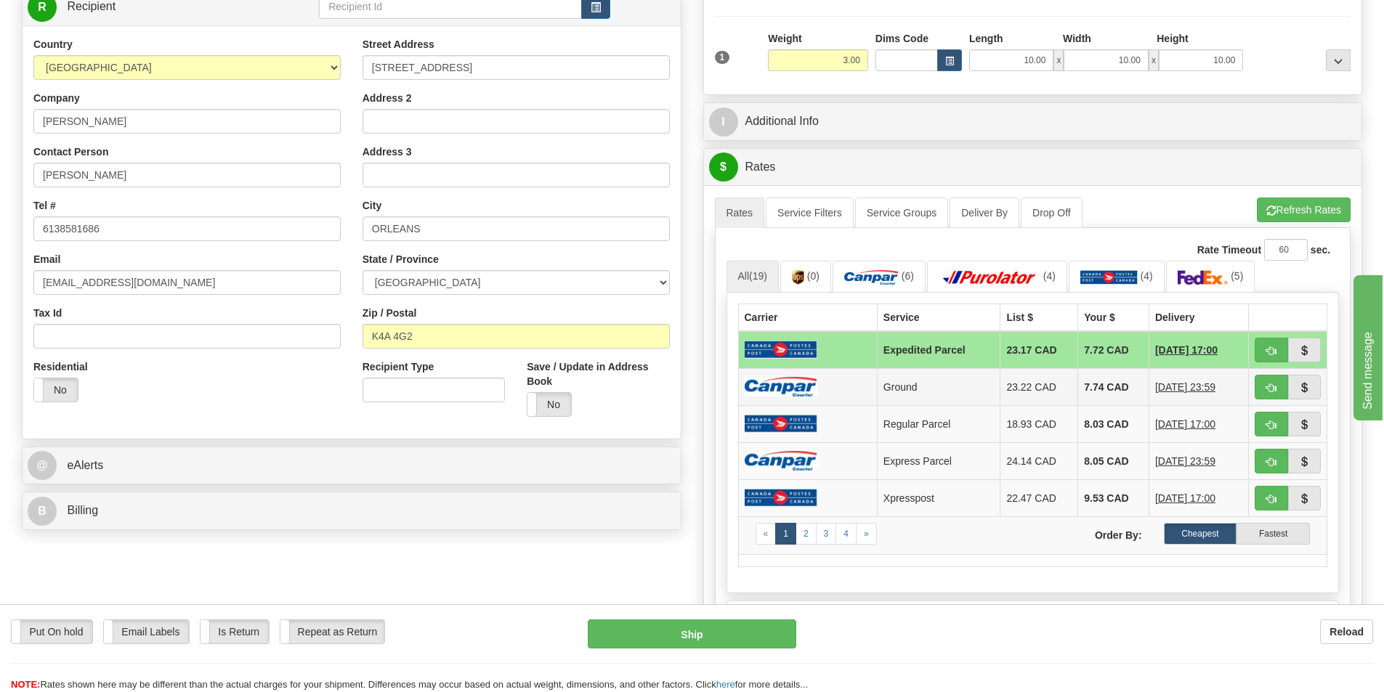
click at [913, 390] on td "Ground" at bounding box center [938, 386] width 123 height 37
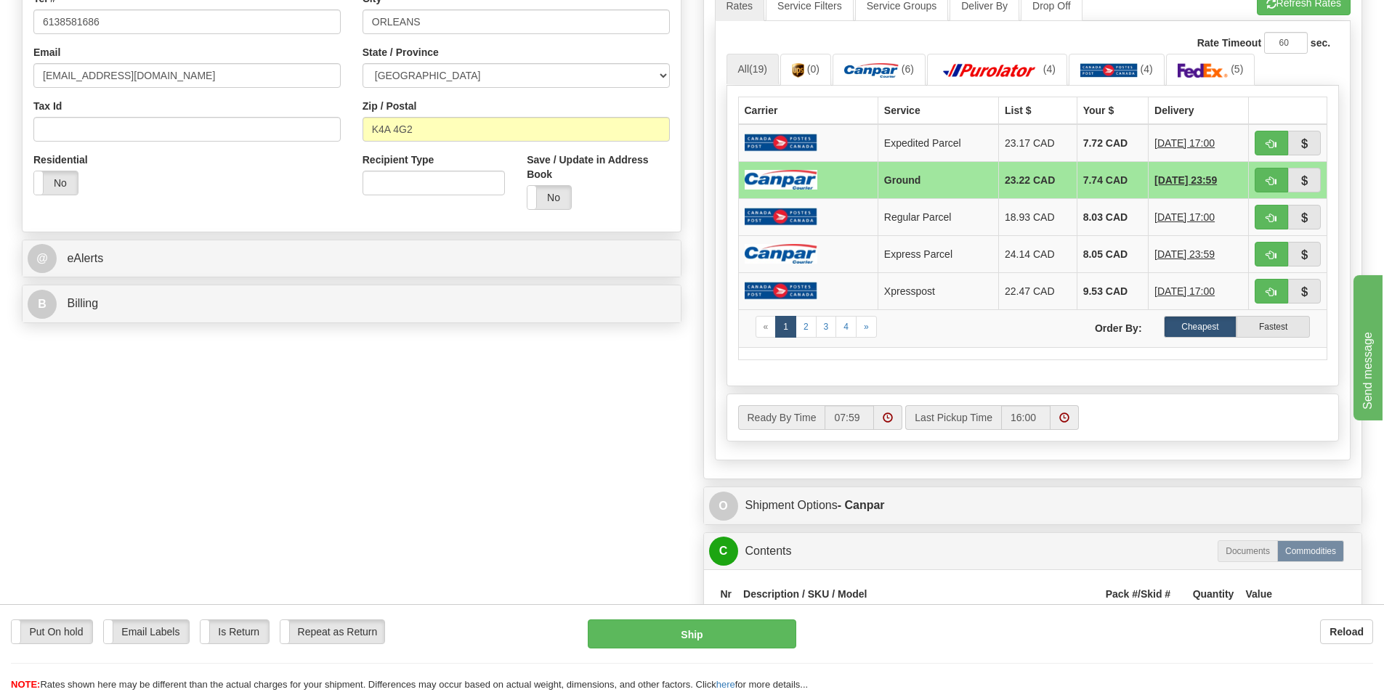
scroll to position [511, 0]
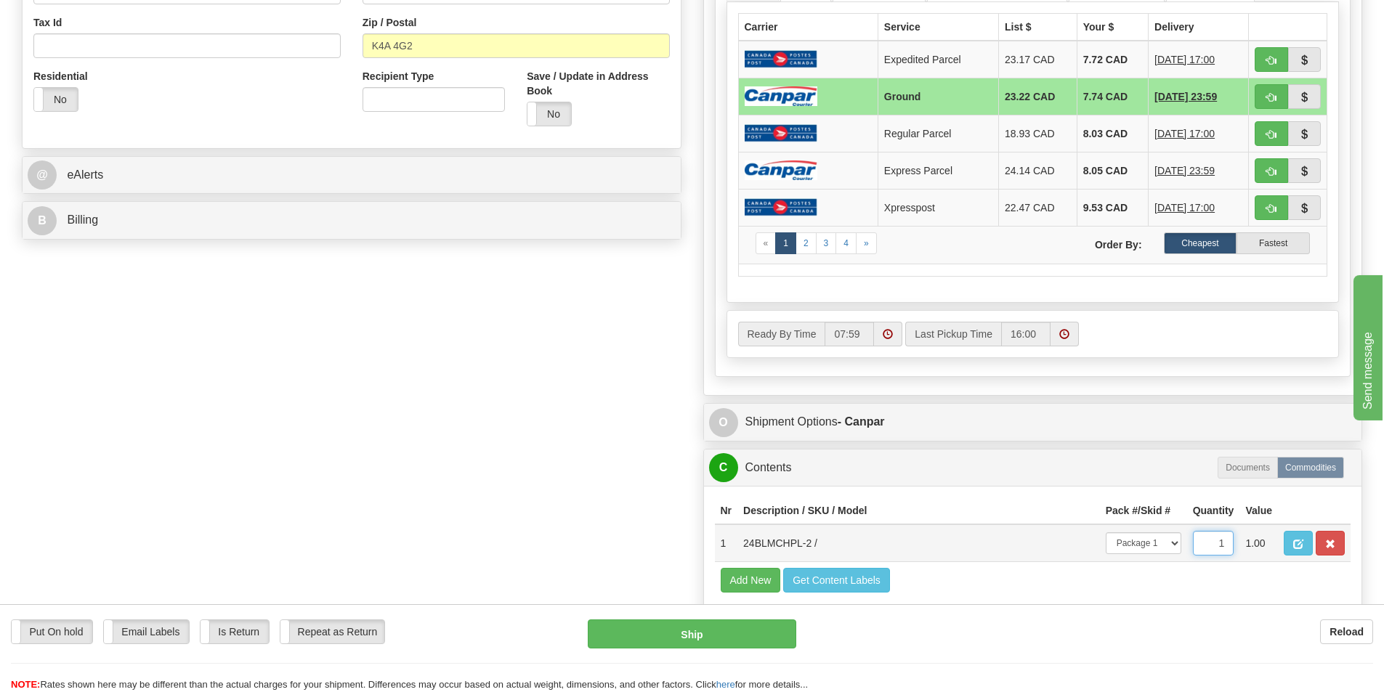
click at [1206, 545] on input "1" at bounding box center [1213, 543] width 41 height 25
click at [1031, 548] on td "24BLMCHPL-2 /" at bounding box center [918, 543] width 362 height 38
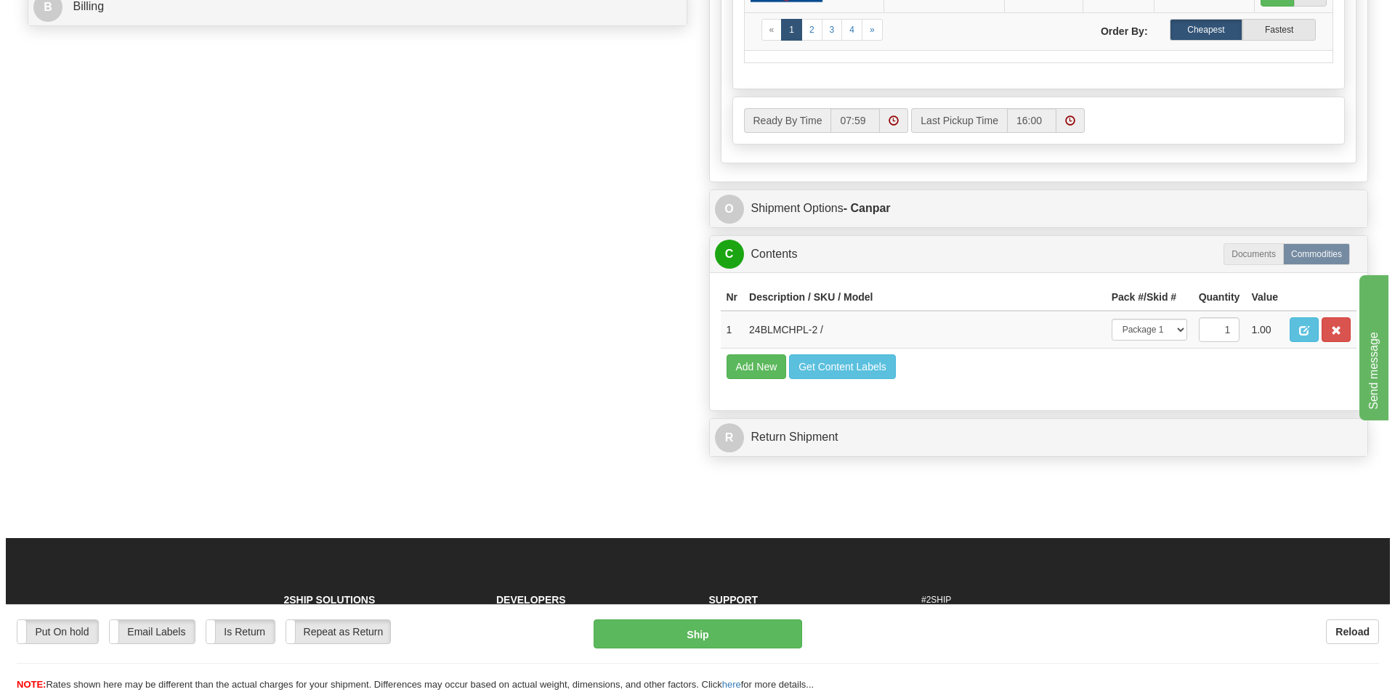
scroll to position [726, 0]
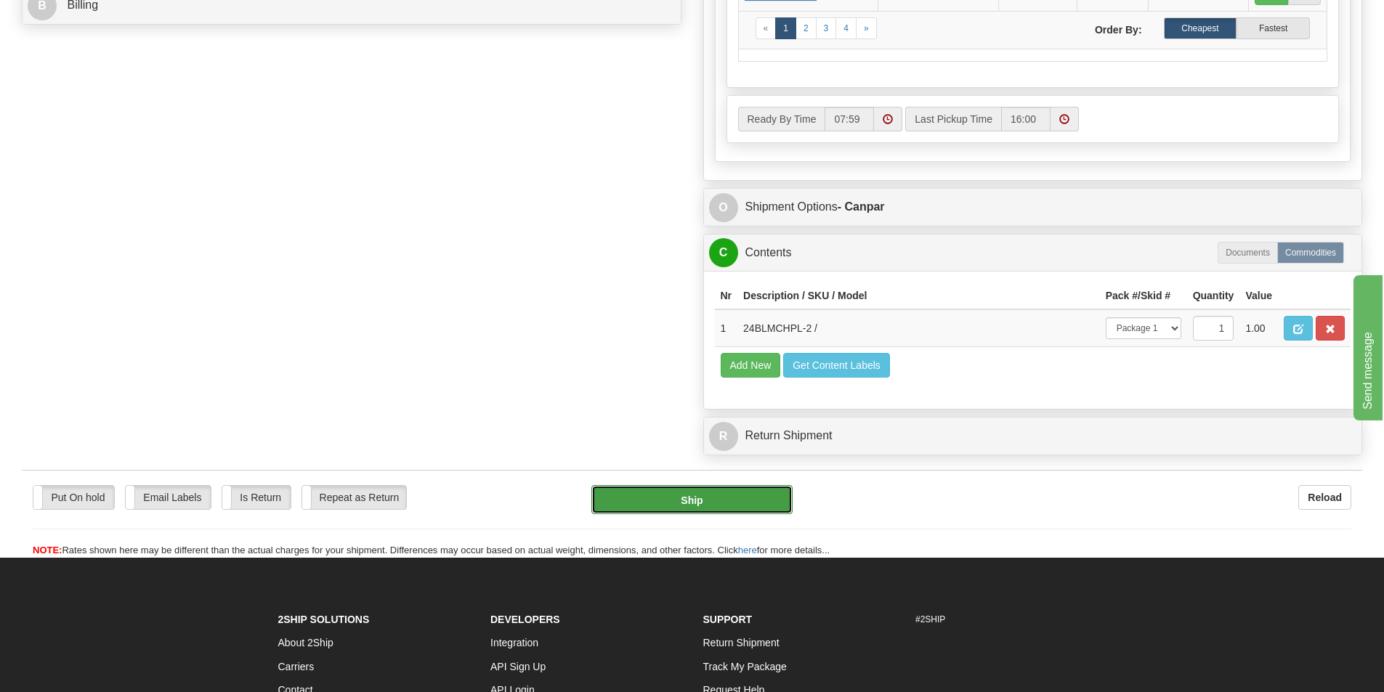
click at [681, 511] on button "Ship" at bounding box center [691, 499] width 201 height 29
type input "1"
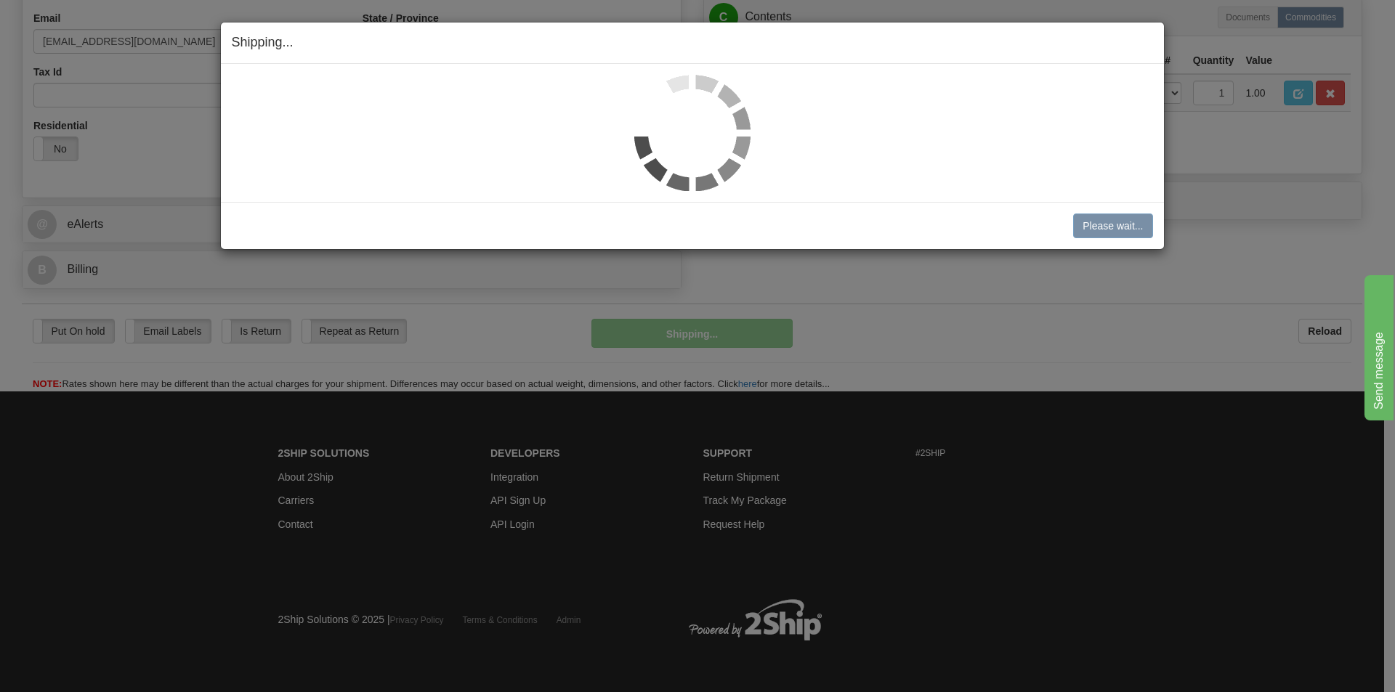
scroll to position [463, 0]
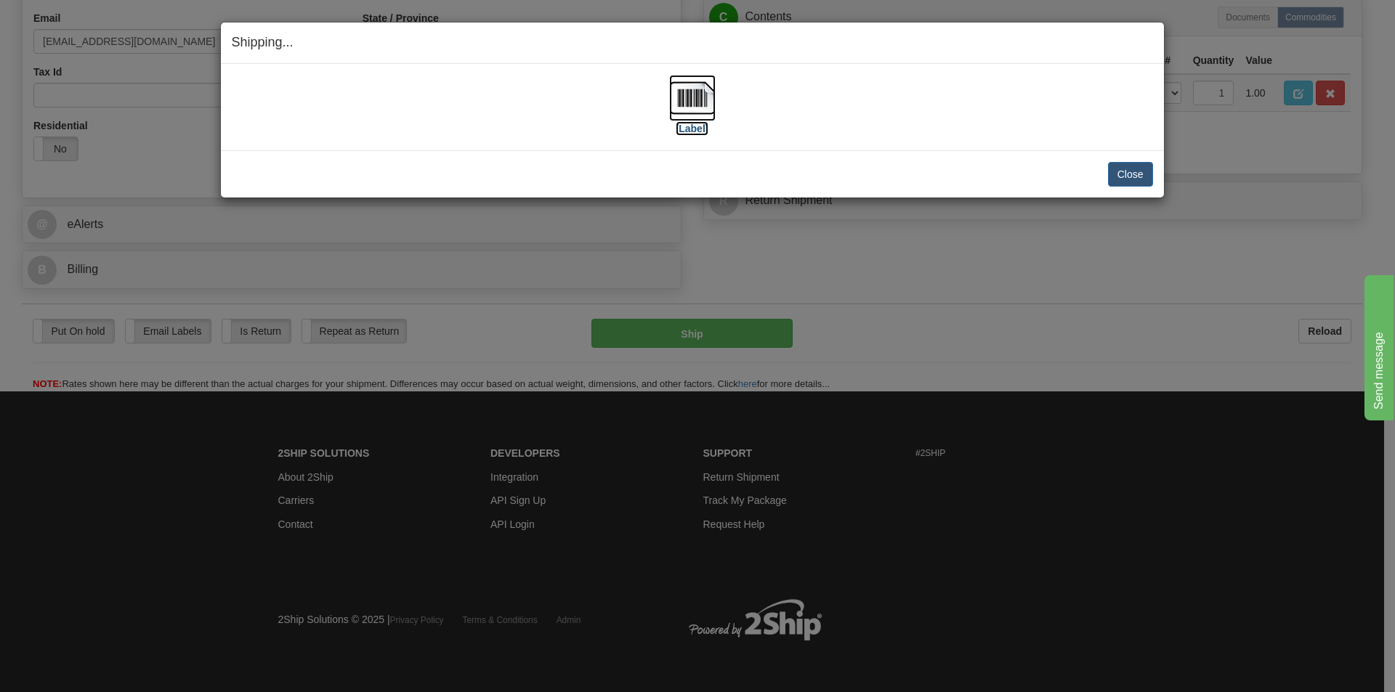
click at [697, 100] on img at bounding box center [692, 98] width 46 height 46
click at [1132, 175] on button "Close" at bounding box center [1130, 174] width 45 height 25
